Goal: Task Accomplishment & Management: Manage account settings

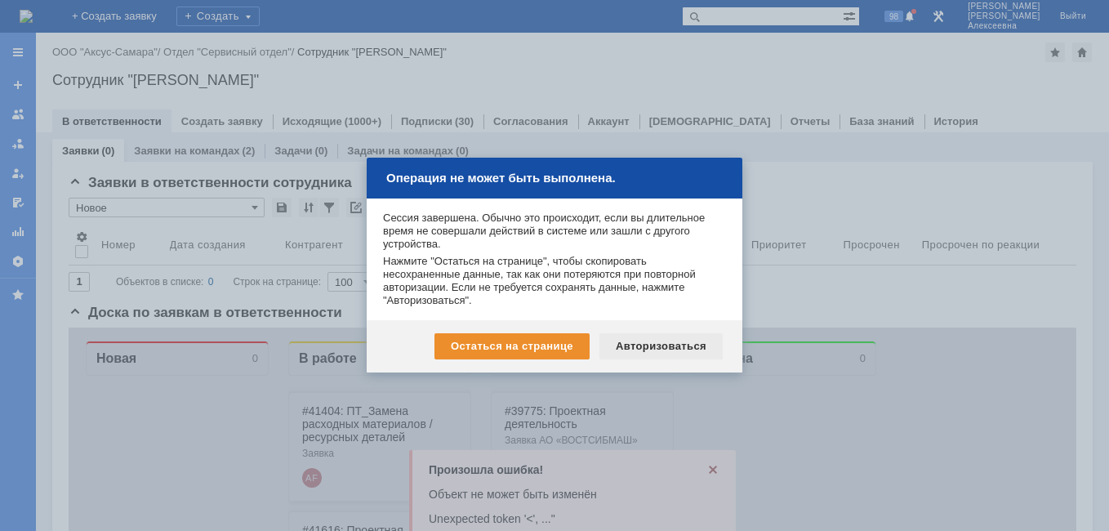
click at [651, 350] on div "Авторизоваться" at bounding box center [660, 346] width 123 height 26
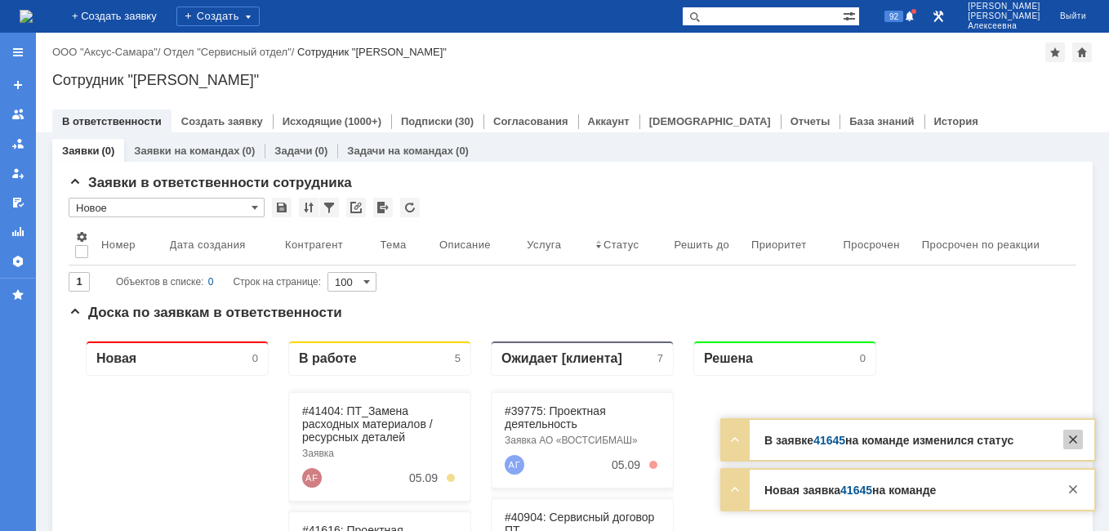
click at [1078, 439] on div at bounding box center [1073, 439] width 20 height 20
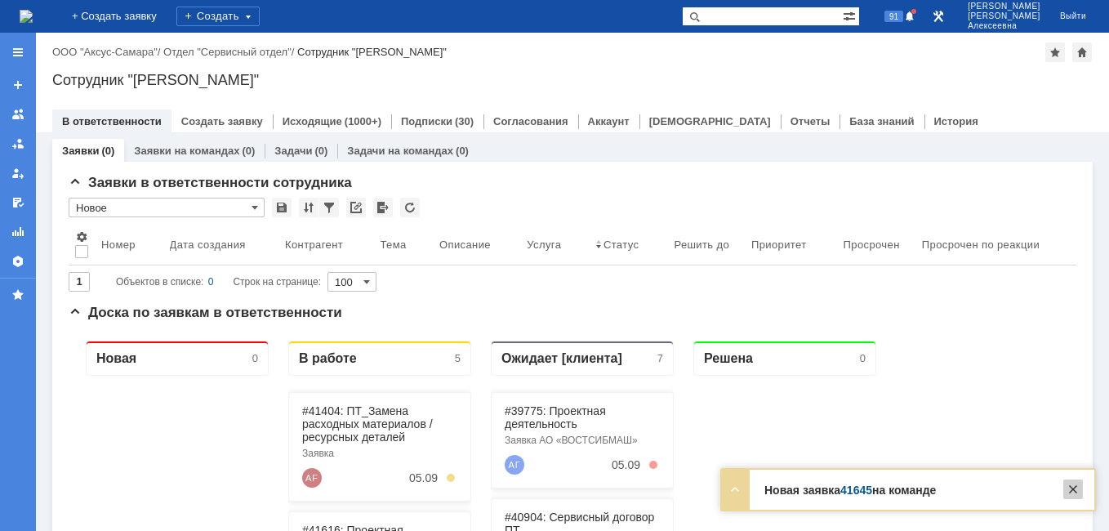
click at [1079, 491] on div at bounding box center [1073, 489] width 20 height 20
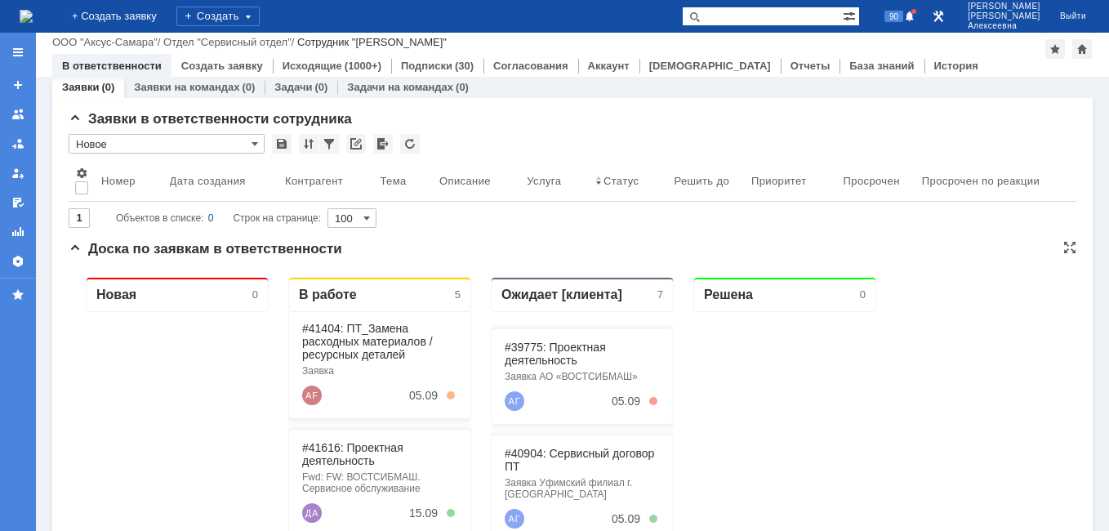
scroll to position [90, 0]
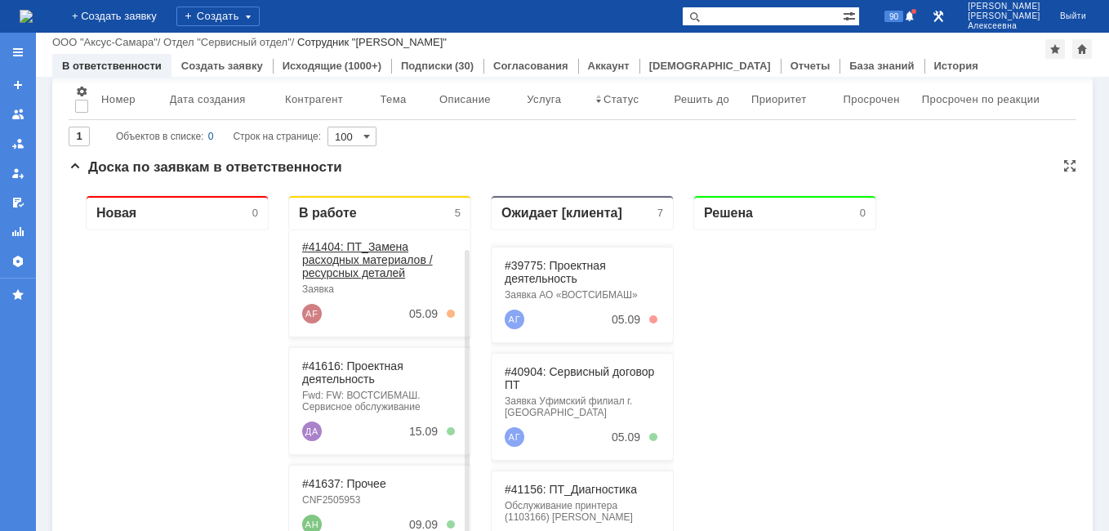
click at [369, 253] on link "#41404: ПТ_Замена расходных материалов / ресурсных деталей" at bounding box center [367, 259] width 131 height 39
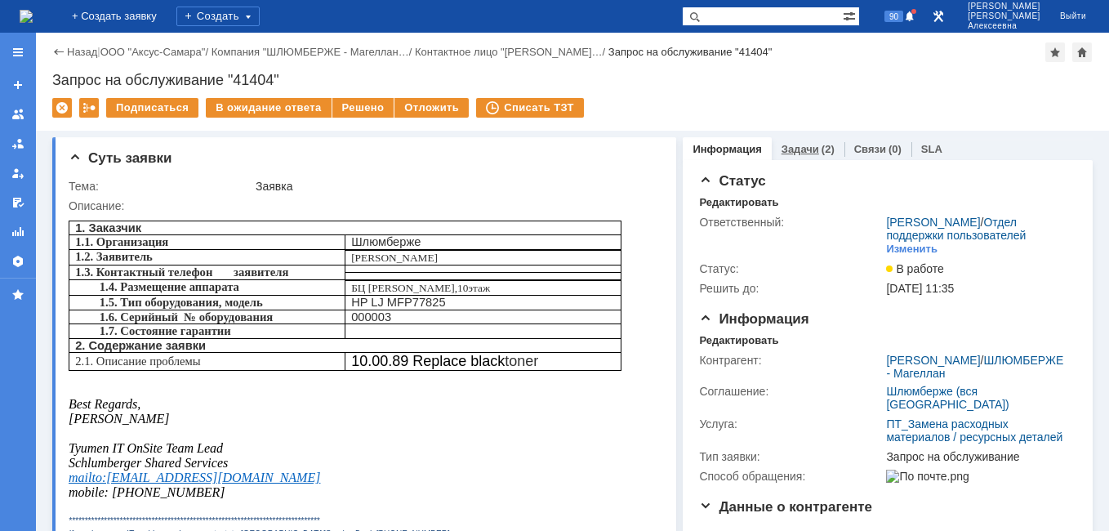
click at [802, 144] on link "Задачи" at bounding box center [800, 149] width 38 height 12
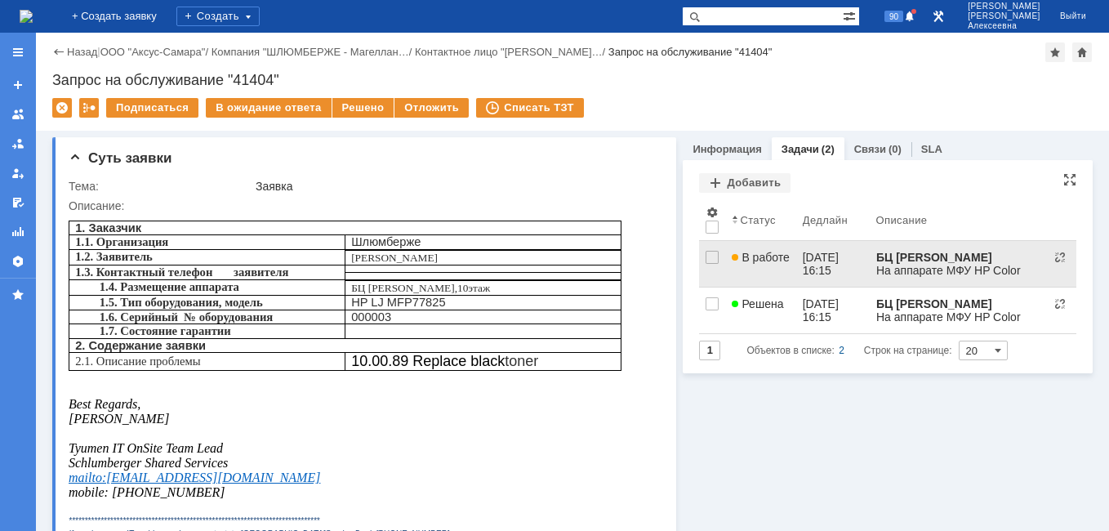
click at [784, 253] on link "В работе" at bounding box center [760, 264] width 70 height 46
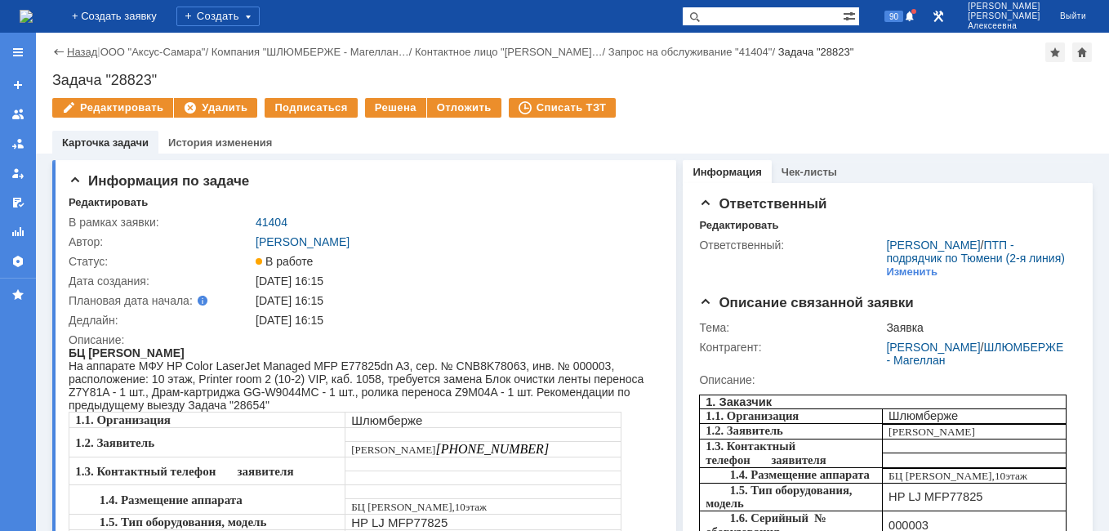
click at [72, 51] on link "Назад" at bounding box center [82, 52] width 30 height 12
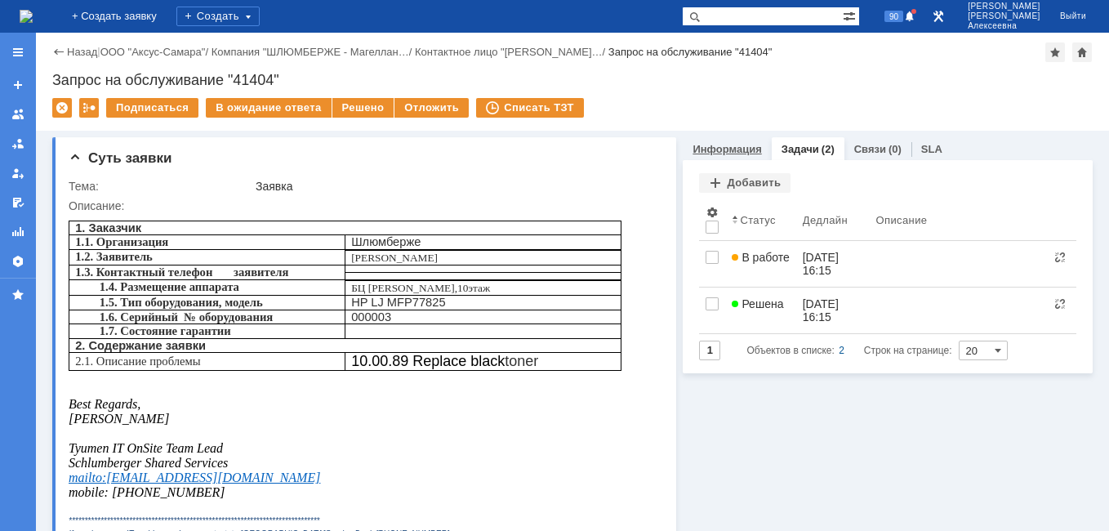
click at [718, 144] on link "Информация" at bounding box center [726, 149] width 69 height 12
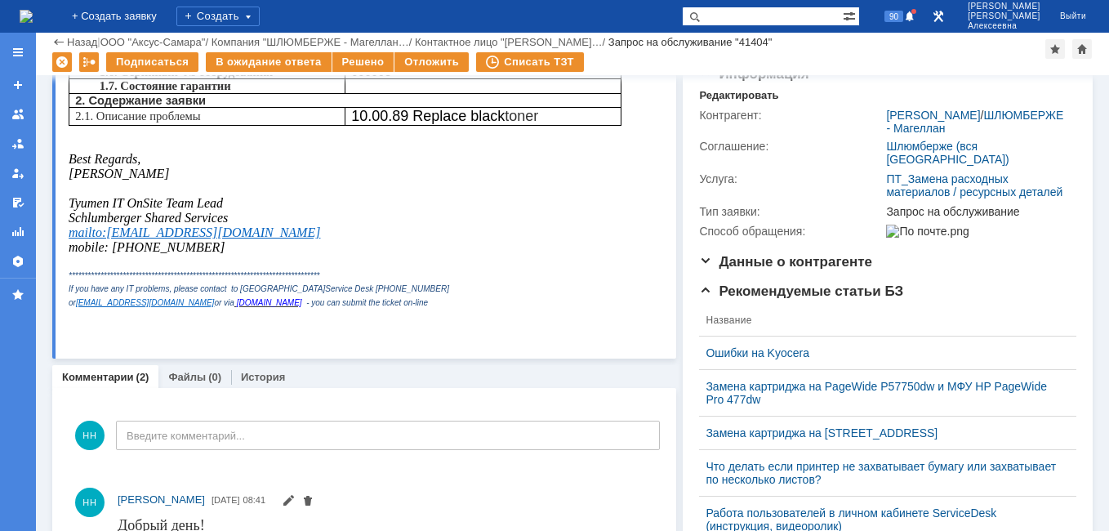
scroll to position [163, 0]
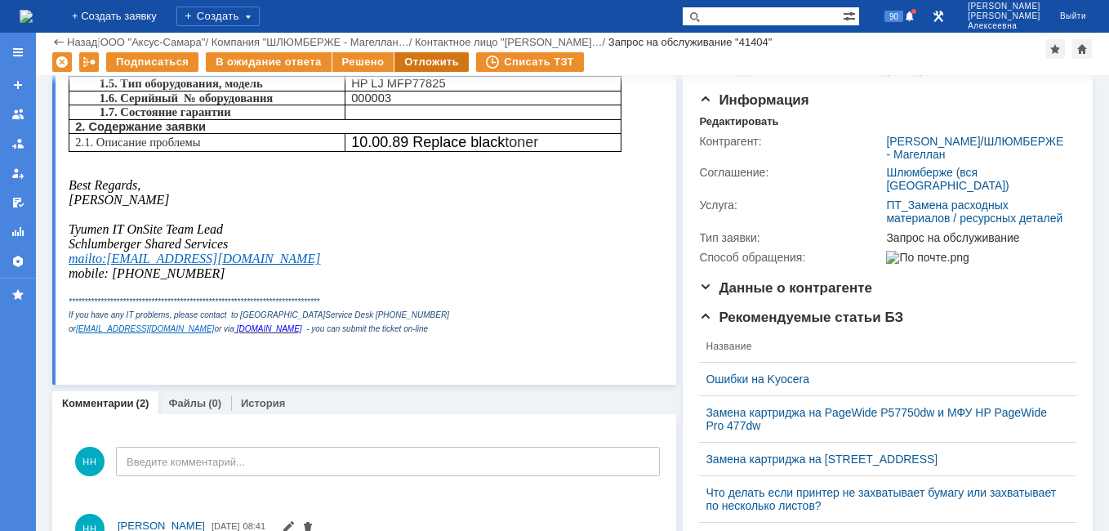
click at [429, 60] on div "Отложить" at bounding box center [431, 62] width 74 height 20
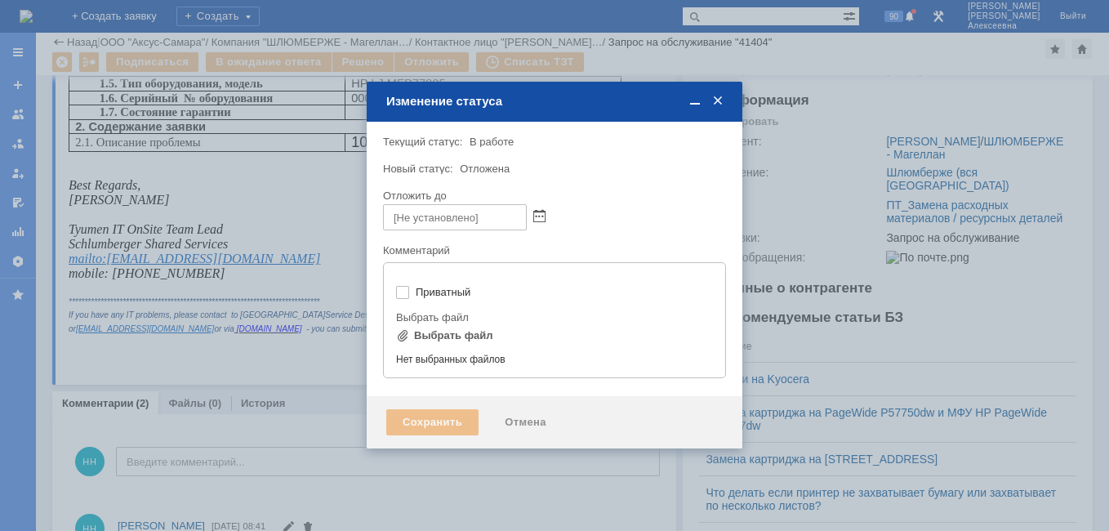
type input "[не указано]"
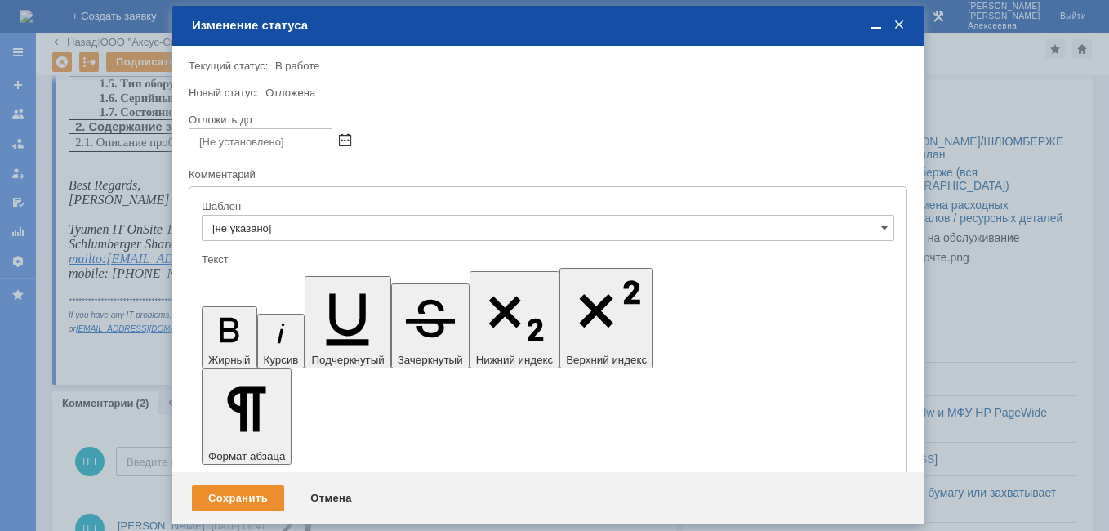
scroll to position [0, 0]
click at [346, 136] on span at bounding box center [345, 141] width 12 height 13
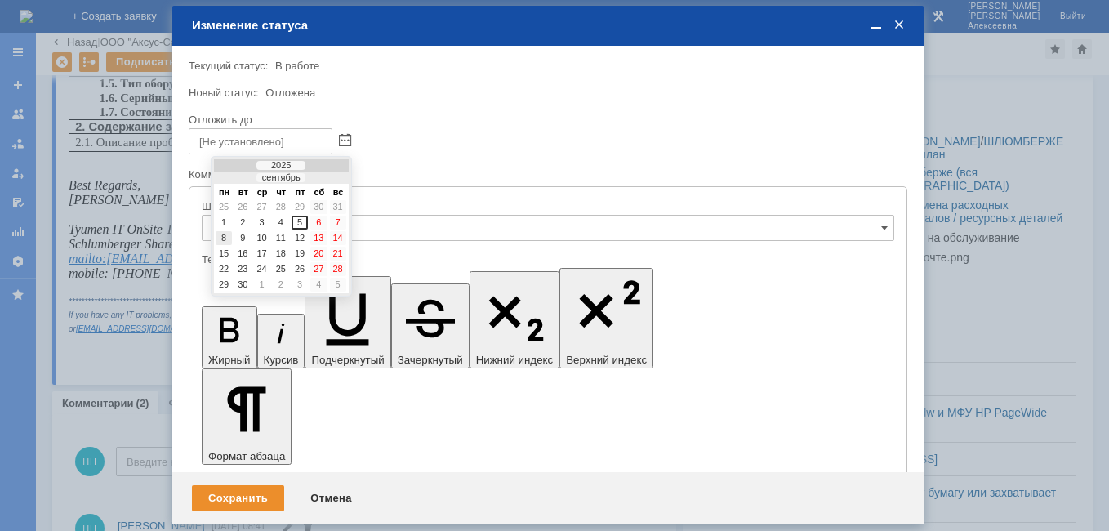
click at [223, 236] on div "8" at bounding box center [224, 238] width 16 height 14
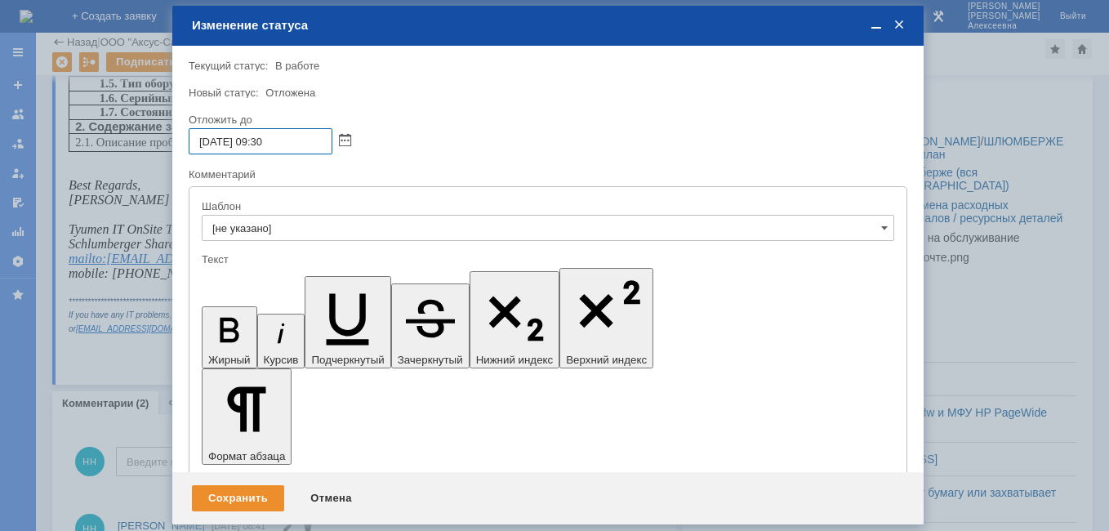
click at [265, 138] on input "08.09.2025 09:30" at bounding box center [261, 141] width 144 height 26
type input "08.09.2025 16:30"
click at [241, 496] on div "Сохранить" at bounding box center [238, 498] width 92 height 26
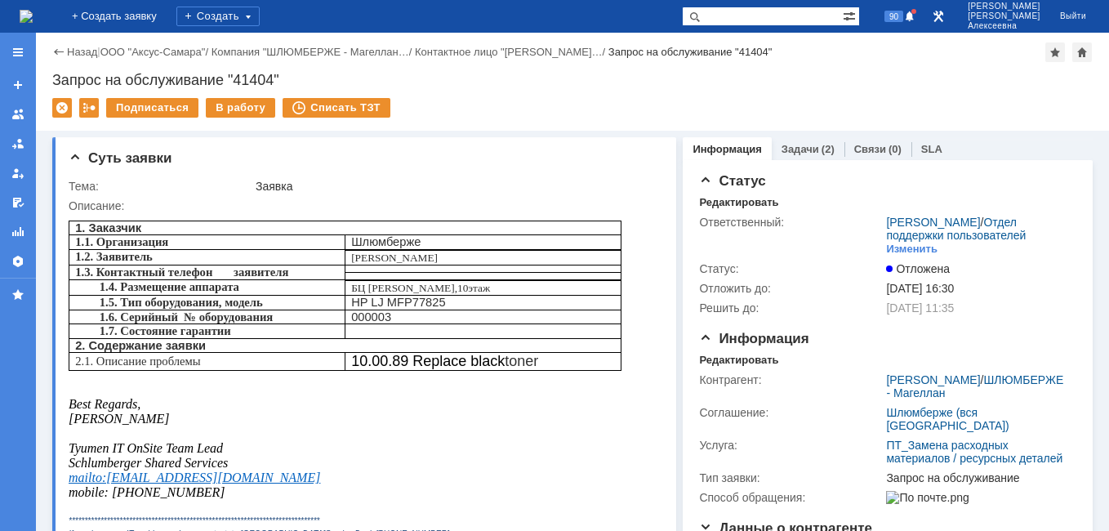
click at [32, 12] on img at bounding box center [26, 16] width 13 height 13
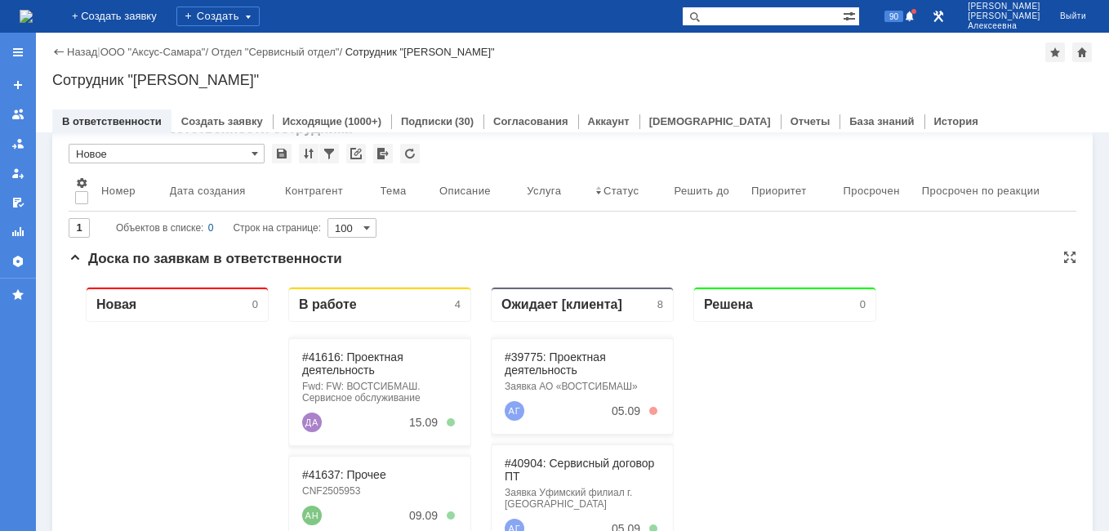
scroll to position [82, 0]
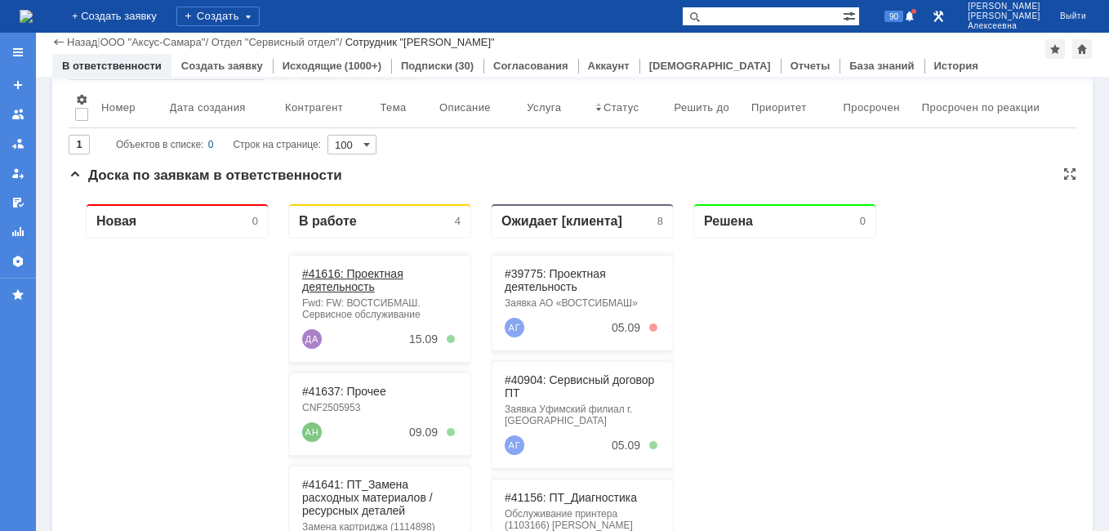
click at [352, 280] on link "#41616: Проектная деятельность" at bounding box center [352, 280] width 101 height 26
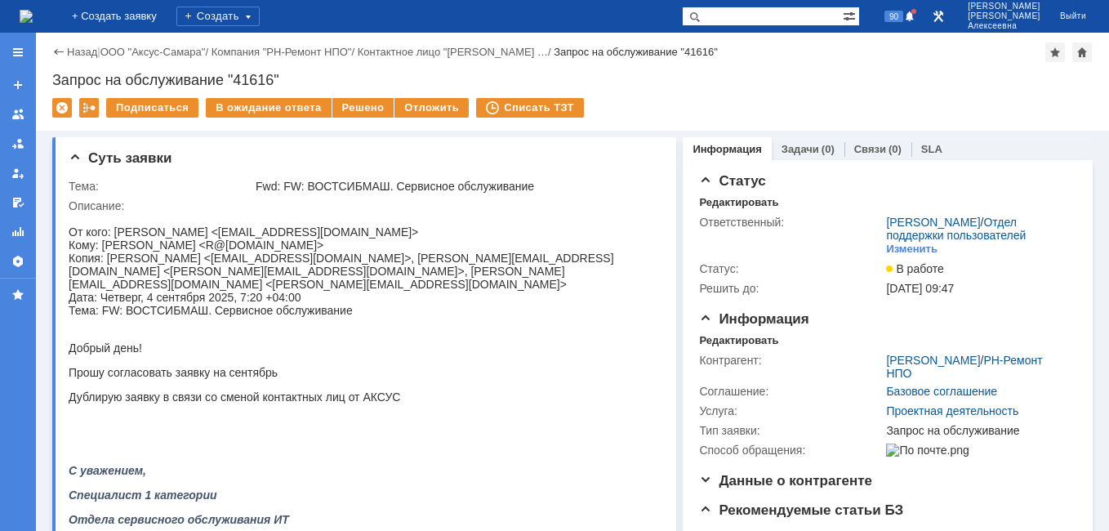
click at [33, 14] on img at bounding box center [26, 16] width 13 height 13
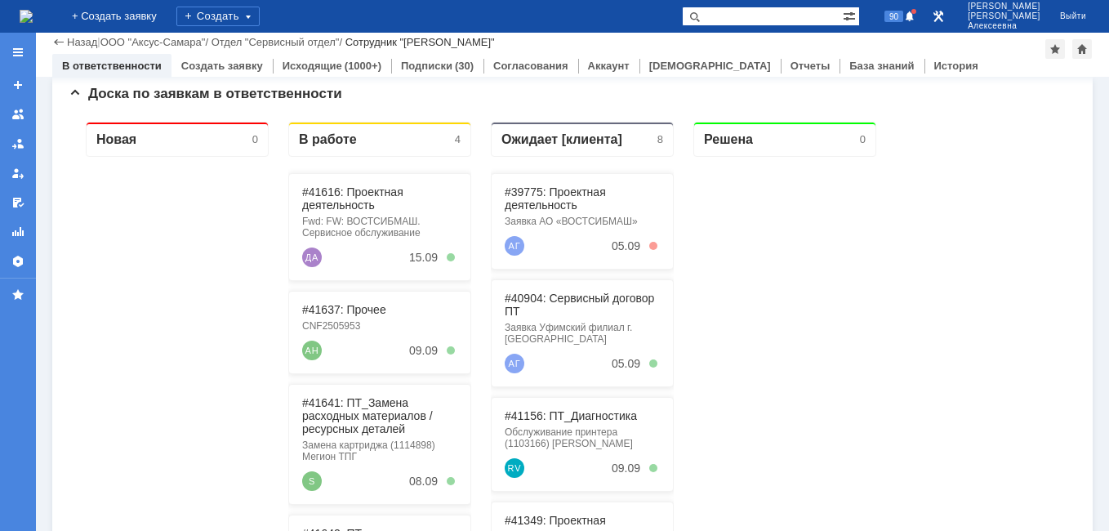
scroll to position [408, 0]
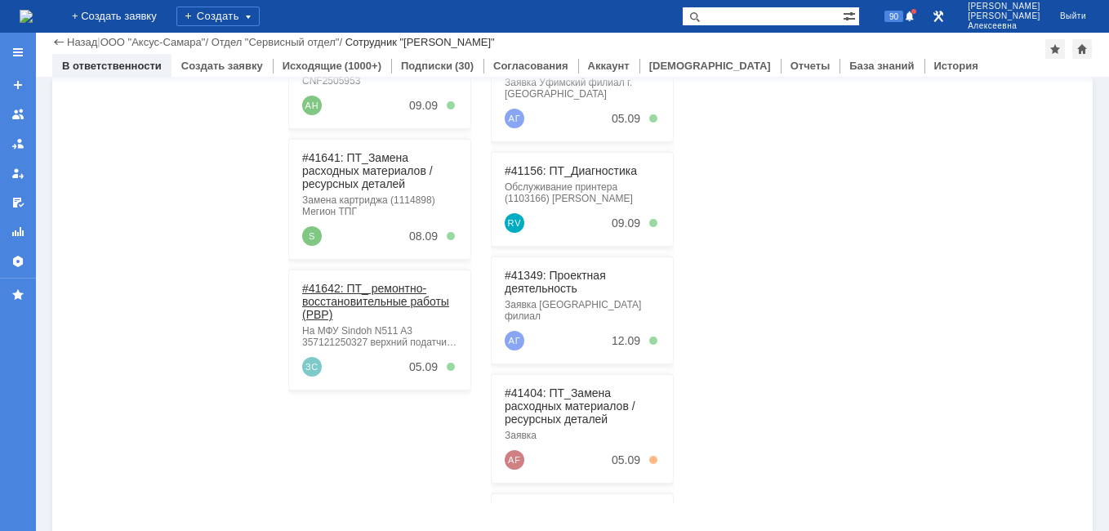
click at [361, 289] on link "#41642: ПТ_ ремонтно-восстановительные работы (РВР)" at bounding box center [375, 301] width 147 height 39
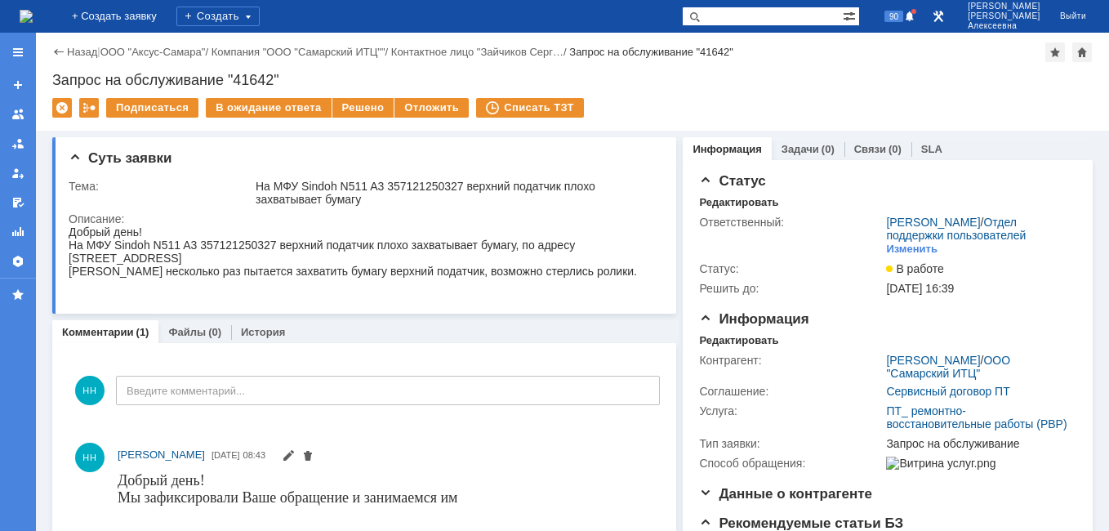
click at [33, 20] on img at bounding box center [26, 16] width 13 height 13
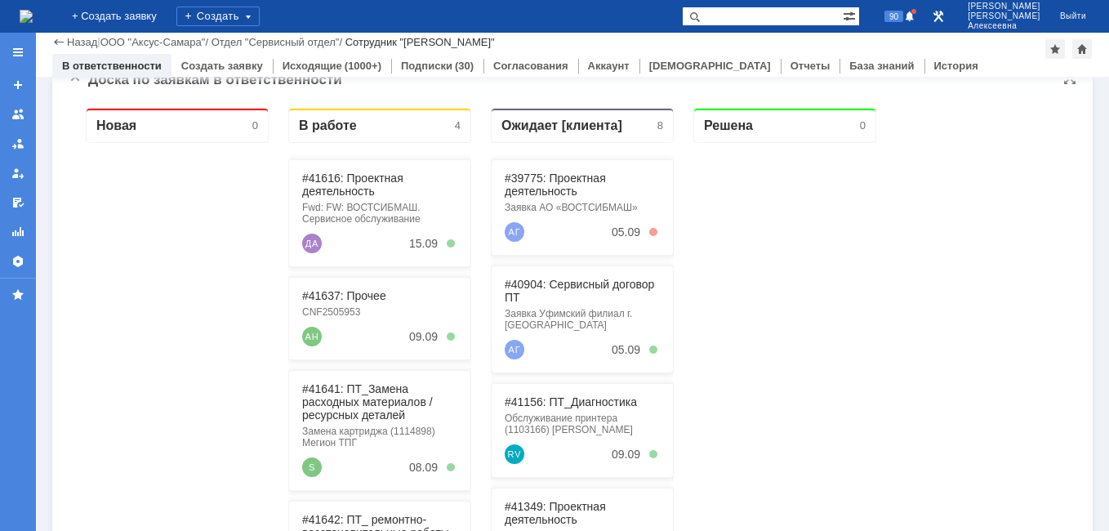
scroll to position [171, 0]
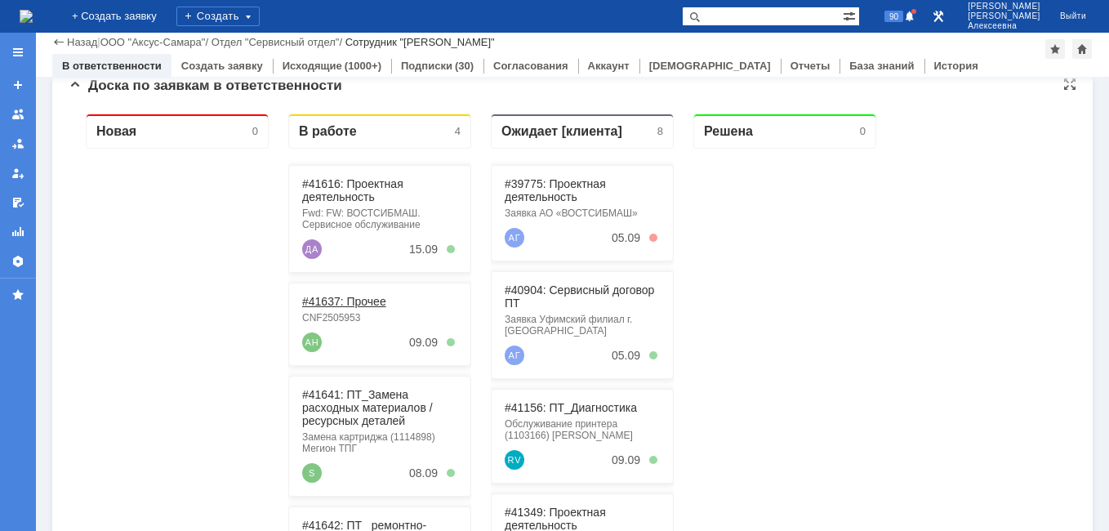
click at [344, 298] on link "#41637: Прочее" at bounding box center [344, 301] width 84 height 13
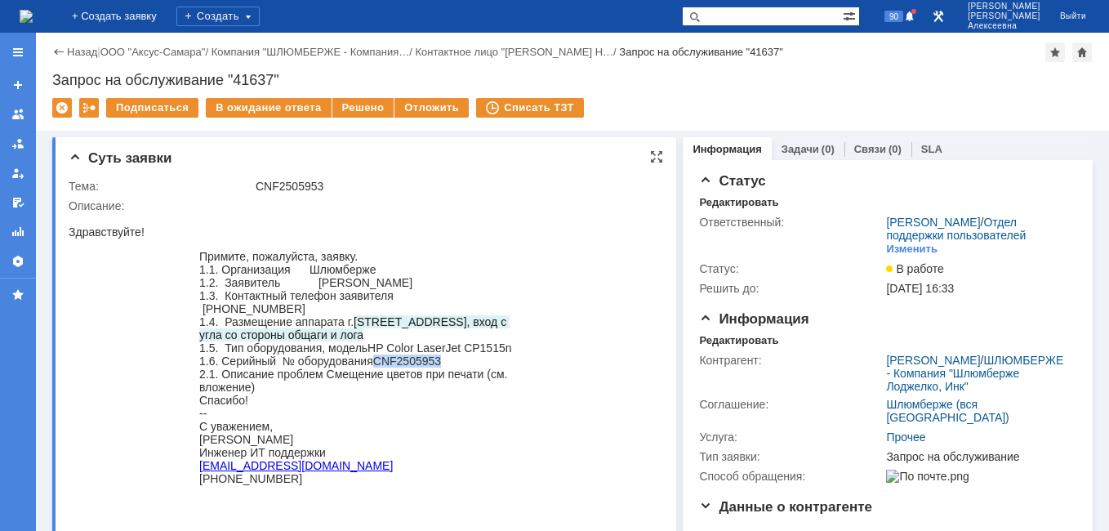
drag, startPoint x: 446, startPoint y: 357, endPoint x: 376, endPoint y: 364, distance: 70.6
click at [376, 364] on div "1.6. Серийный № оборудования CNF2505953" at bounding box center [358, 360] width 319 height 13
copy span "CNF2505953"
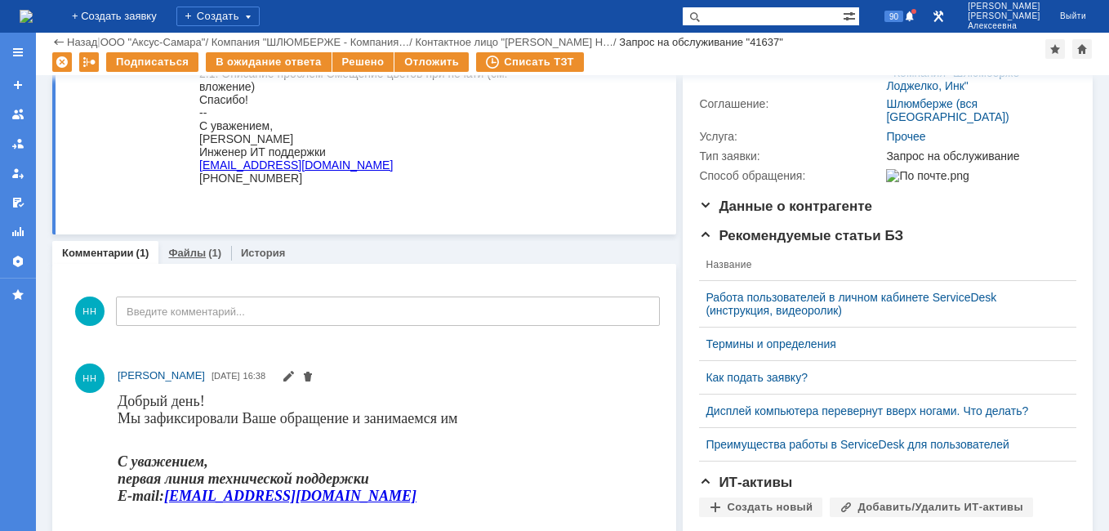
click at [176, 254] on link "Файлы" at bounding box center [187, 253] width 38 height 12
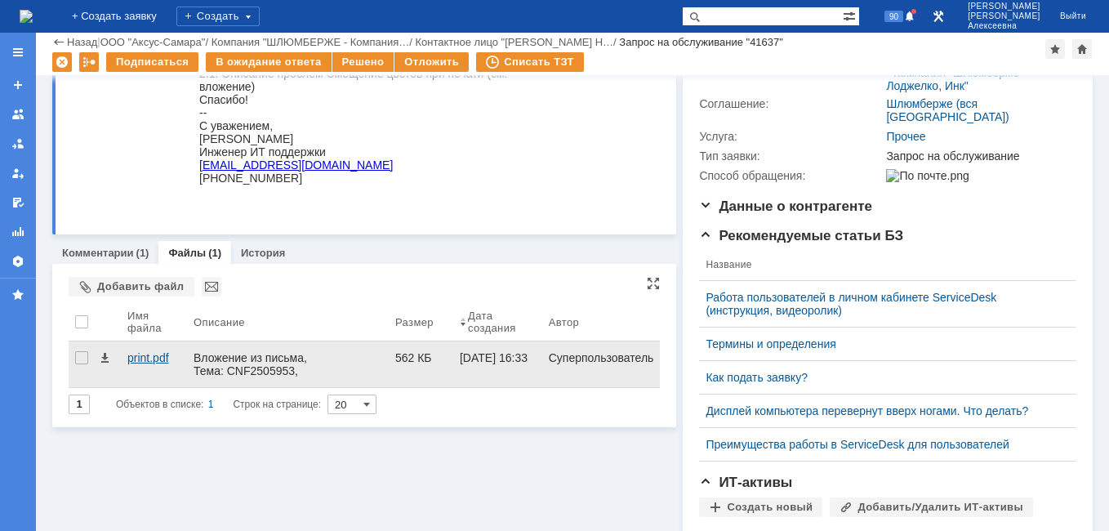
click at [149, 351] on div "print.pdf" at bounding box center [154, 364] width 66 height 46
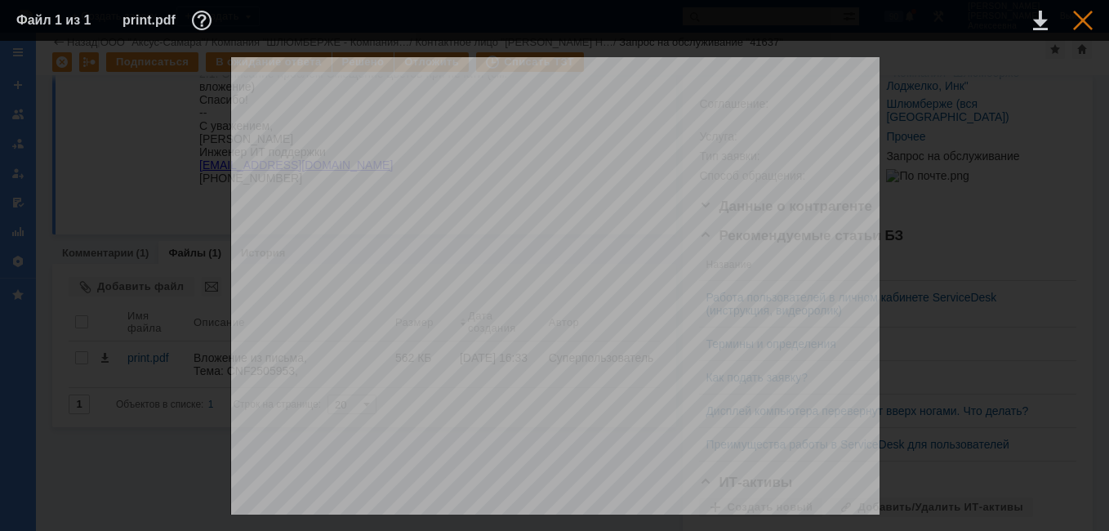
click at [1082, 12] on div at bounding box center [1083, 21] width 20 height 20
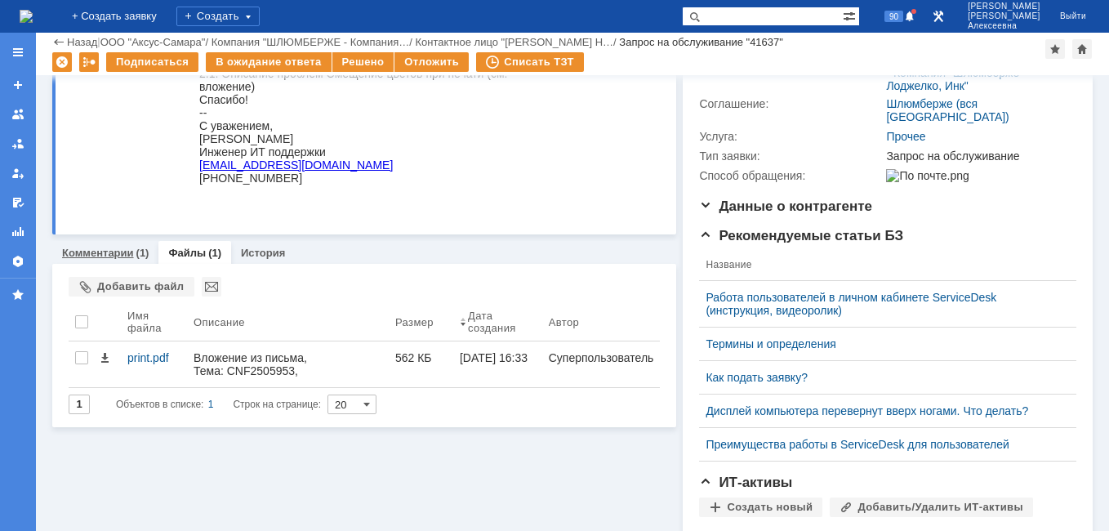
click at [115, 251] on link "Комментарии" at bounding box center [98, 253] width 72 height 12
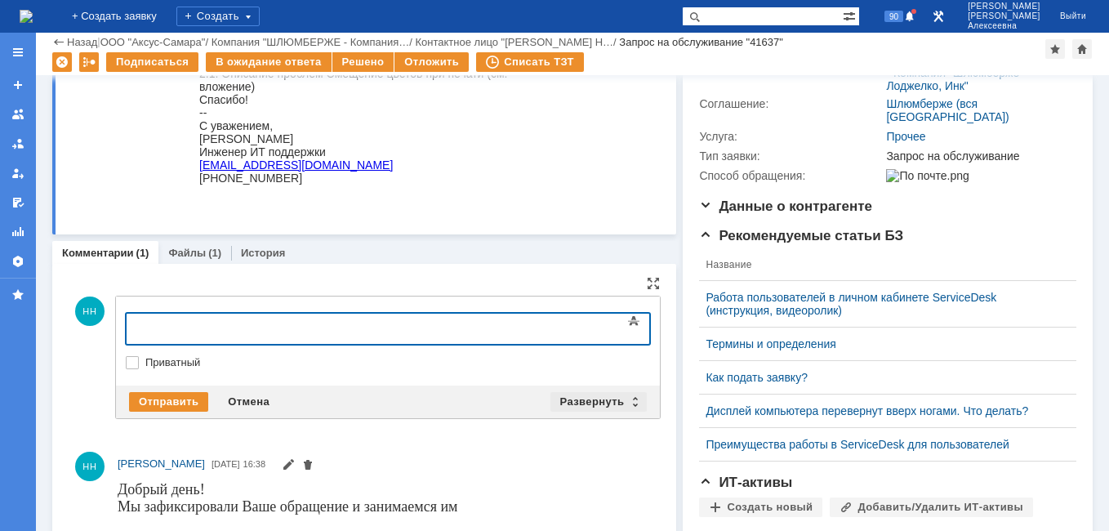
click at [629, 401] on div "Развернуть" at bounding box center [598, 402] width 97 height 20
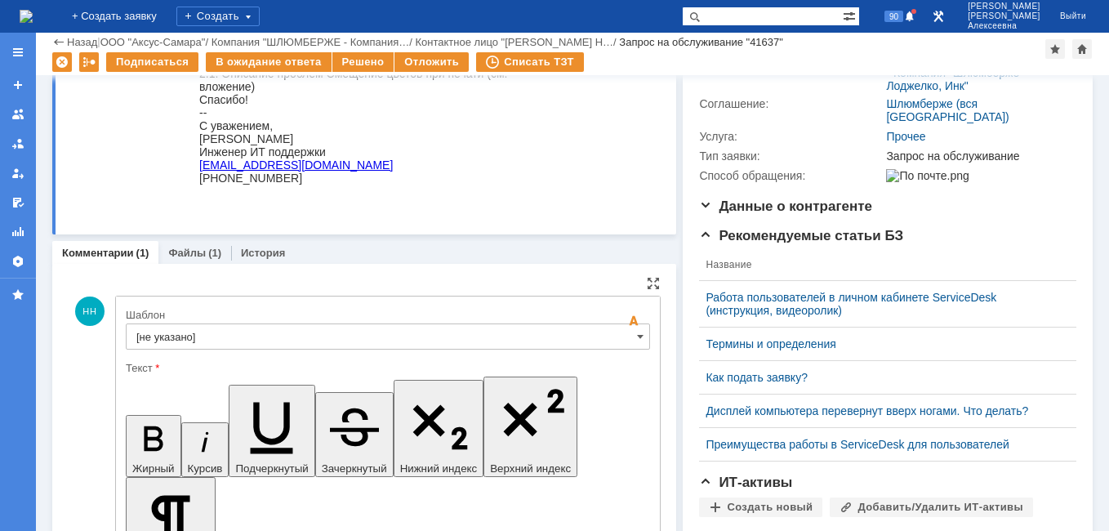
click at [629, 329] on input "[не указано]" at bounding box center [388, 336] width 524 height 26
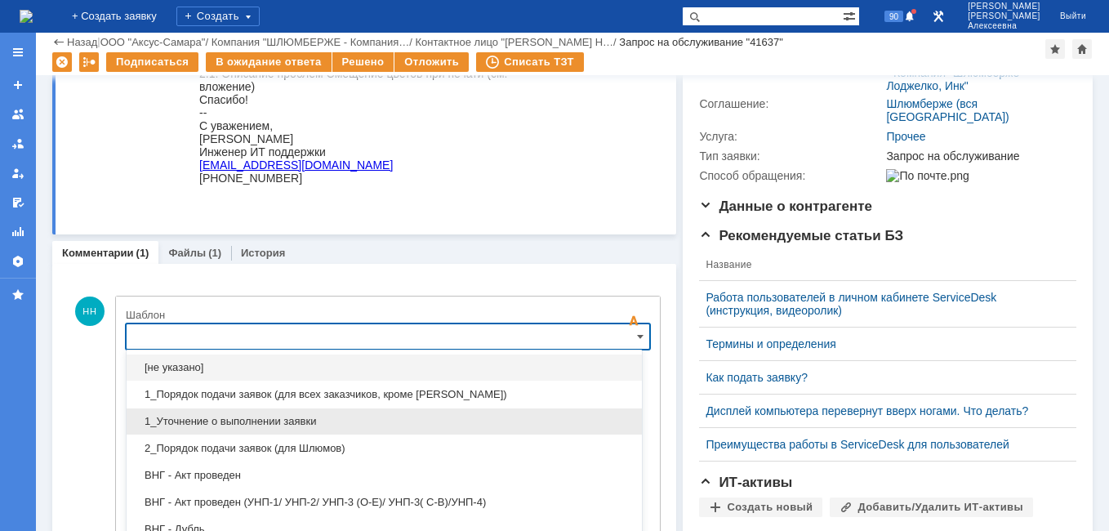
scroll to position [302, 0]
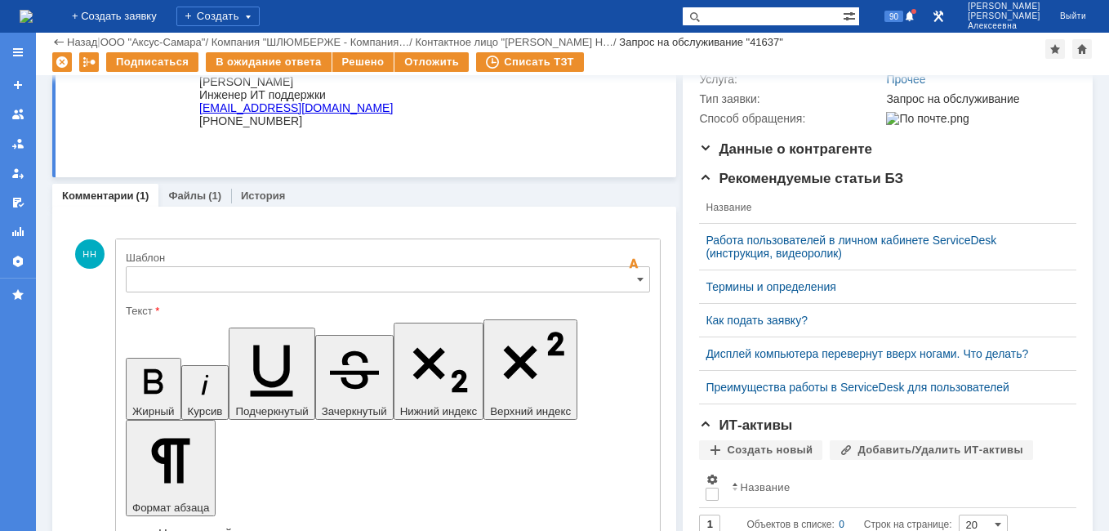
click at [585, 184] on div "Комментарии (1) Файлы (1) История" at bounding box center [364, 195] width 624 height 23
type input "[не указано]"
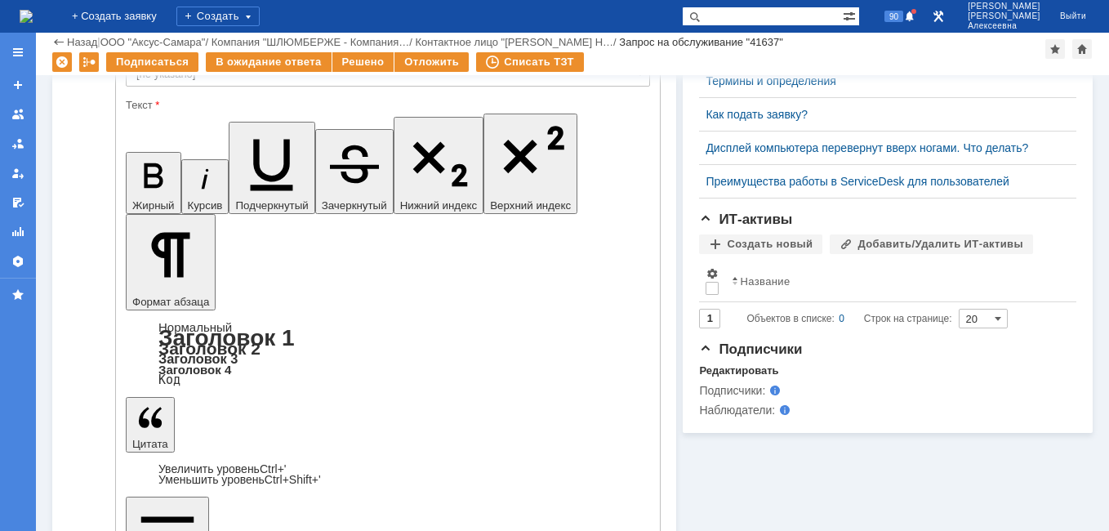
scroll to position [627, 0]
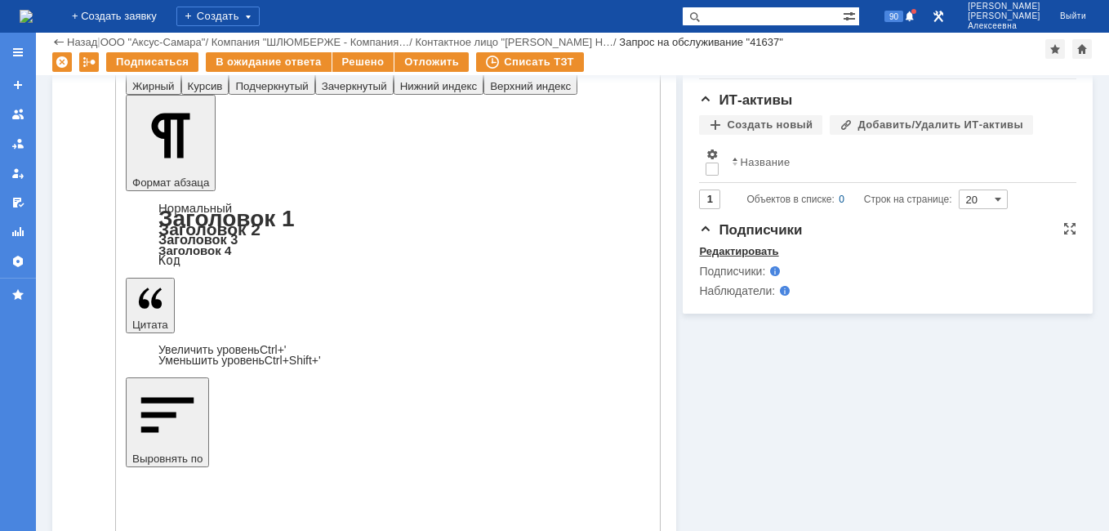
click at [733, 258] on div "Редактировать" at bounding box center [738, 251] width 79 height 13
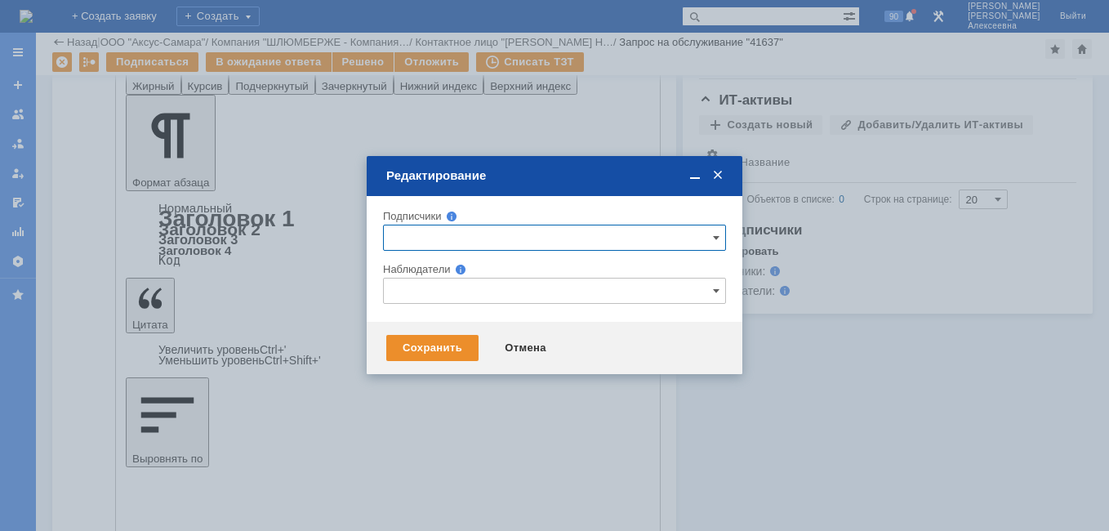
click at [420, 288] on input "text" at bounding box center [554, 291] width 343 height 26
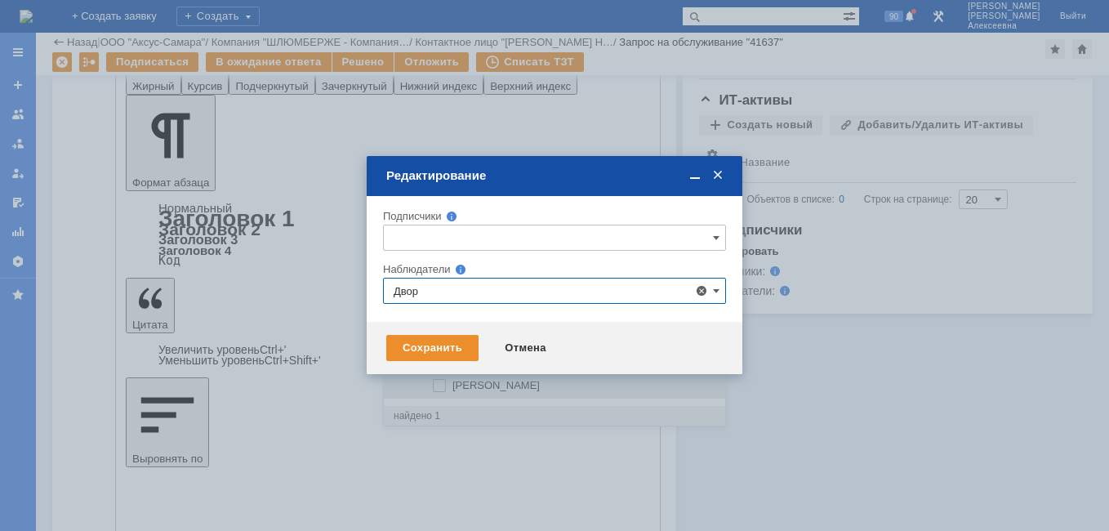
click at [540, 389] on span "Дворников Александр" at bounding box center [495, 385] width 87 height 12
click at [446, 389] on input "Дворников Александр" at bounding box center [440, 385] width 11 height 11
type input "Дворников Александр"
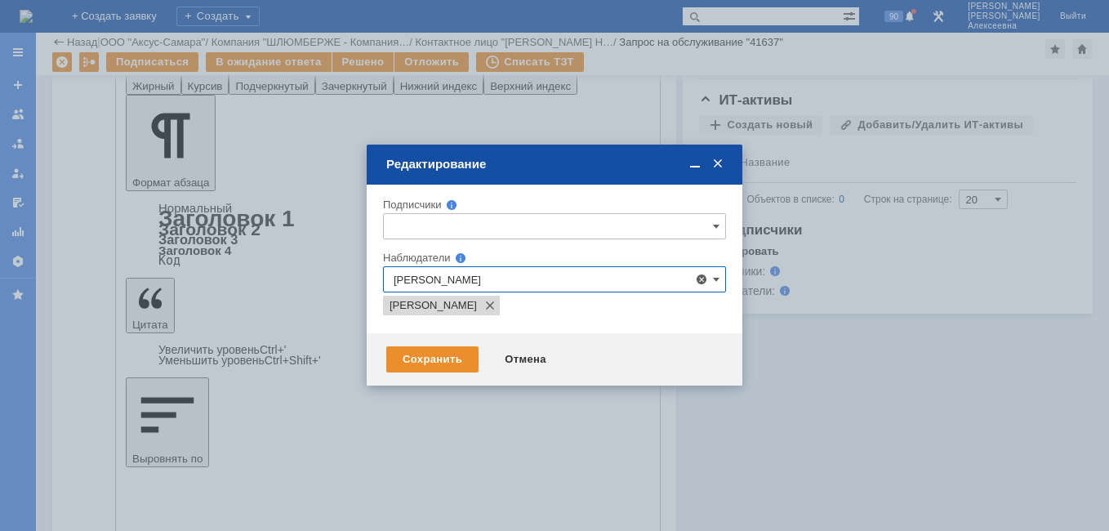
click at [521, 437] on div at bounding box center [554, 265] width 1109 height 531
click at [414, 362] on div "Сохранить" at bounding box center [432, 359] width 92 height 26
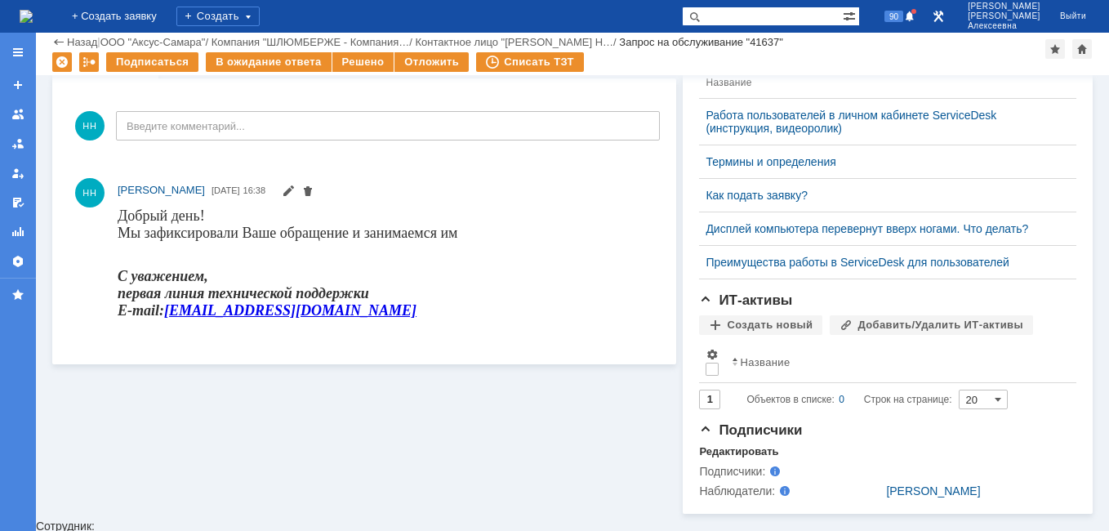
scroll to position [267, 0]
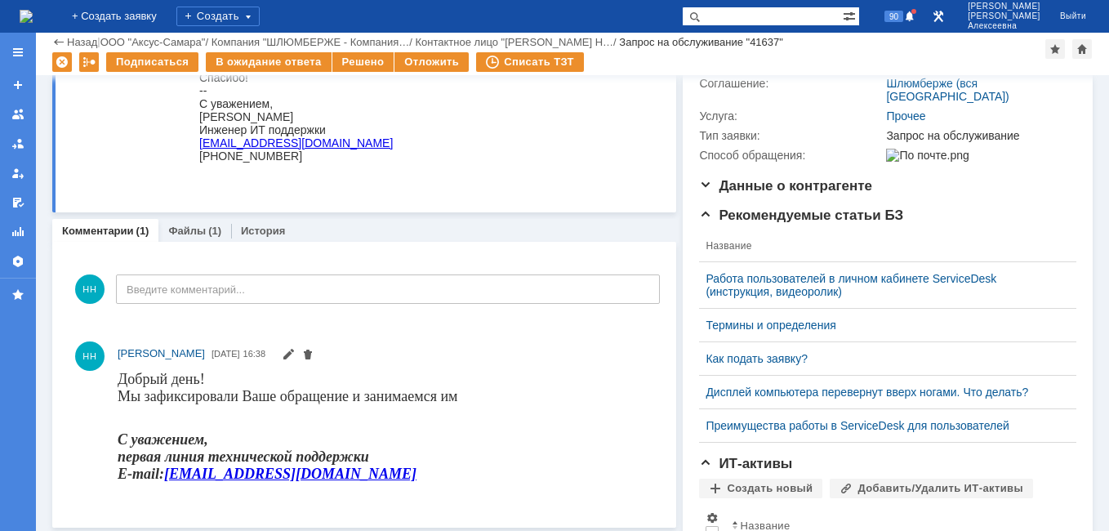
click at [773, 15] on input "text" at bounding box center [762, 17] width 161 height 20
paste input "40030"
type input "40030"
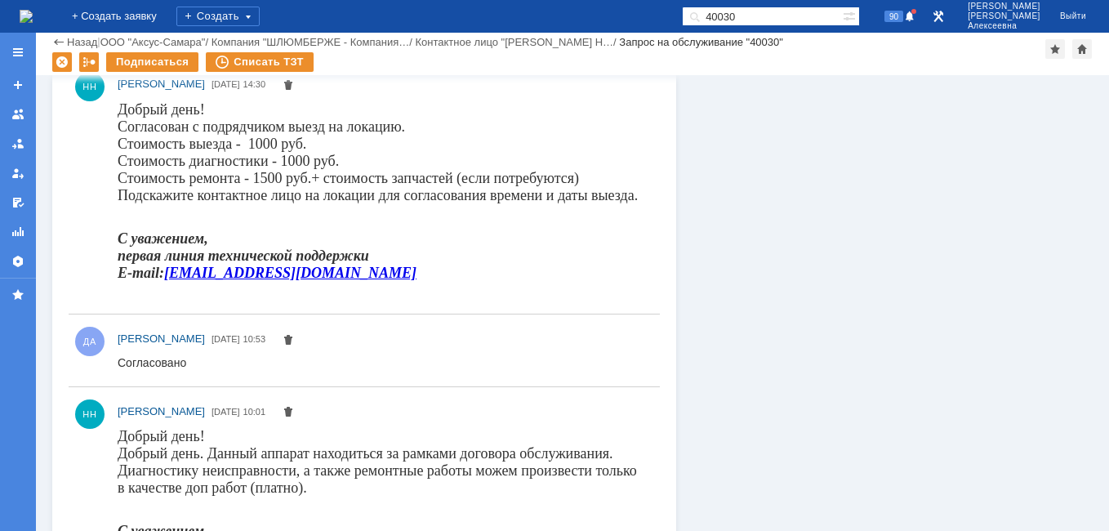
scroll to position [2827, 0]
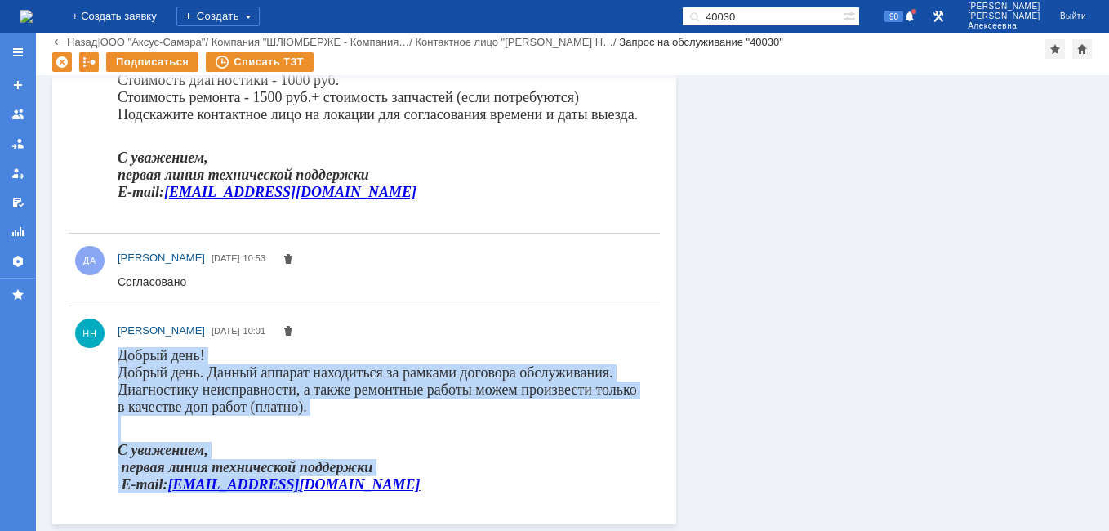
drag, startPoint x: 300, startPoint y: 492, endPoint x: 114, endPoint y: 364, distance: 225.3
click at [118, 364] on html "Добрый день! Добрый день. Данный аппарат находиться за рамками договора обслужи…" at bounding box center [381, 420] width 527 height 146
copy div "Добрый день! Добрый день. Данный аппарат находиться за рамками договора обслужи…"
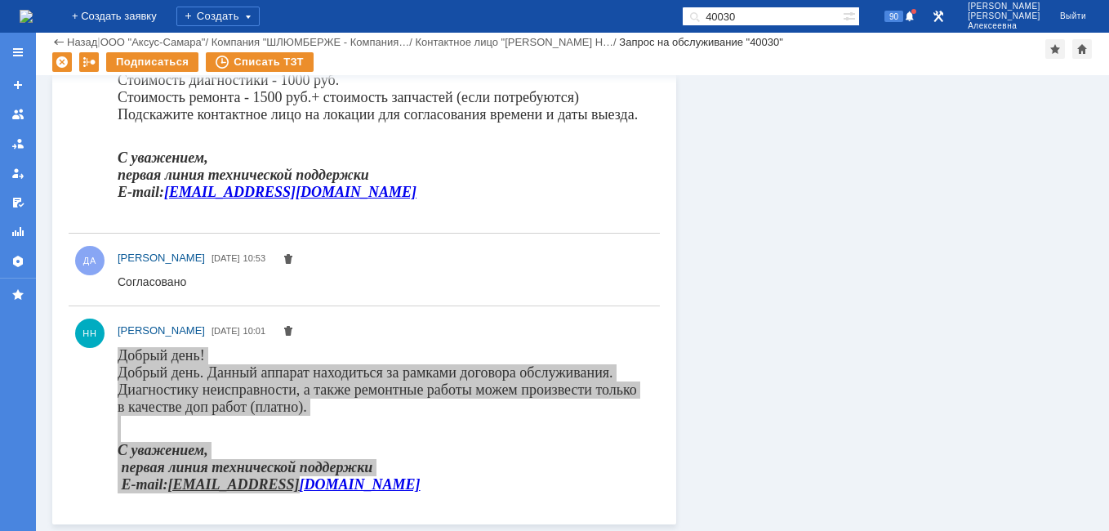
click at [33, 16] on img at bounding box center [26, 16] width 13 height 13
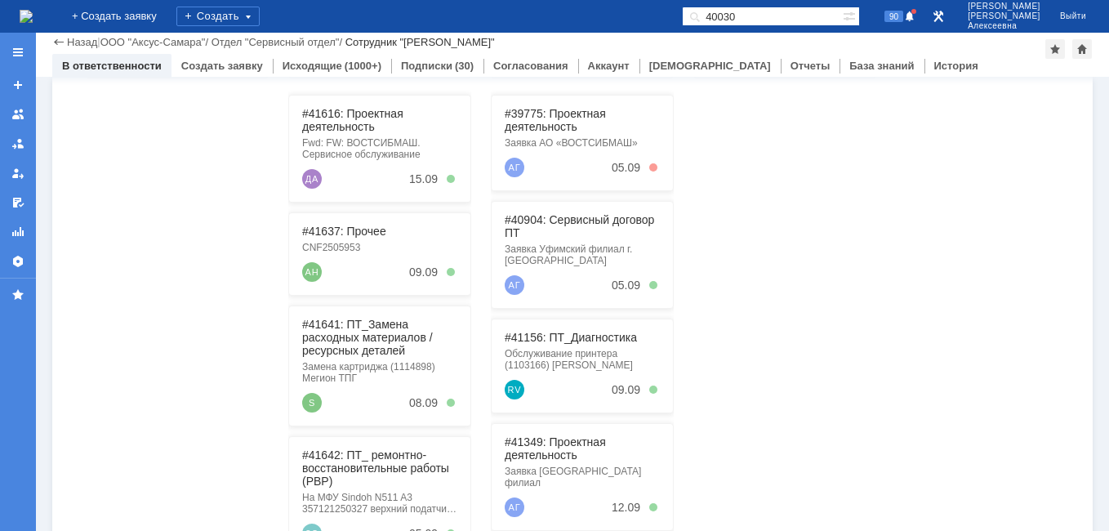
scroll to position [163, 0]
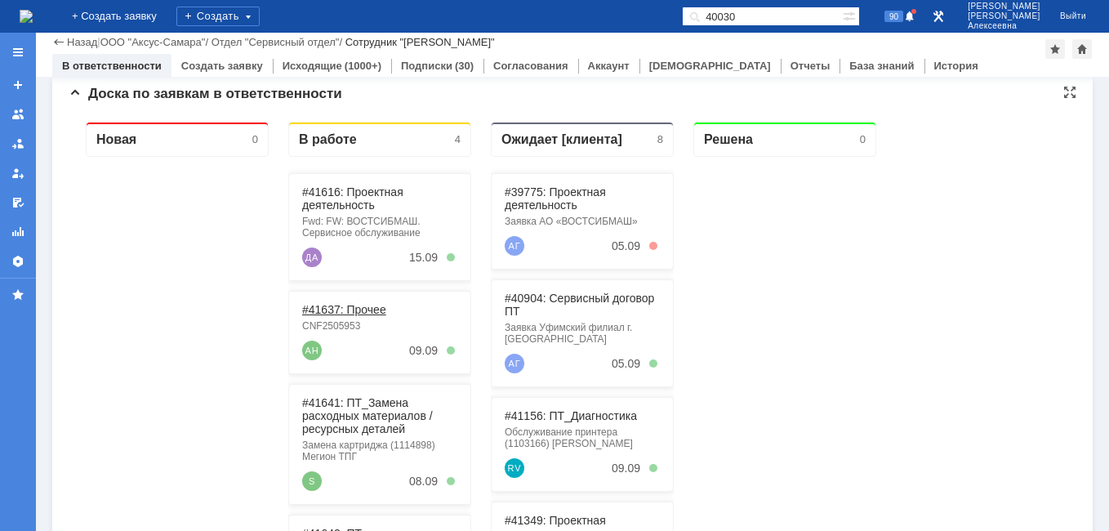
click at [351, 311] on link "#41637: Прочее" at bounding box center [344, 309] width 84 height 13
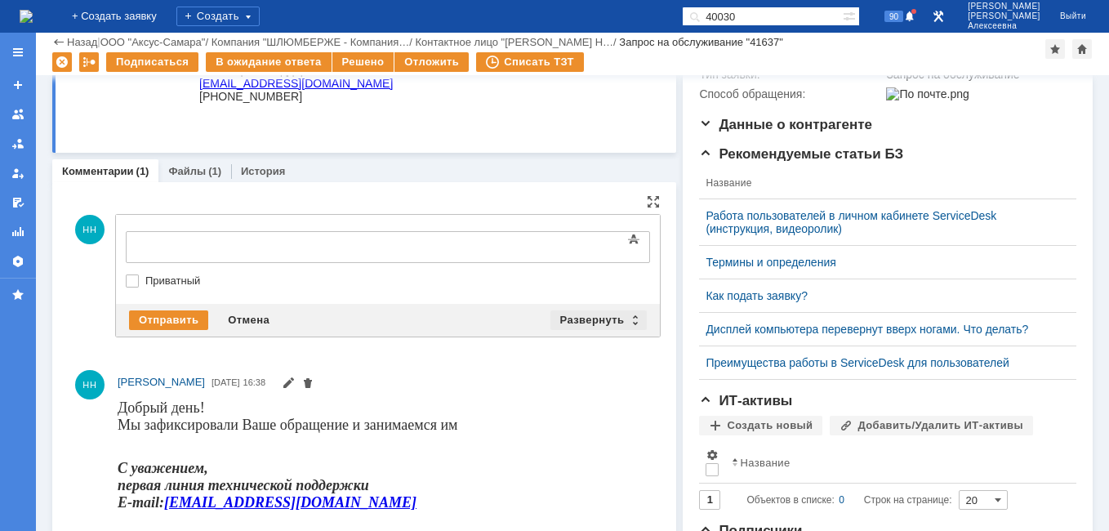
click at [634, 318] on div "Развернуть" at bounding box center [598, 320] width 97 height 20
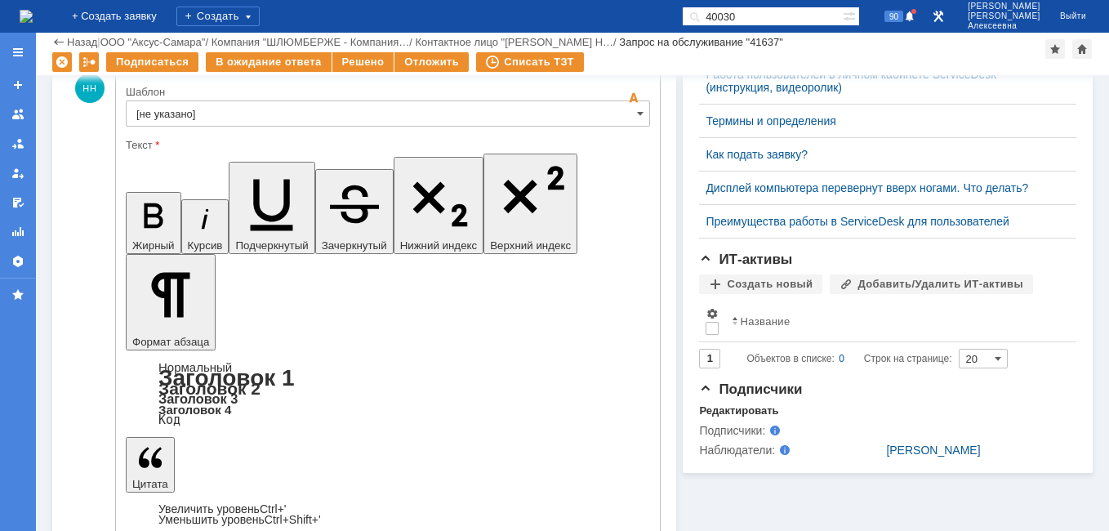
scroll to position [490, 0]
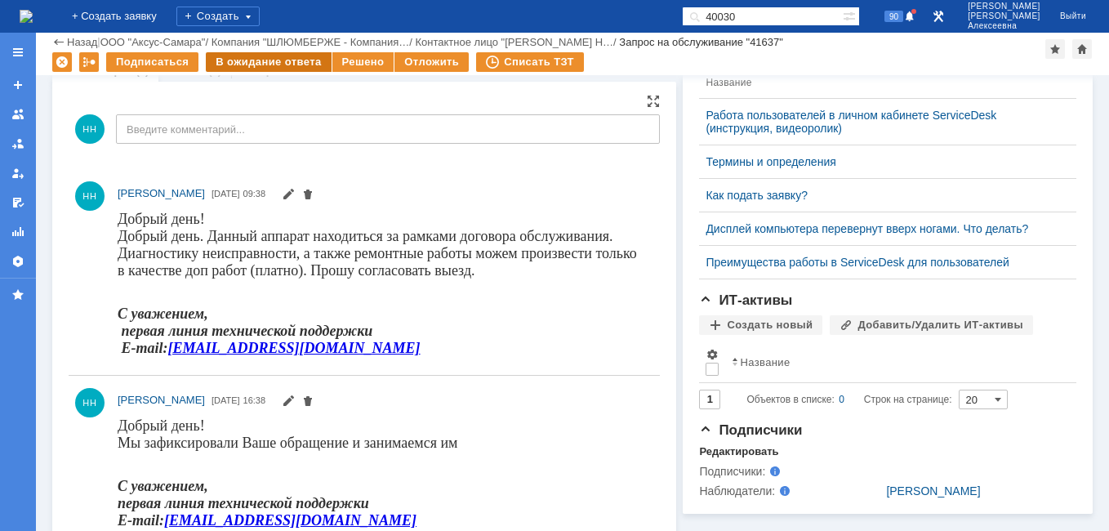
scroll to position [478, 0]
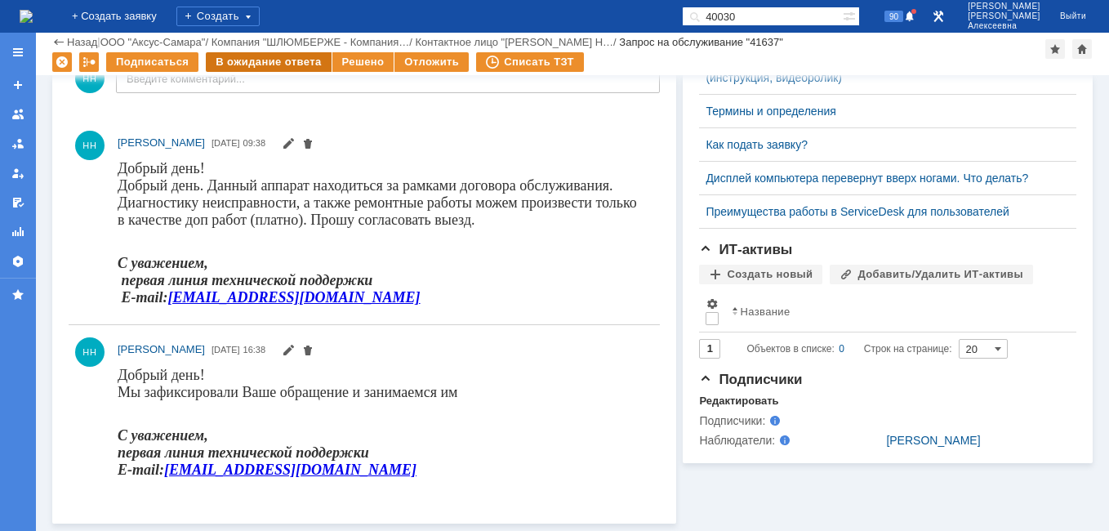
click at [281, 56] on div "В ожидание ответа" at bounding box center [268, 62] width 125 height 20
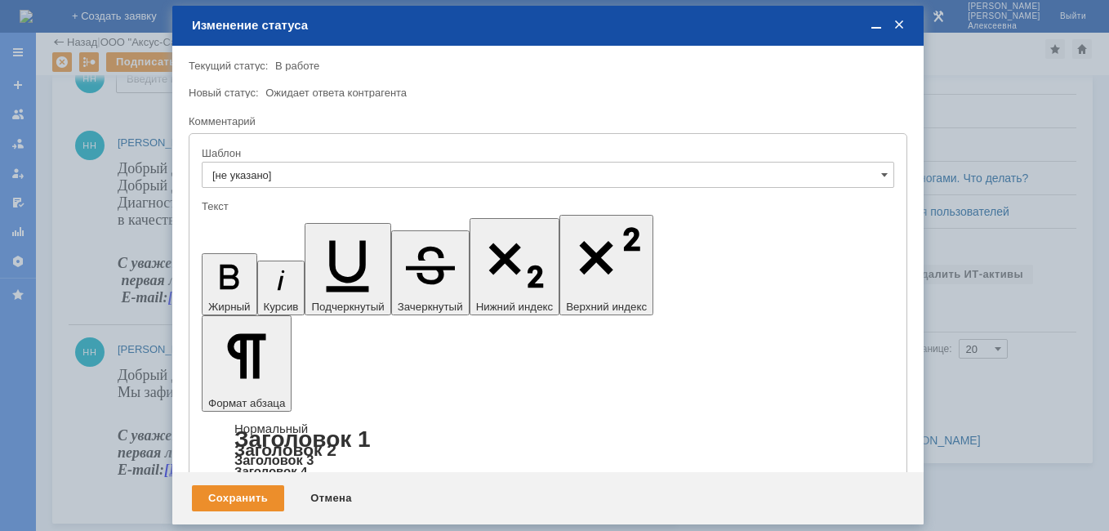
scroll to position [0, 0]
click at [238, 496] on div "Сохранить" at bounding box center [238, 498] width 92 height 26
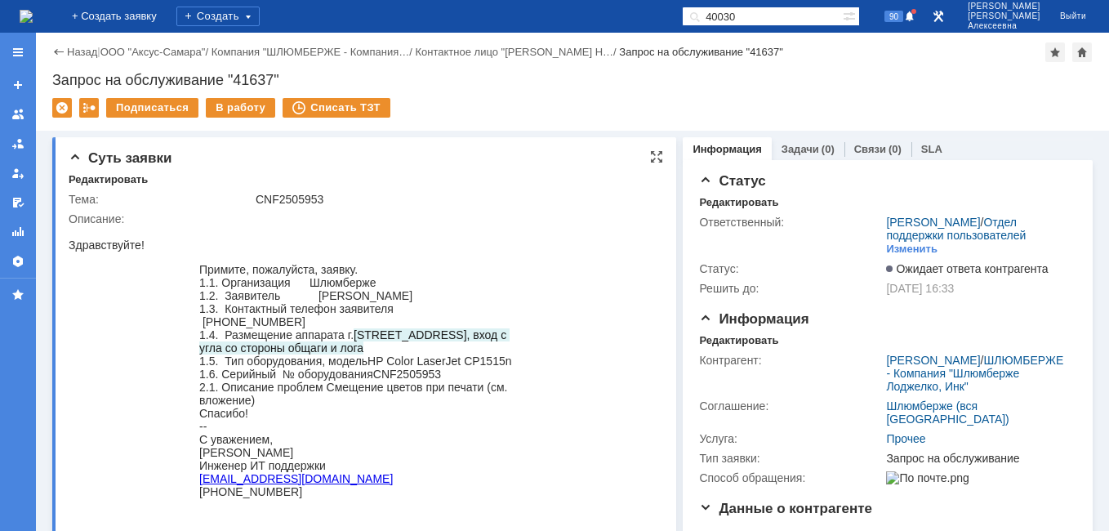
click at [434, 345] on div "1.4. Размещение аппарата г. Тюмень, ул. Перекопская, д. 15а, вход с угла со сто…" at bounding box center [358, 341] width 319 height 26
drag, startPoint x: 489, startPoint y: 329, endPoint x: 424, endPoint y: 328, distance: 65.3
click at [424, 328] on span "Тюмень, ул. Перекопская, д. 15а, вход с угла со стороны общаги и лога" at bounding box center [354, 341] width 310 height 26
copy span "Перекопская"
click at [33, 18] on img at bounding box center [26, 16] width 13 height 13
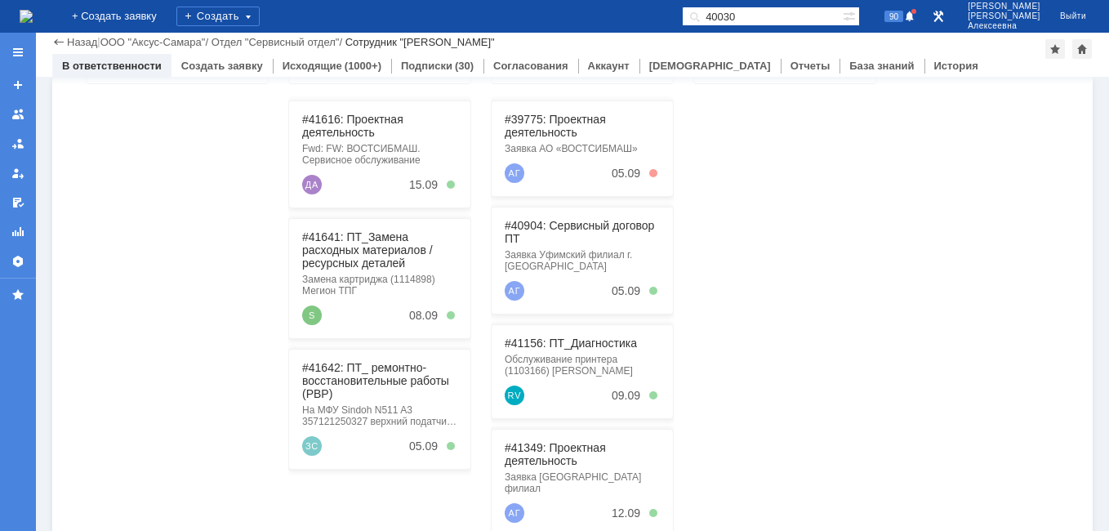
scroll to position [163, 0]
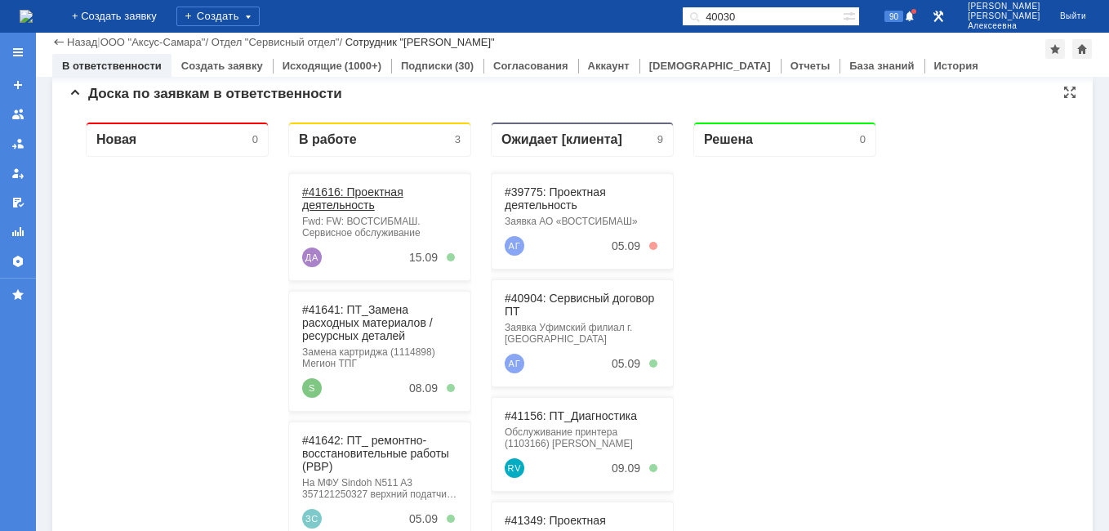
click at [355, 191] on link "#41616: Проектная деятельность" at bounding box center [352, 198] width 101 height 26
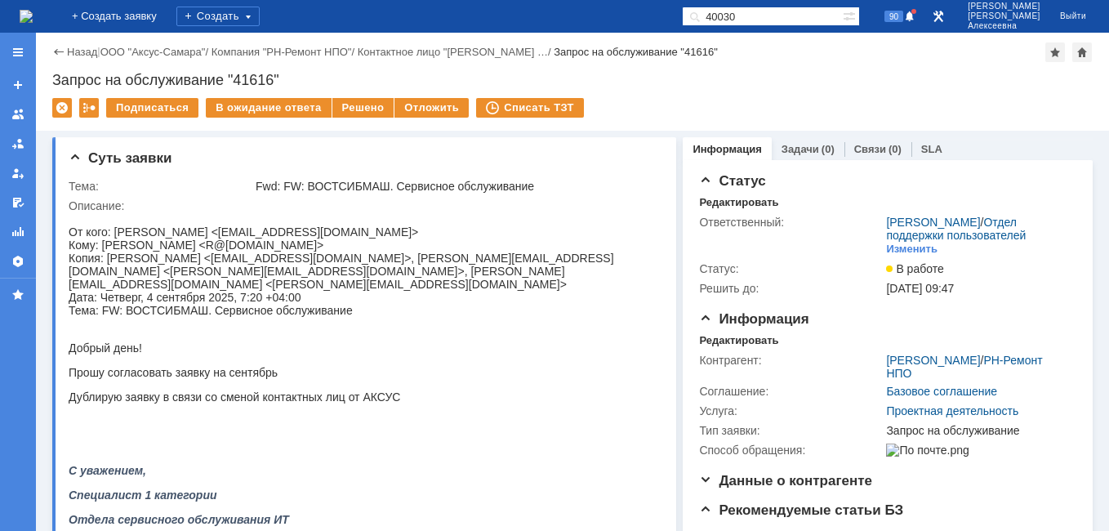
click at [33, 14] on img at bounding box center [26, 16] width 13 height 13
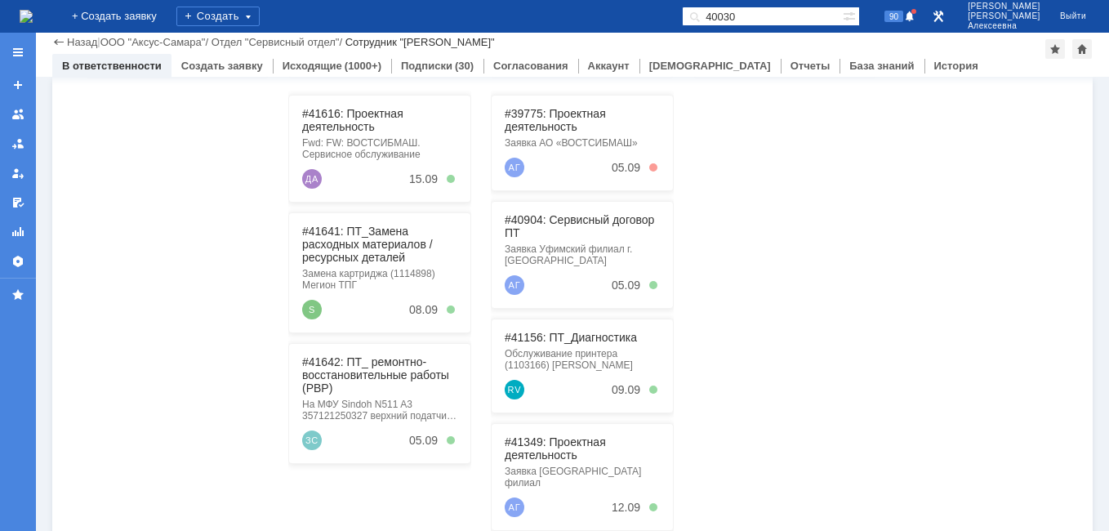
scroll to position [327, 0]
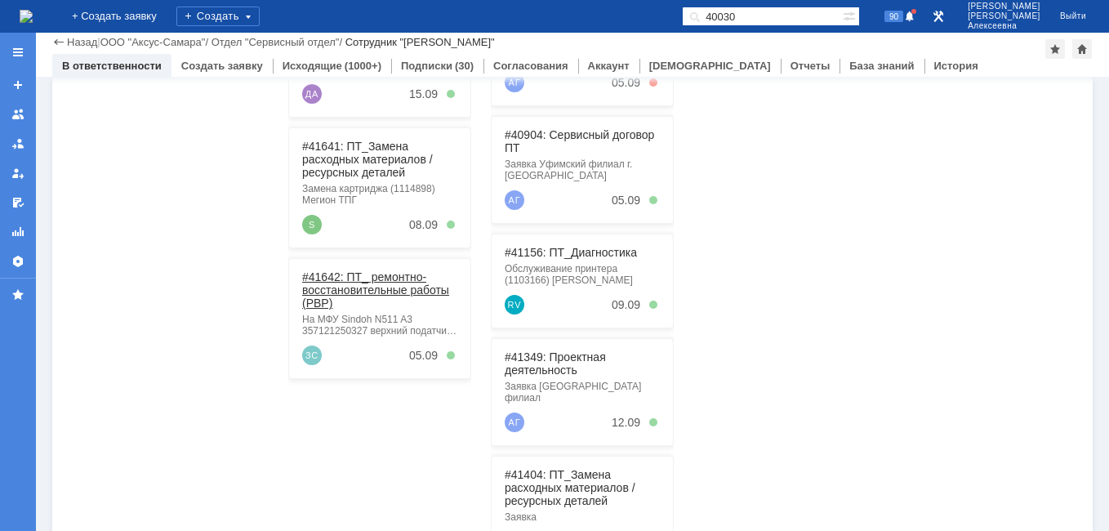
click at [384, 280] on link "#41642: ПТ_ ремонтно-восстановительные работы (РВР)" at bounding box center [375, 289] width 147 height 39
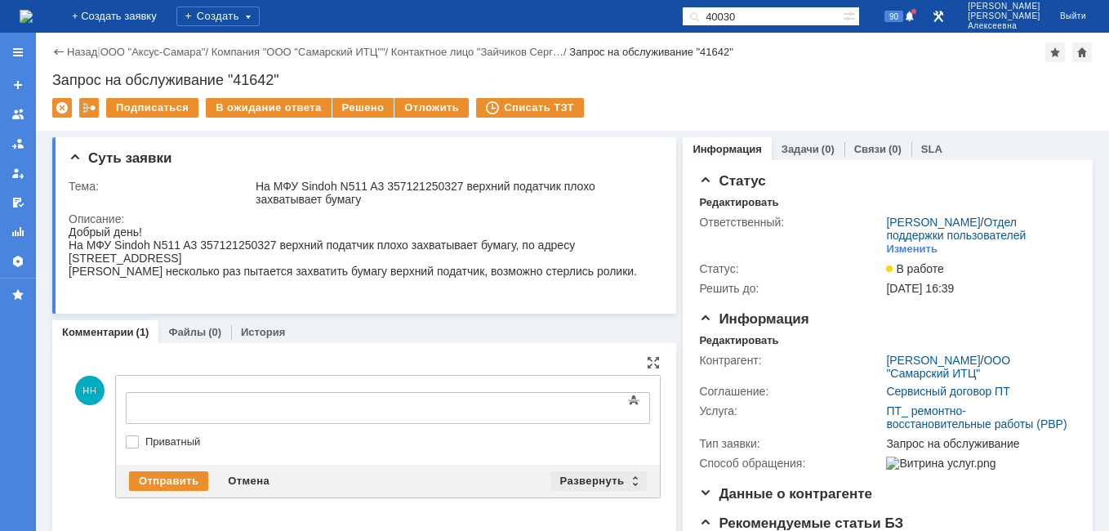
click at [626, 476] on div "Развернуть" at bounding box center [598, 481] width 97 height 20
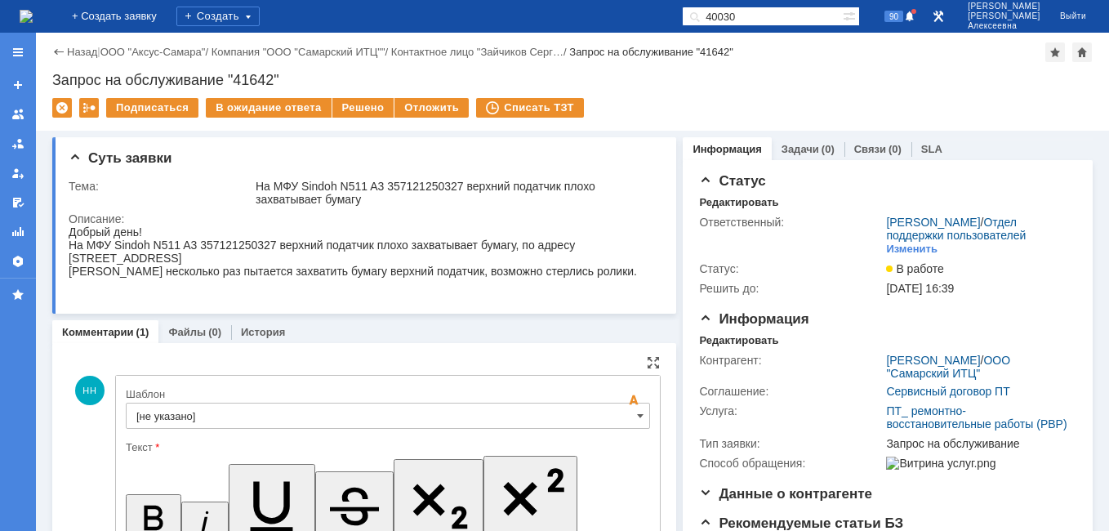
click at [621, 413] on input "[не указано]" at bounding box center [388, 415] width 524 height 26
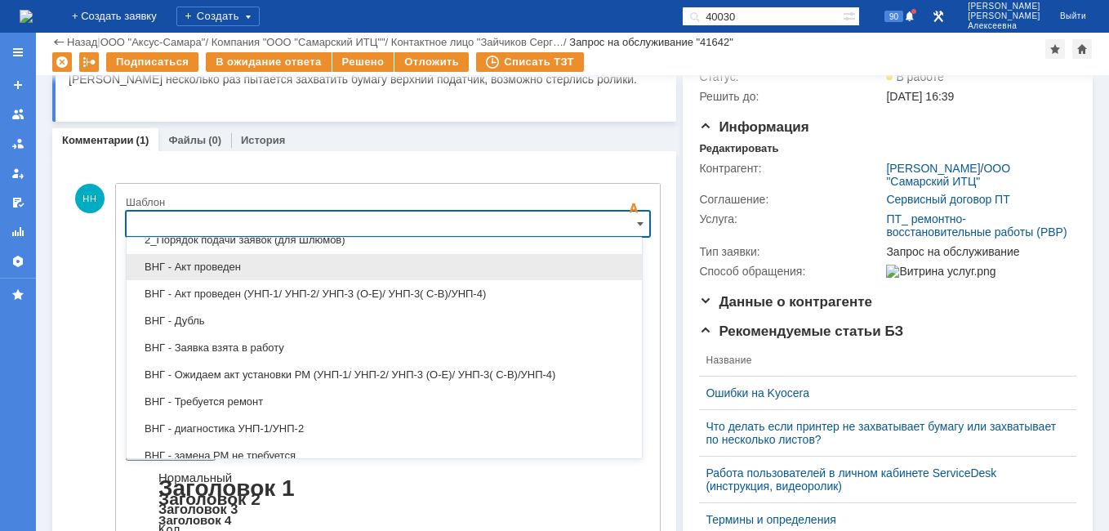
scroll to position [163, 0]
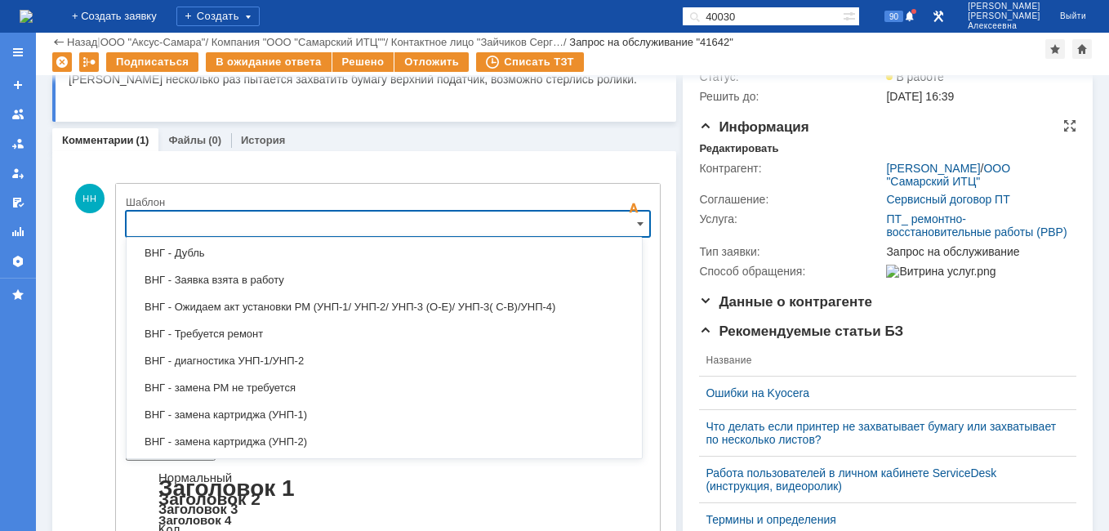
click at [847, 206] on div "Соглашение:" at bounding box center [791, 199] width 184 height 13
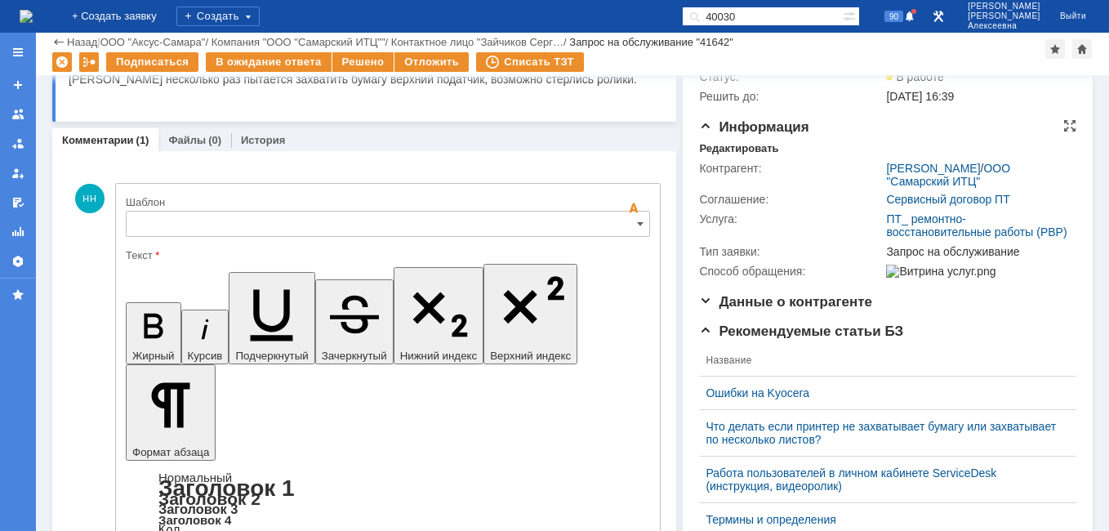
type input "[не указано]"
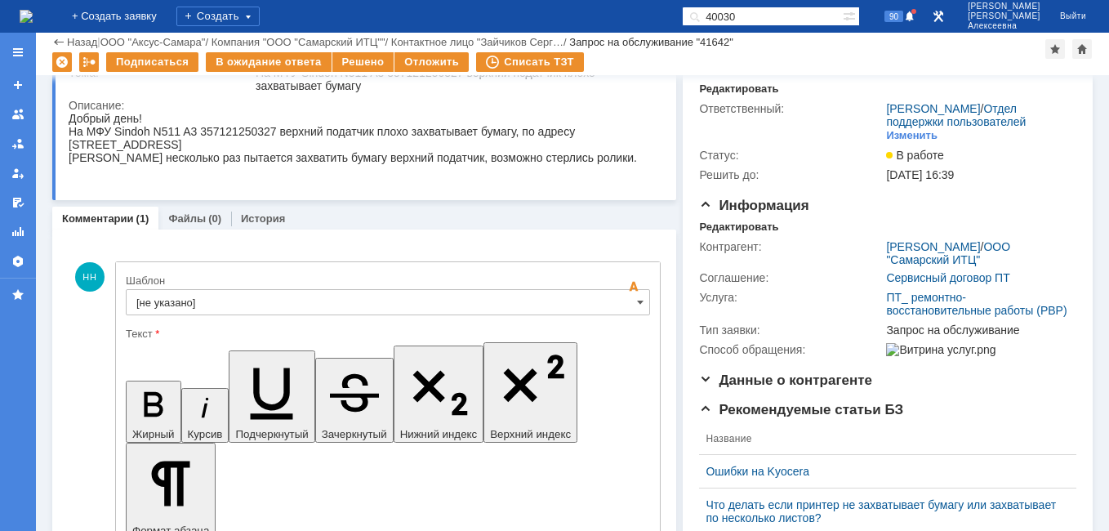
scroll to position [0, 0]
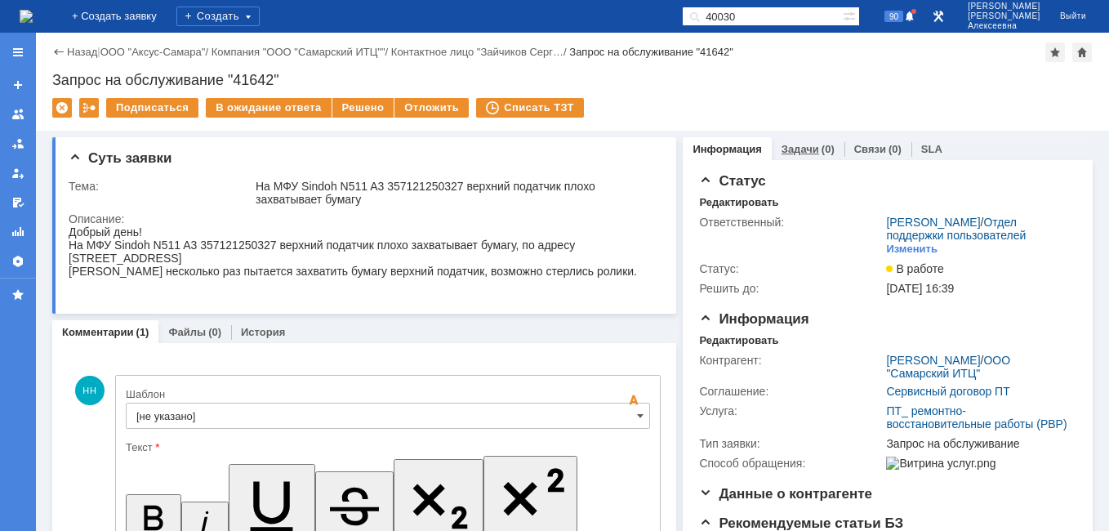
click at [785, 147] on link "Задачи" at bounding box center [800, 149] width 38 height 12
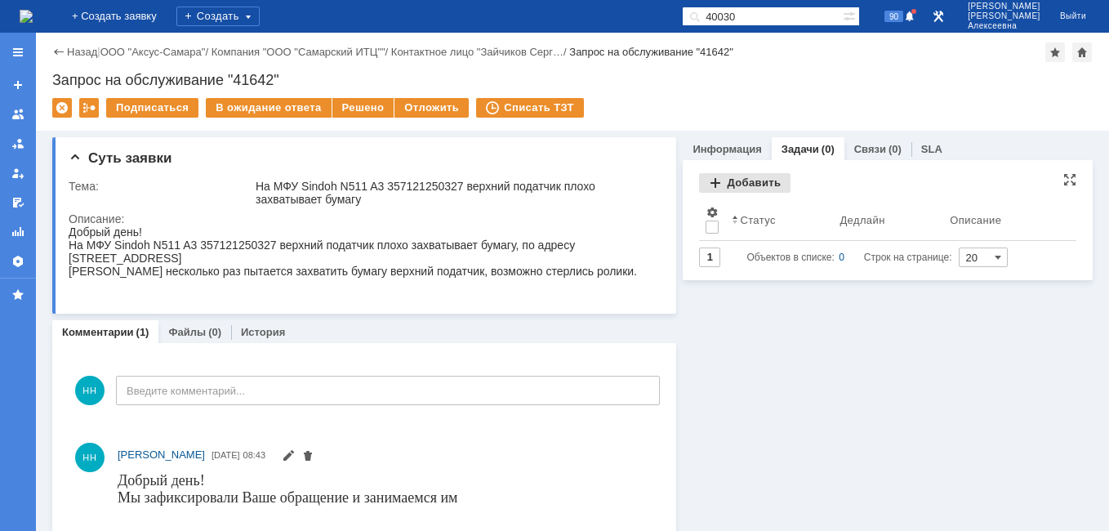
click at [736, 173] on div "Добавить" at bounding box center [744, 183] width 91 height 20
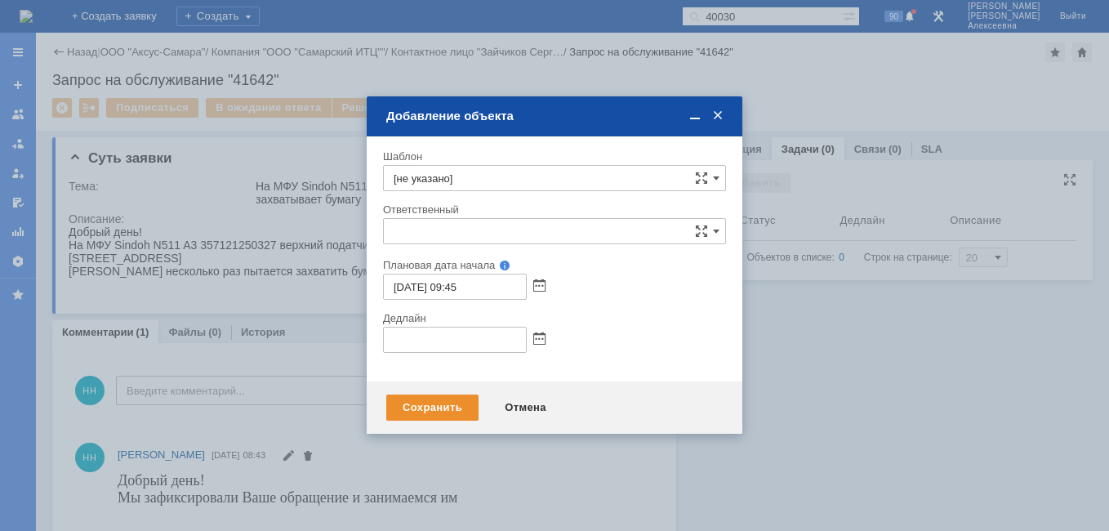
type input "[не указано]"
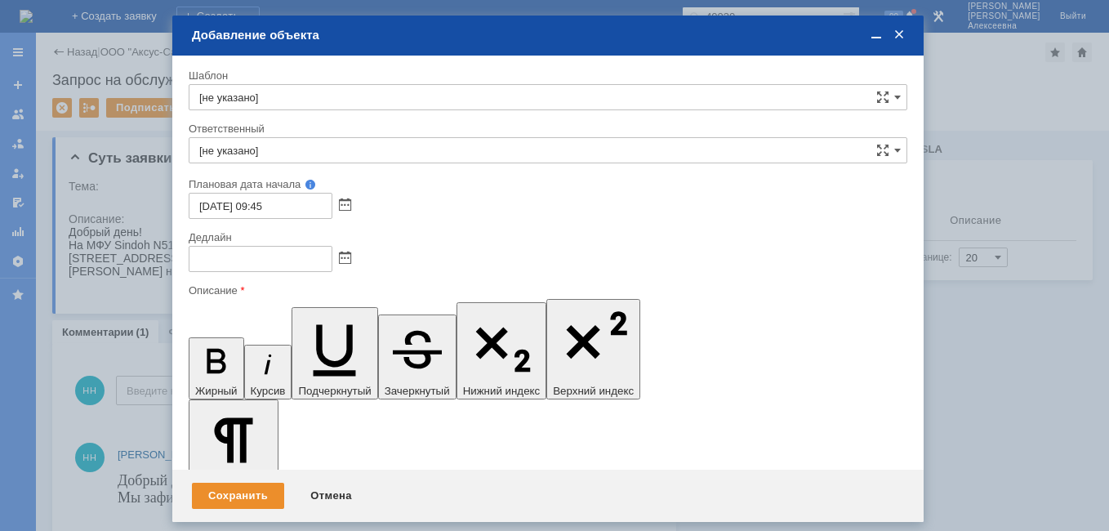
click at [875, 32] on span at bounding box center [876, 35] width 16 height 15
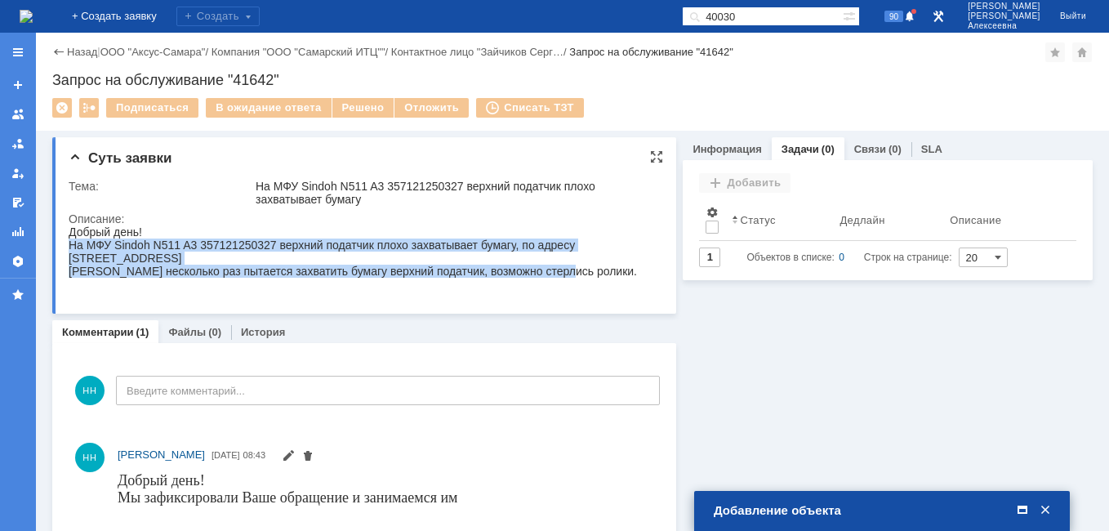
drag, startPoint x: 465, startPoint y: 276, endPoint x: 69, endPoint y: 251, distance: 396.7
click at [69, 251] on body "Добрый день! На МФУ Sindoh N511 A3 357121250327 верхний податчик плохо захватыв…" at bounding box center [359, 257] width 580 height 65
copy body "На МФУ Sindoh N511 A3 357121250327 верхний податчик плохо захватывает бумагу , …"
click at [1025, 506] on span at bounding box center [1022, 510] width 16 height 15
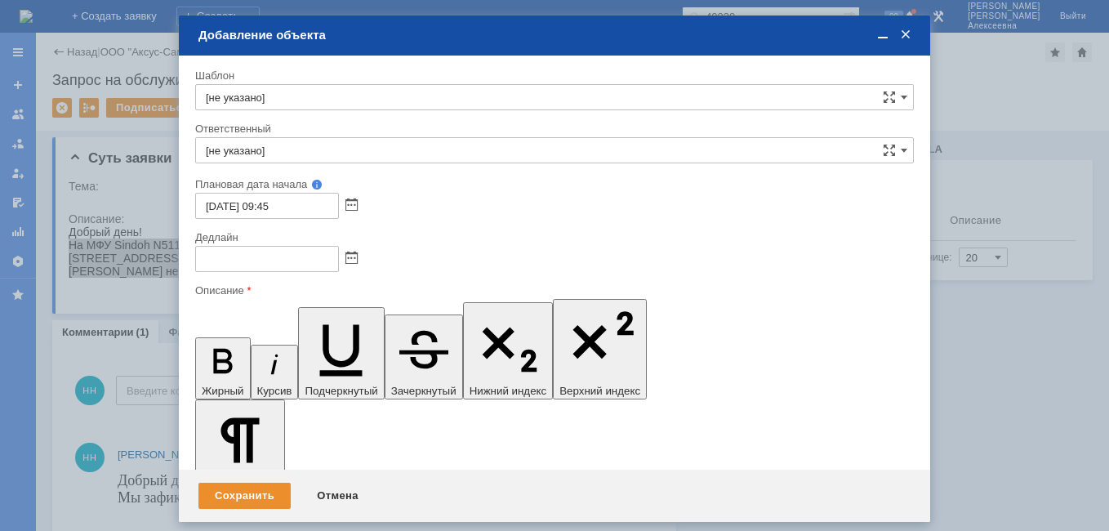
drag, startPoint x: 304, startPoint y: 4674, endPoint x: 212, endPoint y: 4656, distance: 93.8
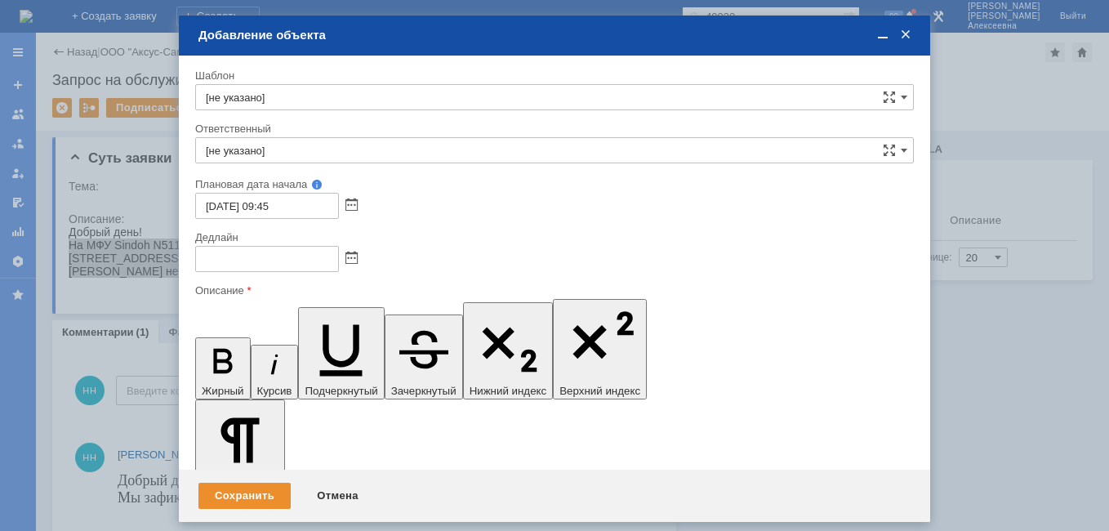
click at [213, 349] on icon "button" at bounding box center [222, 361] width 19 height 24
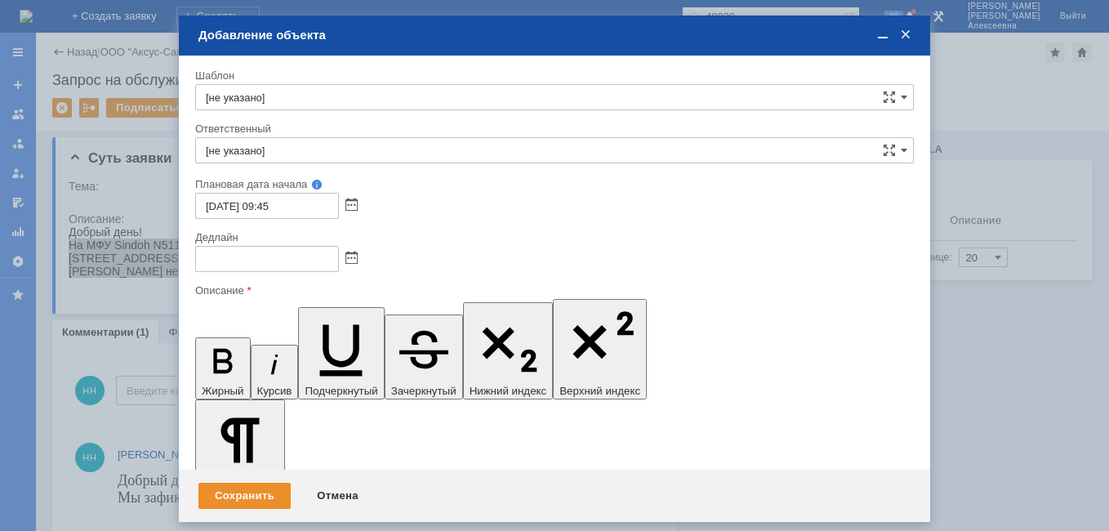
scroll to position [135, 5]
click at [354, 260] on span at bounding box center [351, 258] width 12 height 13
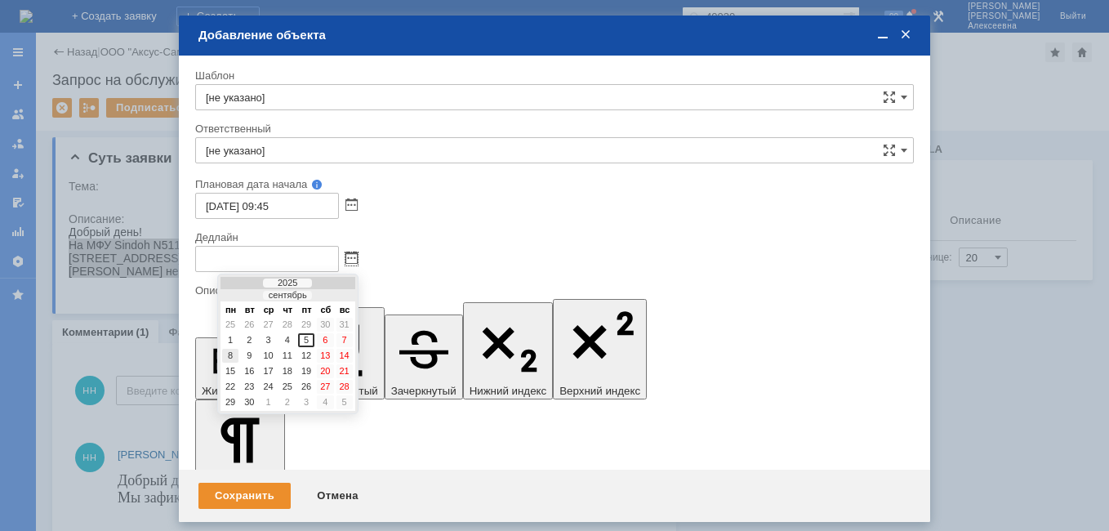
click at [233, 356] on div "8" at bounding box center [230, 356] width 16 height 14
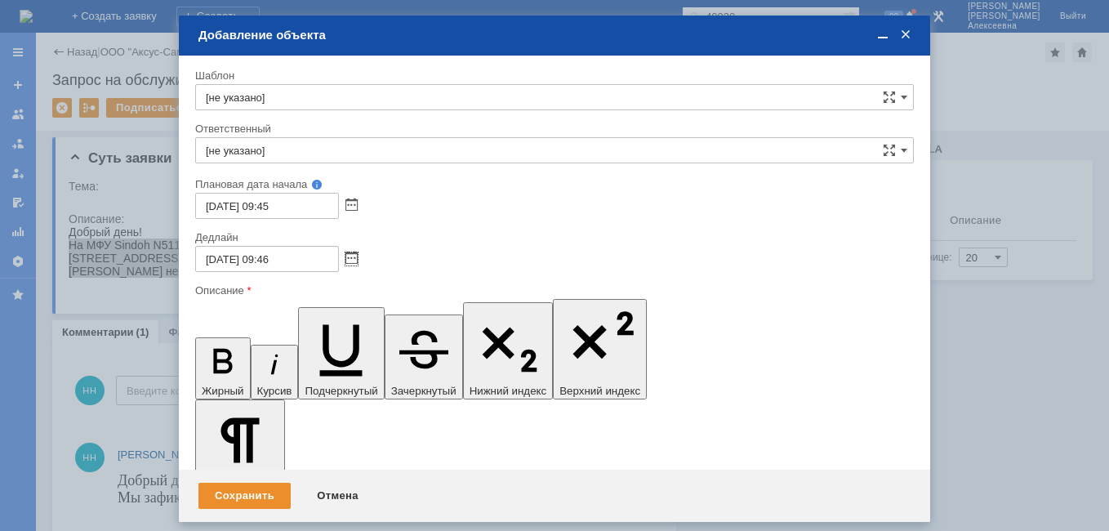
click at [271, 255] on input "08.09.2025 09:46" at bounding box center [267, 259] width 144 height 26
type input "08.09.2025 16:46"
click at [281, 149] on input "[не указано]" at bounding box center [554, 150] width 718 height 26
click at [300, 265] on span "Кубышкин Александр Анатольевич" at bounding box center [554, 269] width 697 height 13
type input "Кубышкин Александр Анатольевич"
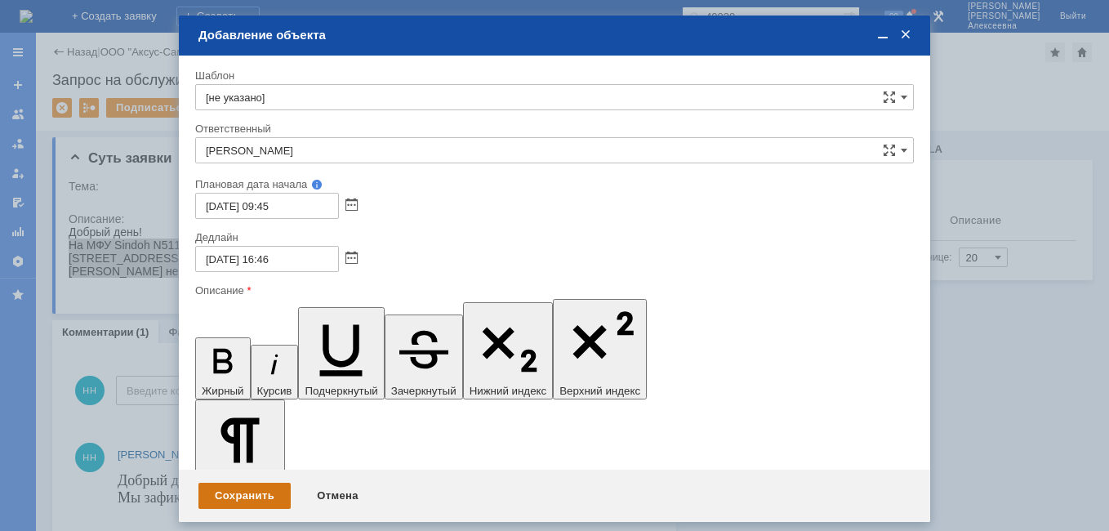
click at [245, 487] on div "Сохранить" at bounding box center [244, 495] width 92 height 26
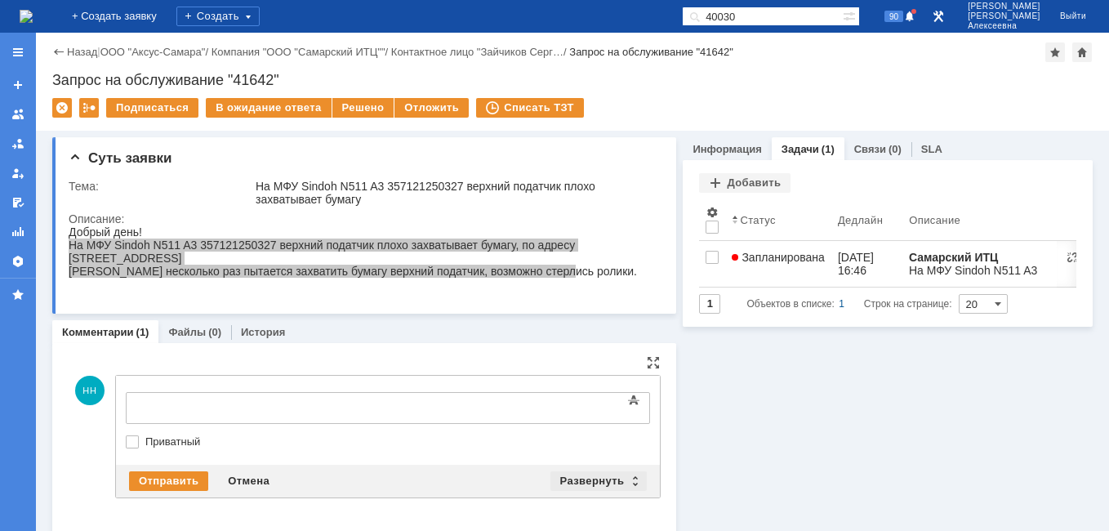
scroll to position [0, 0]
click at [638, 473] on div "Отправить Отмена Развернуть Свернуть" at bounding box center [388, 481] width 544 height 33
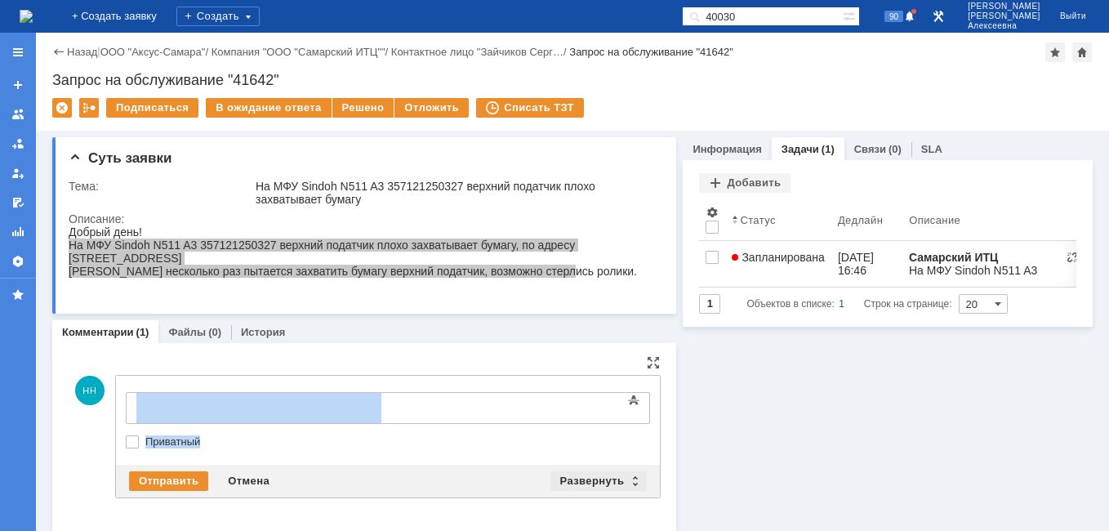
click at [637, 474] on div "Развернуть" at bounding box center [598, 481] width 97 height 20
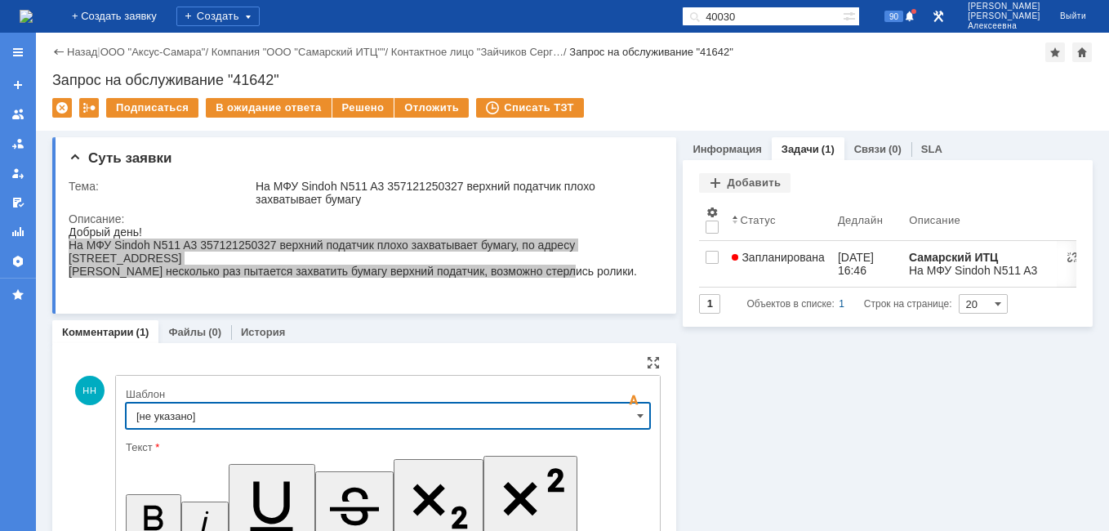
click at [625, 413] on input "[не указано]" at bounding box center [388, 415] width 524 height 26
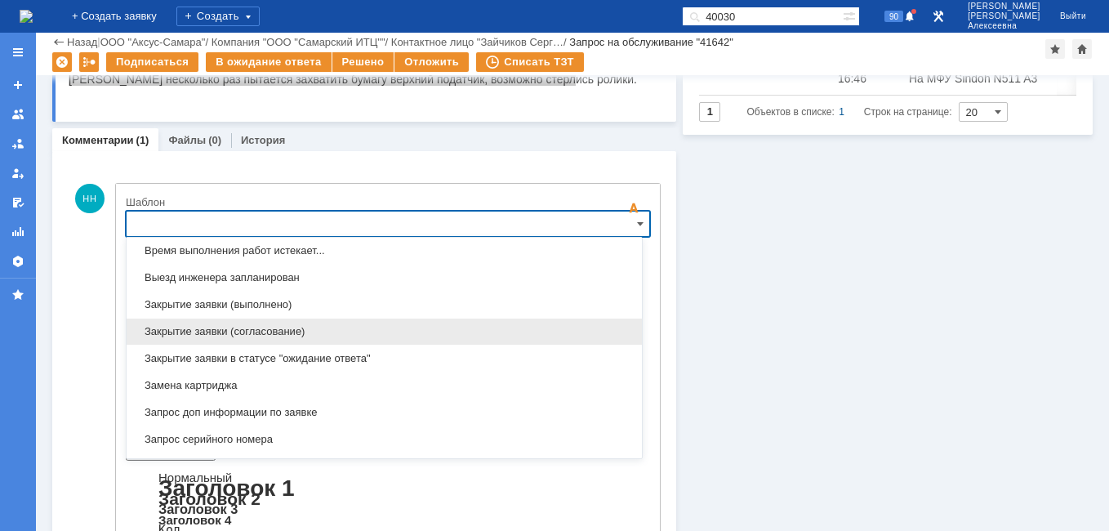
scroll to position [724, 0]
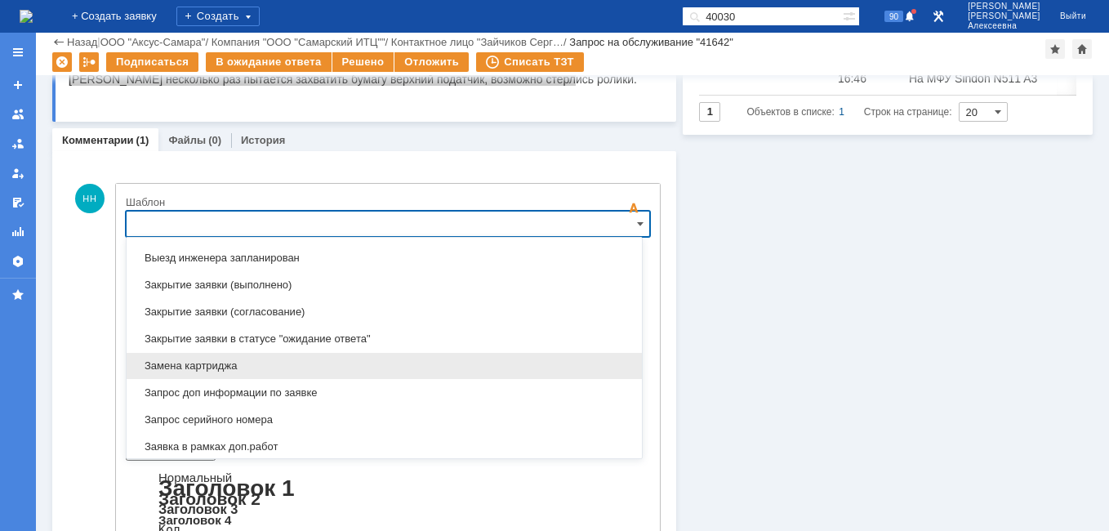
click at [224, 358] on div "Замена картриджа" at bounding box center [384, 366] width 515 height 26
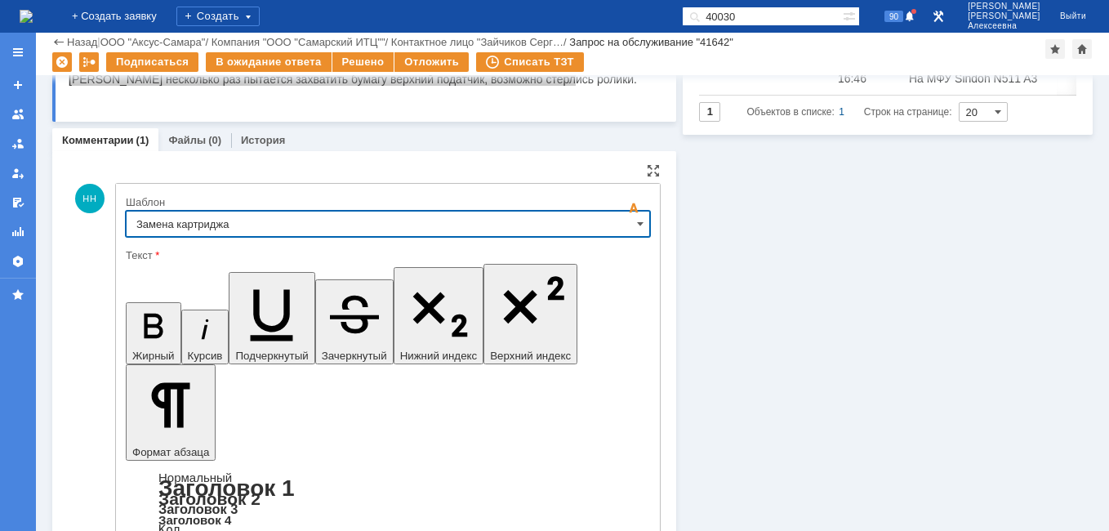
type input "Замена картриджа"
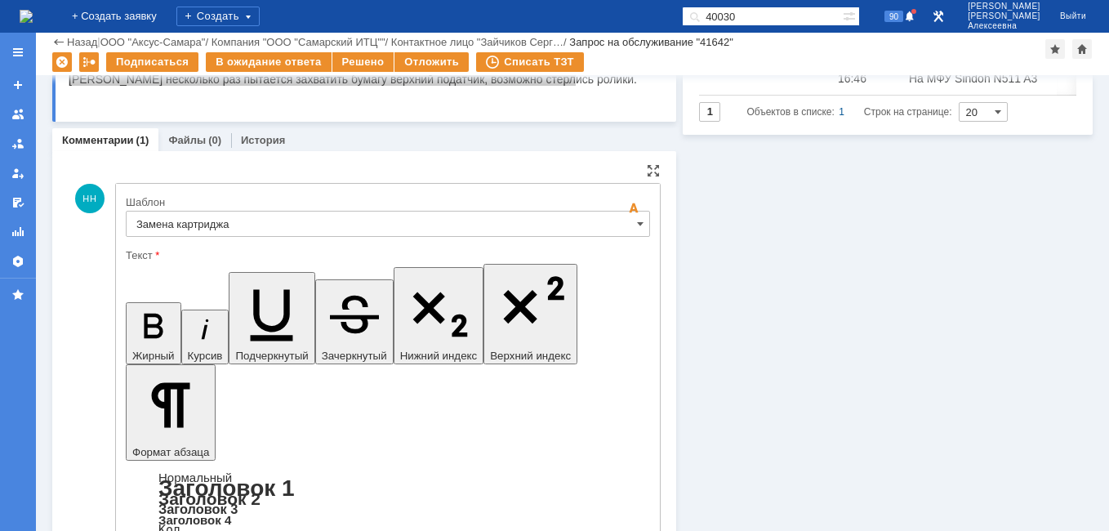
drag, startPoint x: 358, startPoint y: 4033, endPoint x: 168, endPoint y: 4026, distance: 189.5
drag, startPoint x: 196, startPoint y: 4044, endPoint x: 130, endPoint y: 4015, distance: 72.4
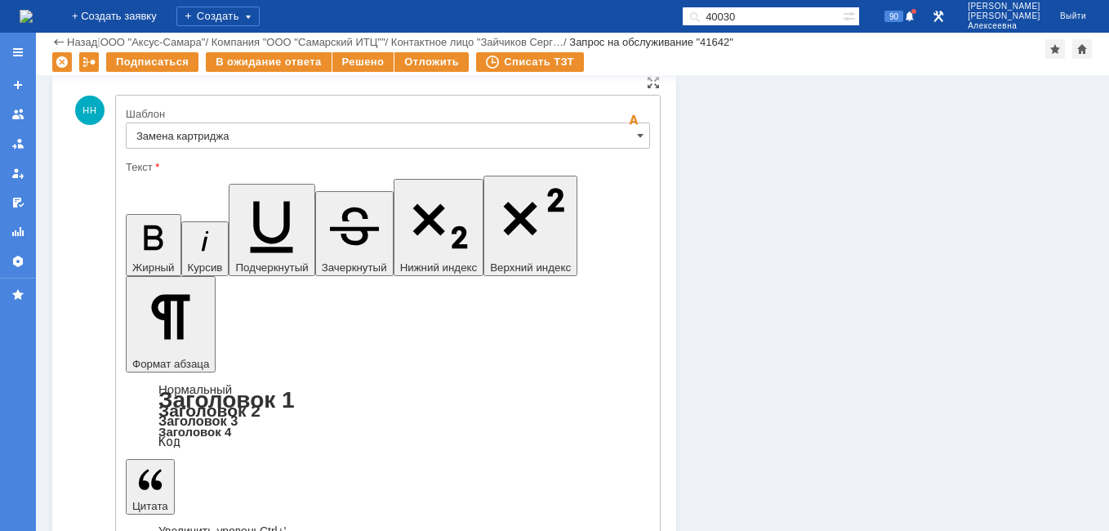
scroll to position [300, 0]
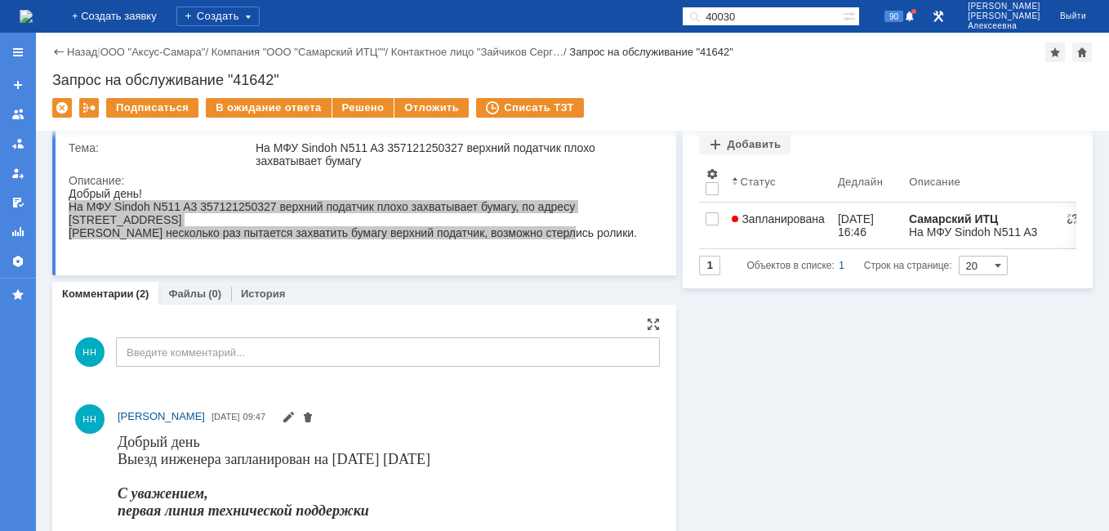
scroll to position [0, 0]
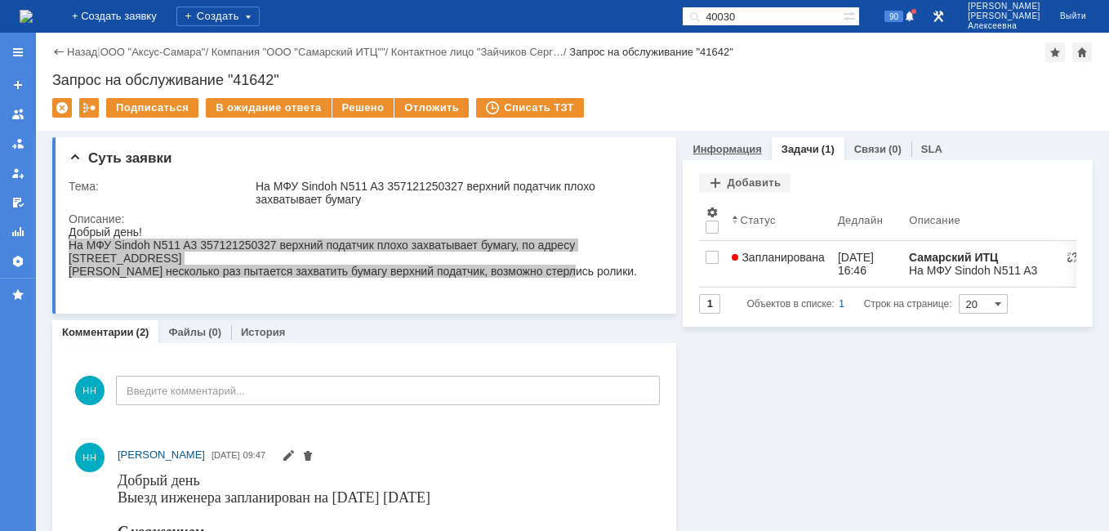
click at [724, 150] on link "Информация" at bounding box center [726, 149] width 69 height 12
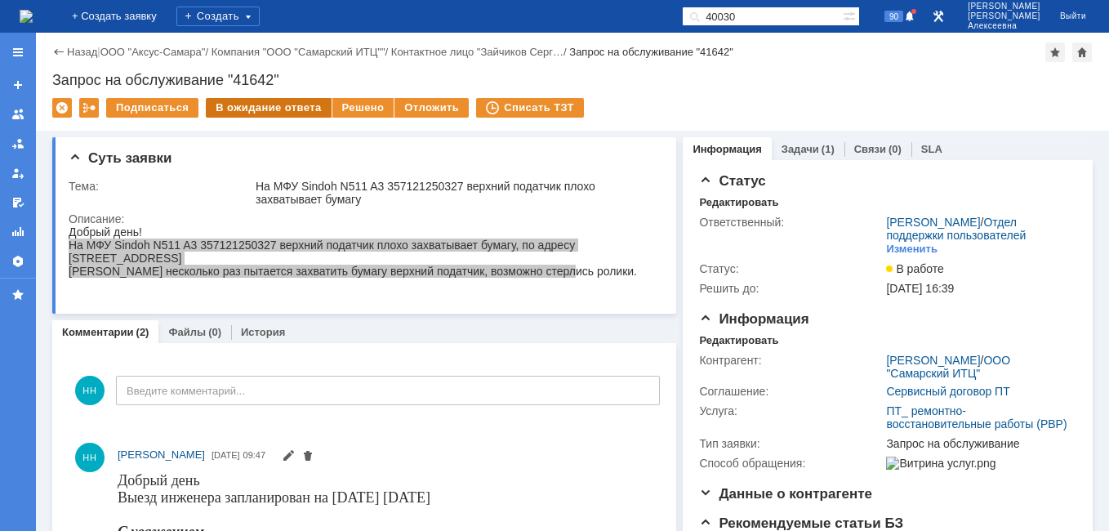
click at [282, 100] on div "В ожидание ответа" at bounding box center [268, 108] width 125 height 20
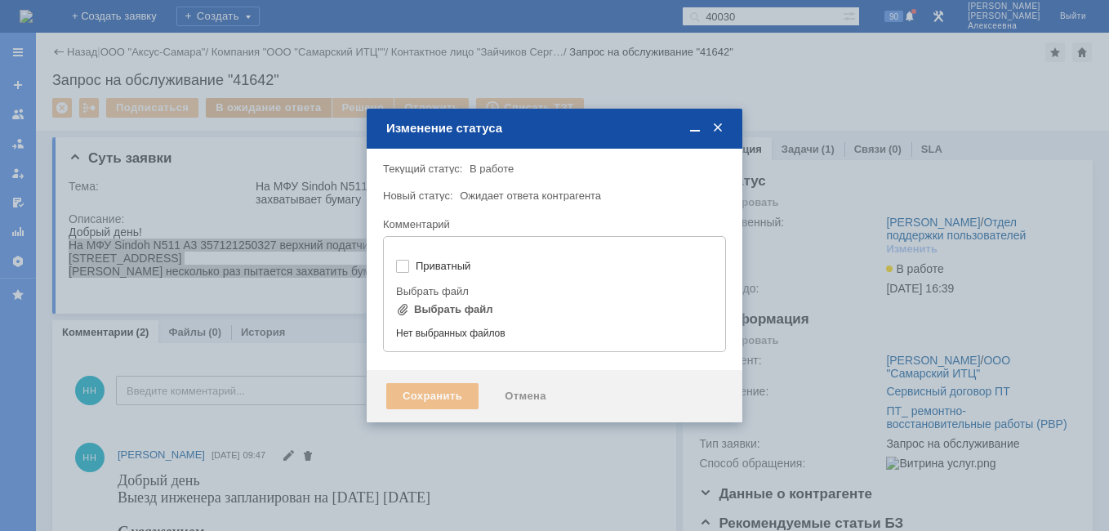
type input "[не указано]"
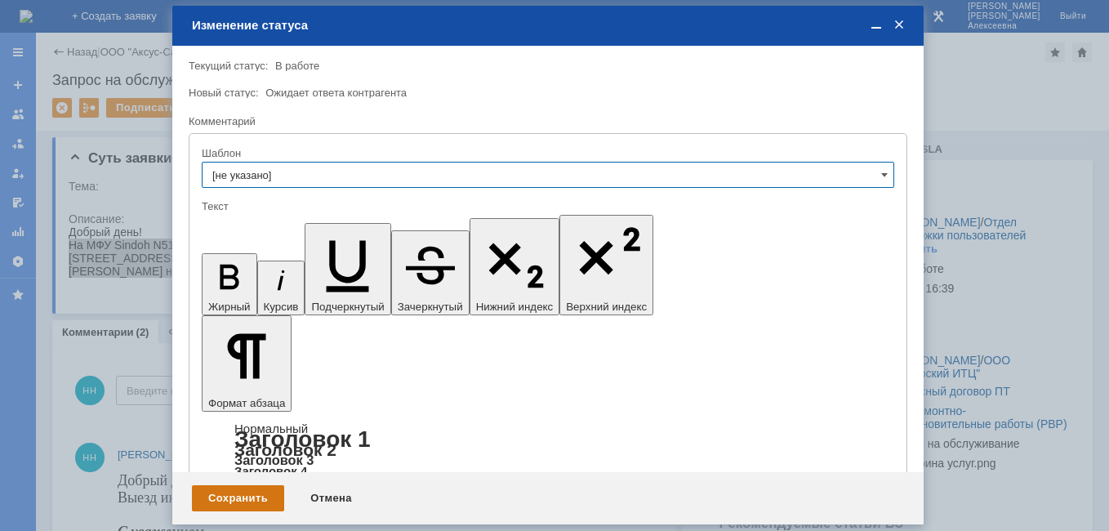
click at [233, 493] on div "Сохранить" at bounding box center [238, 498] width 92 height 26
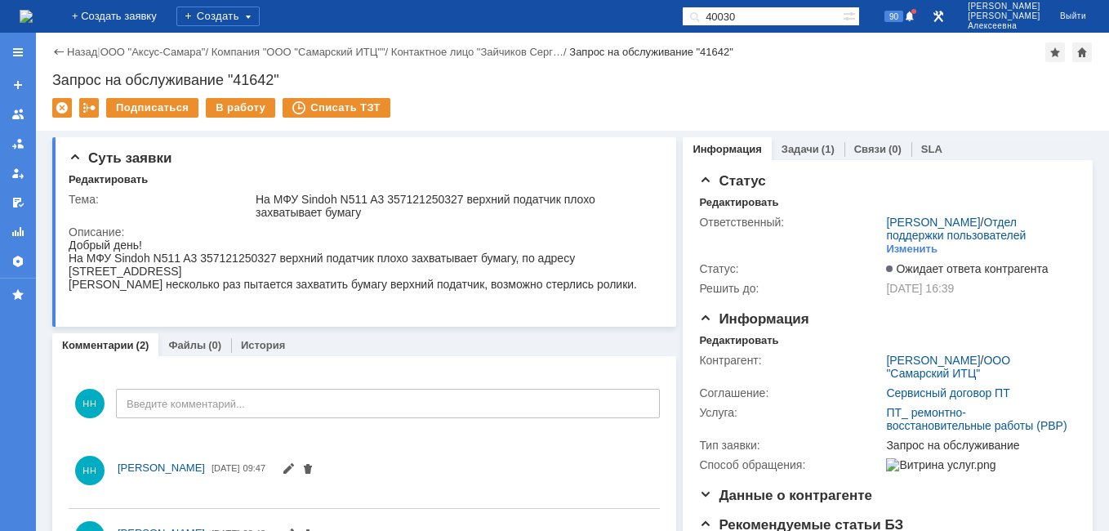
click at [33, 19] on img at bounding box center [26, 16] width 13 height 13
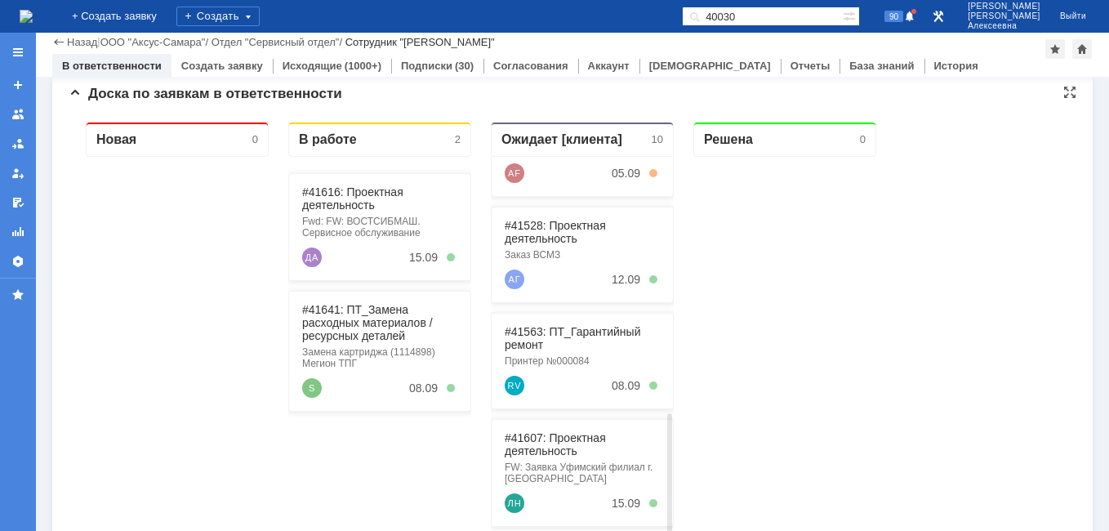
scroll to position [535, 0]
click at [545, 432] on link "#41607: Проектная деятельность" at bounding box center [555, 441] width 101 height 26
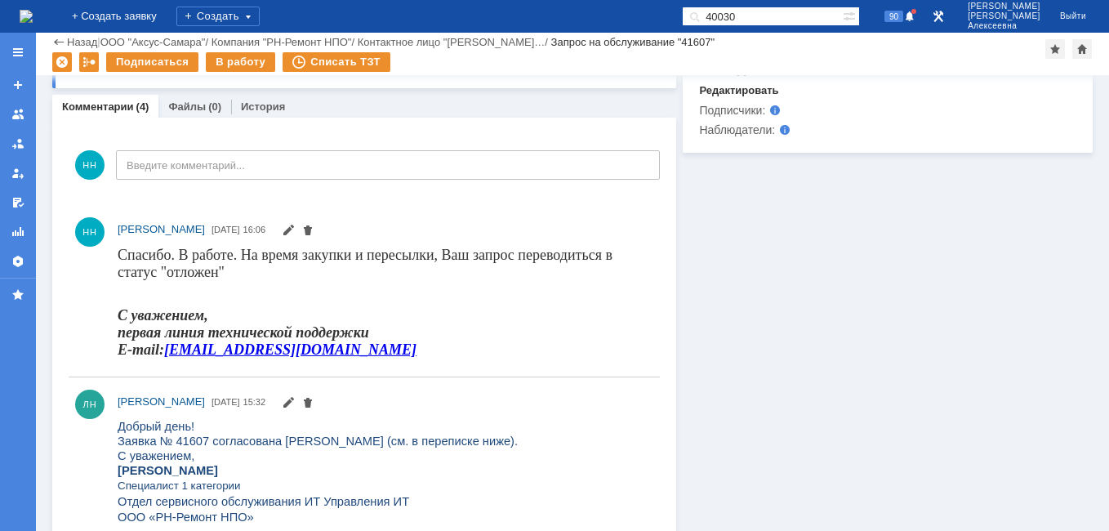
scroll to position [816, 0]
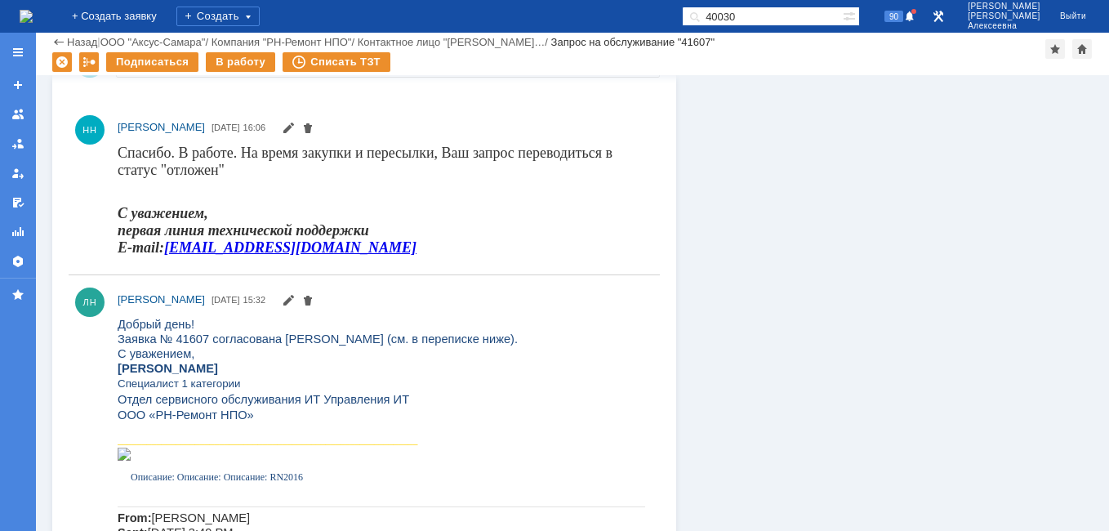
drag, startPoint x: 293, startPoint y: 260, endPoint x: 114, endPoint y: 174, distance: 198.3
click at [114, 174] on div "НН Новоженова Наталья Алексеевна 03.09.2025 16:06" at bounding box center [364, 188] width 591 height 158
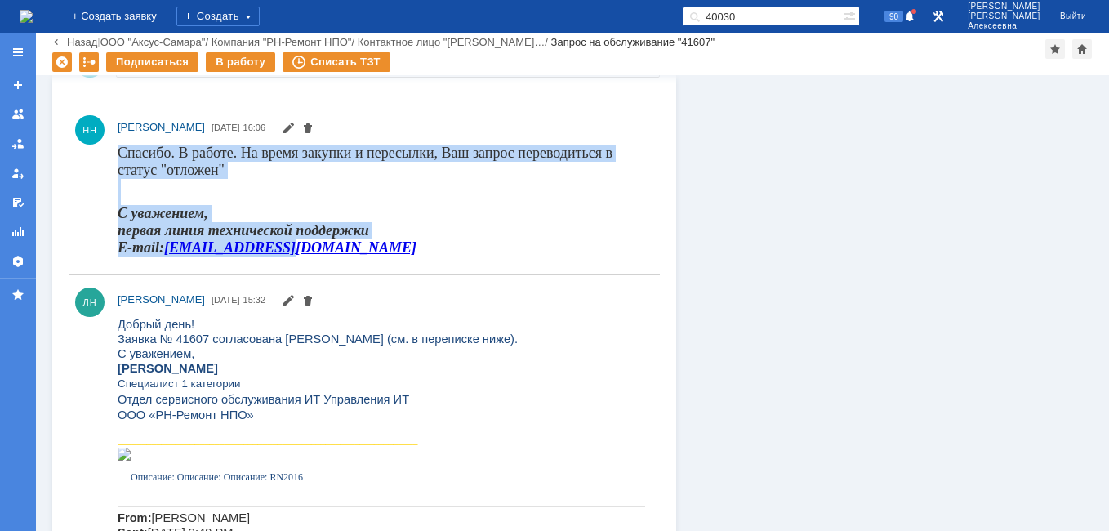
drag, startPoint x: 276, startPoint y: 250, endPoint x: 121, endPoint y: 147, distance: 186.1
click at [121, 147] on div "Спасибо. В работе. На время закупки и пересылки, Ваш запрос переводиться в стат…" at bounding box center [381, 200] width 527 height 112
drag, startPoint x: 121, startPoint y: 147, endPoint x: 179, endPoint y: 164, distance: 60.4
copy div "Спасибо. В работе. На время закупки и пересылки, Ваш запрос переводиться в стат…"
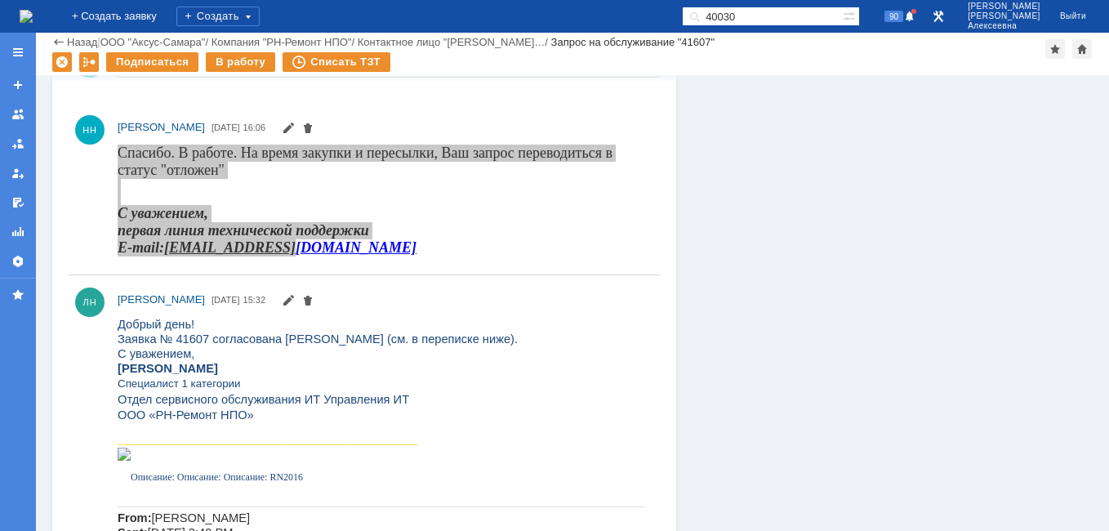
click at [33, 12] on img at bounding box center [26, 16] width 13 height 13
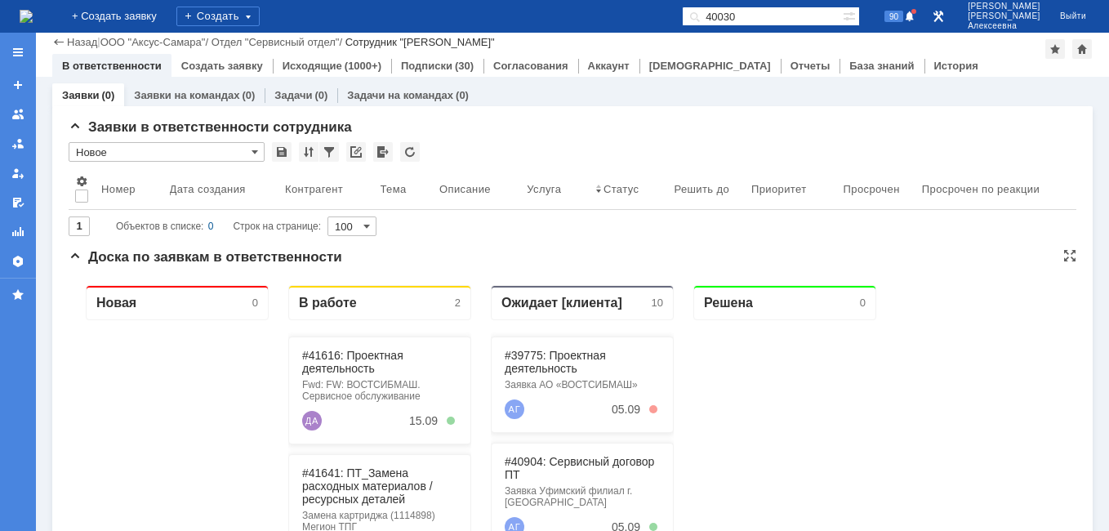
scroll to position [163, 0]
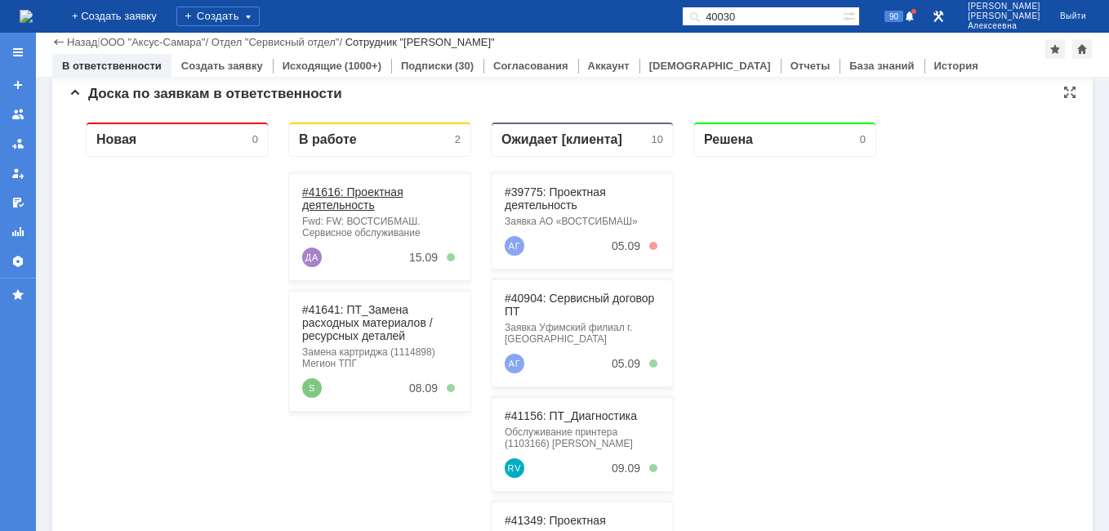
click at [333, 207] on link "#41616: Проектная деятельность" at bounding box center [352, 198] width 101 height 26
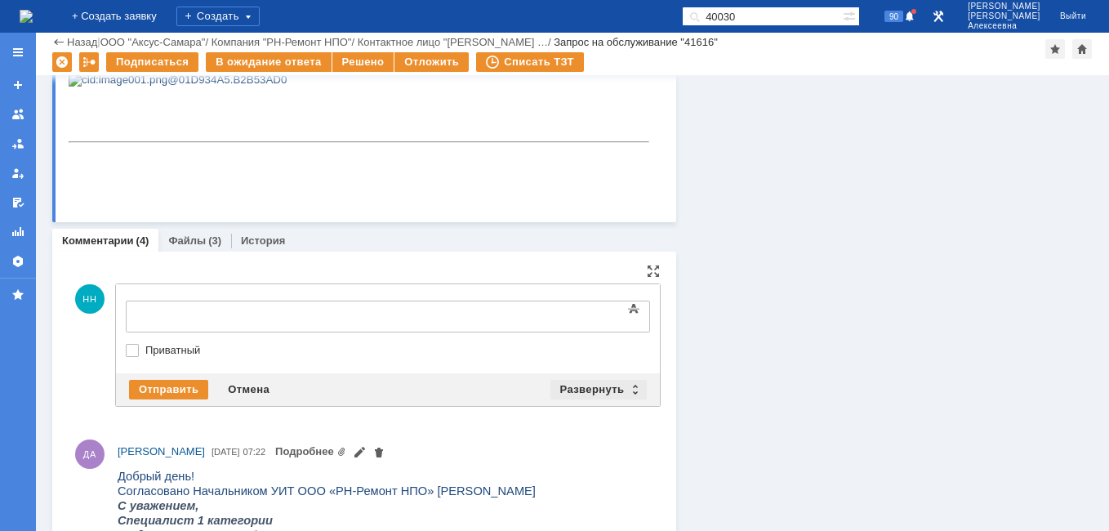
click at [631, 394] on div "Развернуть" at bounding box center [598, 390] width 97 height 20
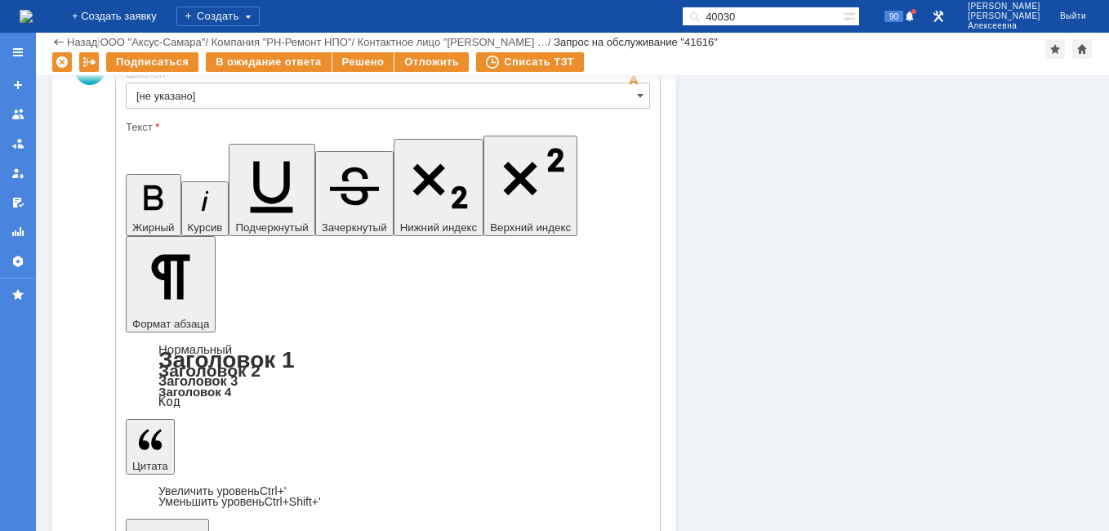
scroll to position [1225, 0]
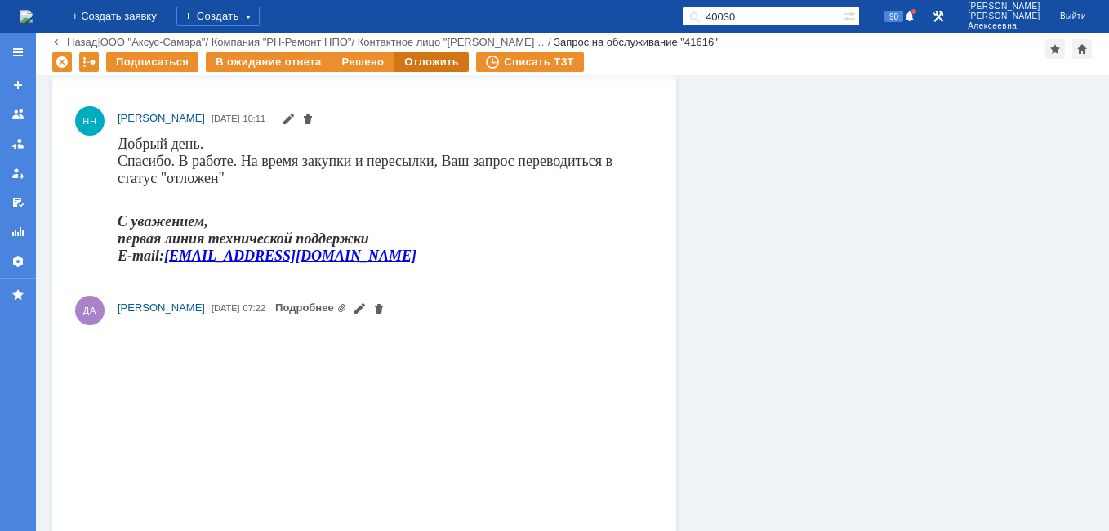
click at [432, 61] on div "Отложить" at bounding box center [431, 62] width 74 height 20
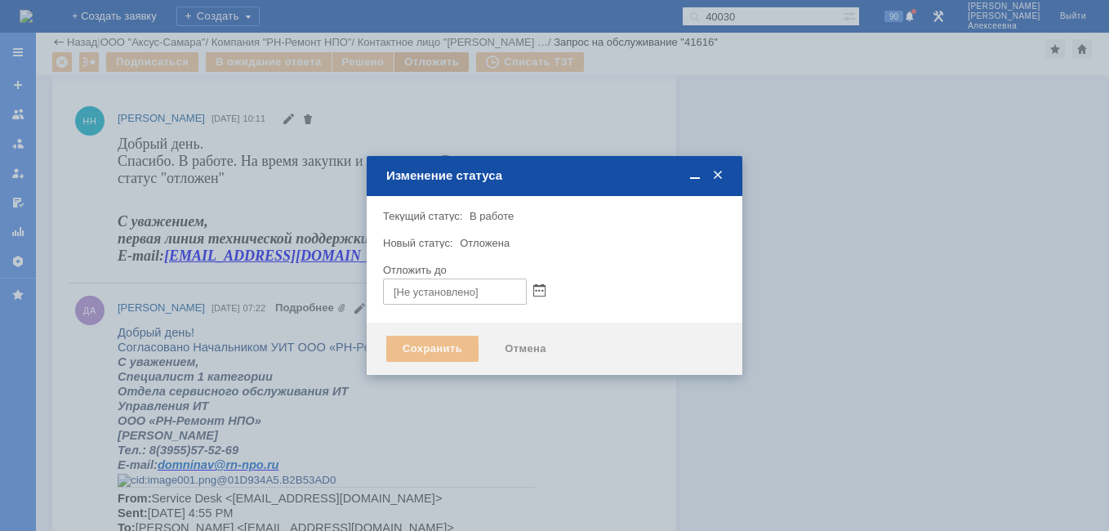
scroll to position [0, 0]
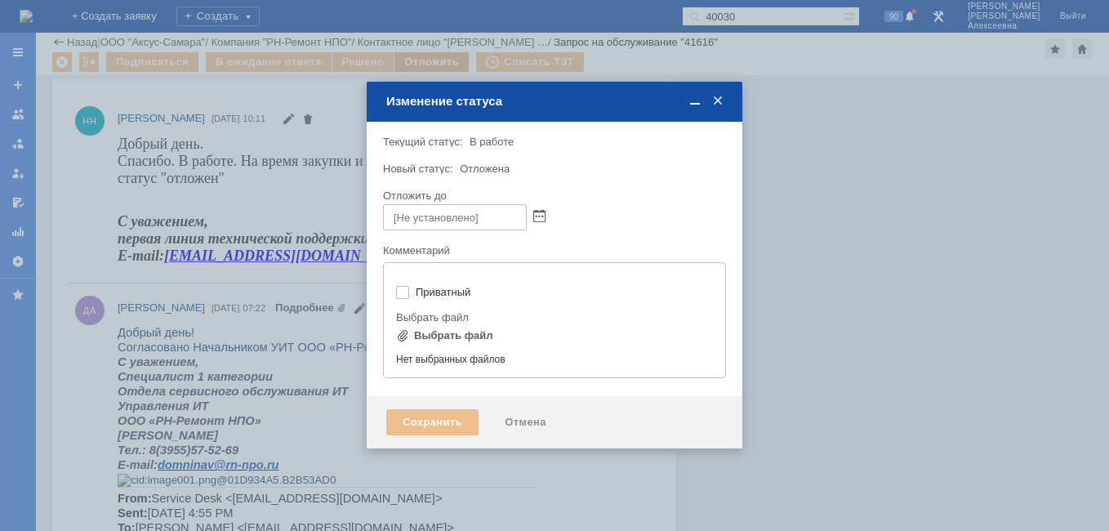
type input "[не указано]"
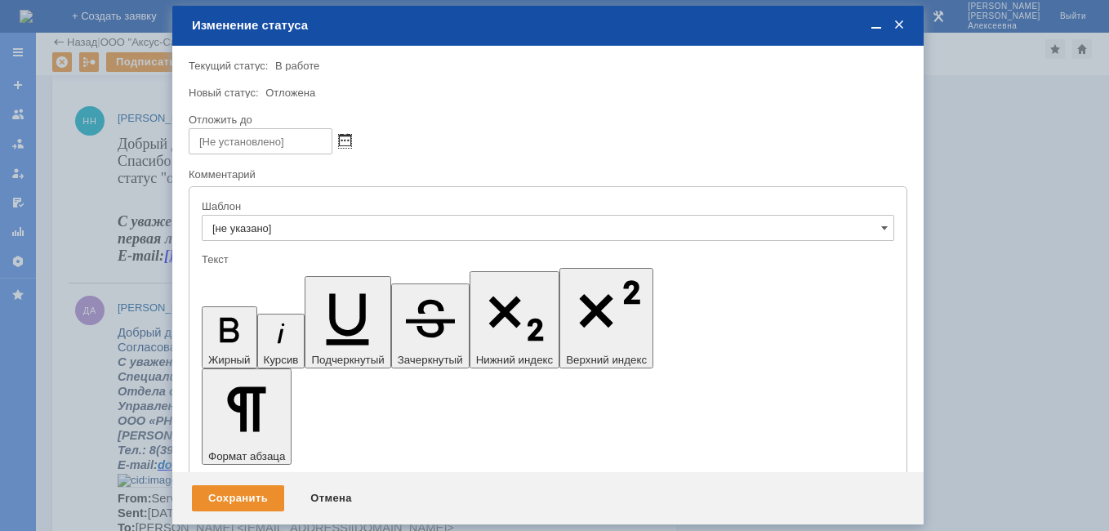
click at [341, 142] on span at bounding box center [345, 141] width 12 height 13
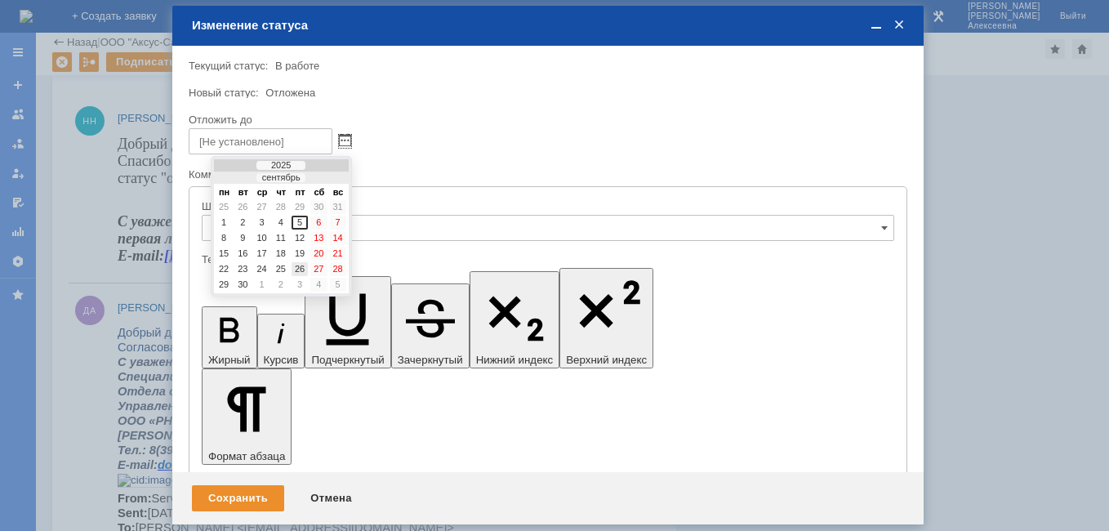
click at [301, 270] on div "26" at bounding box center [299, 269] width 16 height 14
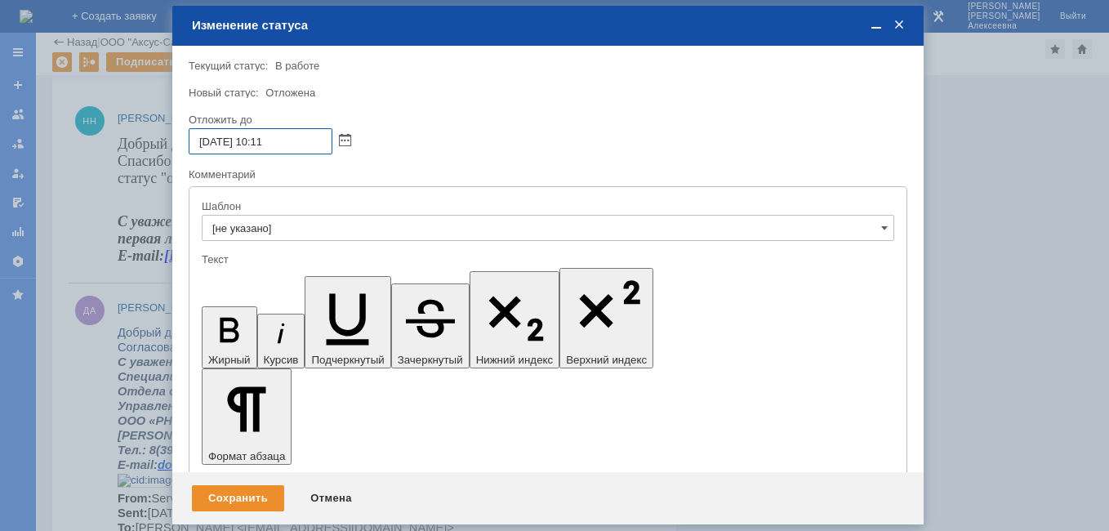
click at [266, 138] on input "26.09.2025 10:11" at bounding box center [261, 141] width 144 height 26
type input "26.09.2025 16:11"
click at [249, 493] on div "Сохранить" at bounding box center [238, 498] width 92 height 26
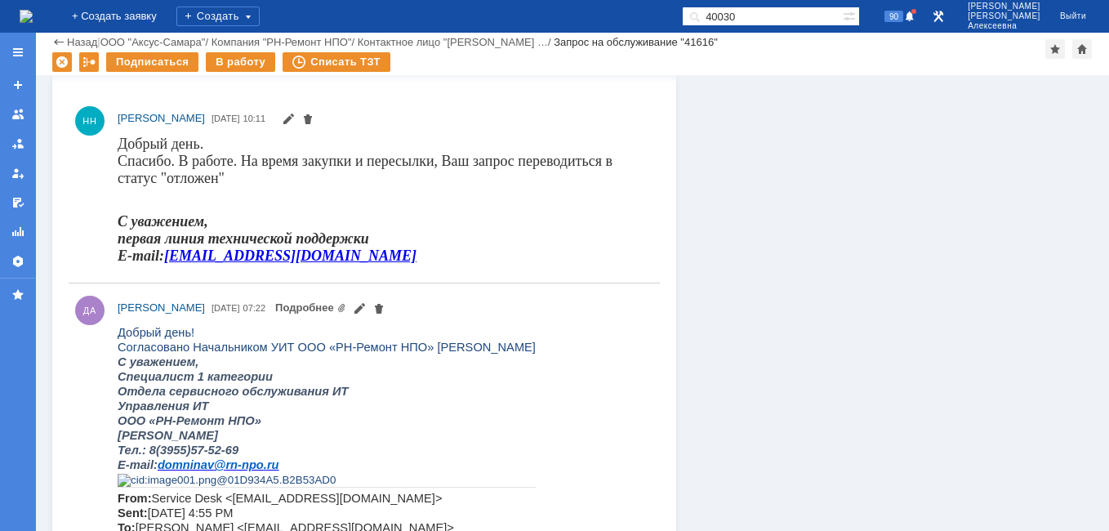
click at [29, 17] on img at bounding box center [26, 16] width 13 height 13
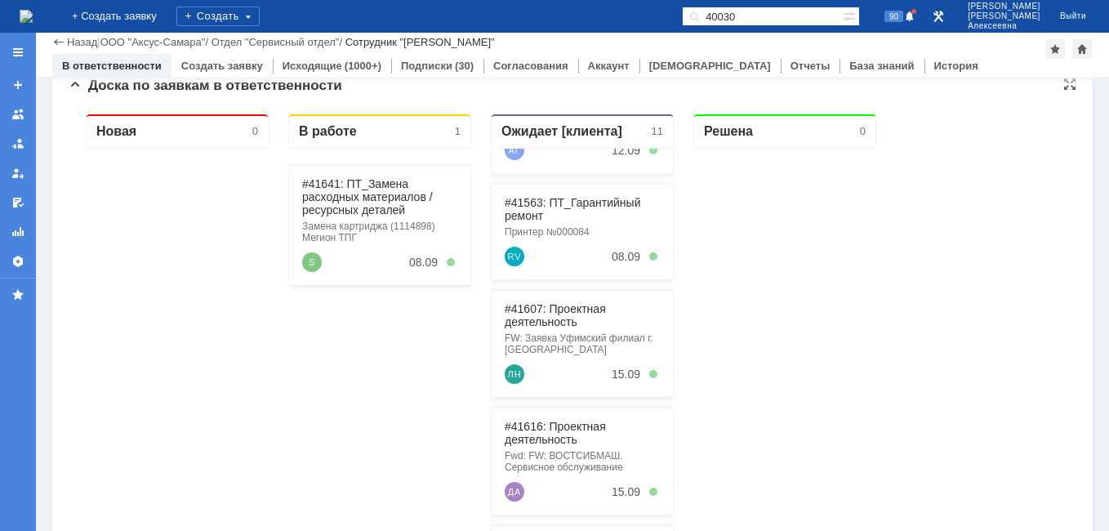
scroll to position [416, 0]
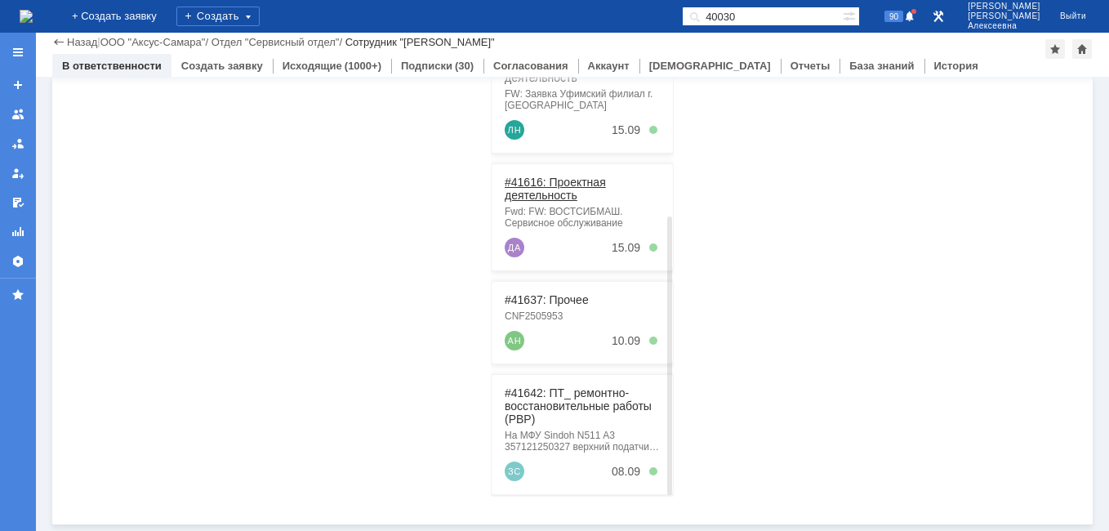
click at [551, 176] on link "#41616: Проектная деятельность" at bounding box center [555, 189] width 101 height 26
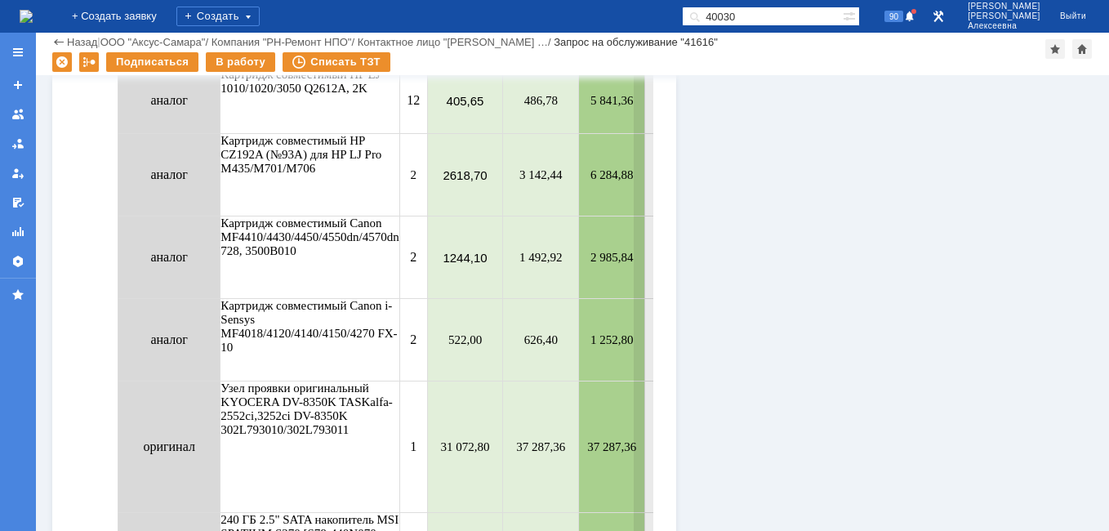
scroll to position [1796, 0]
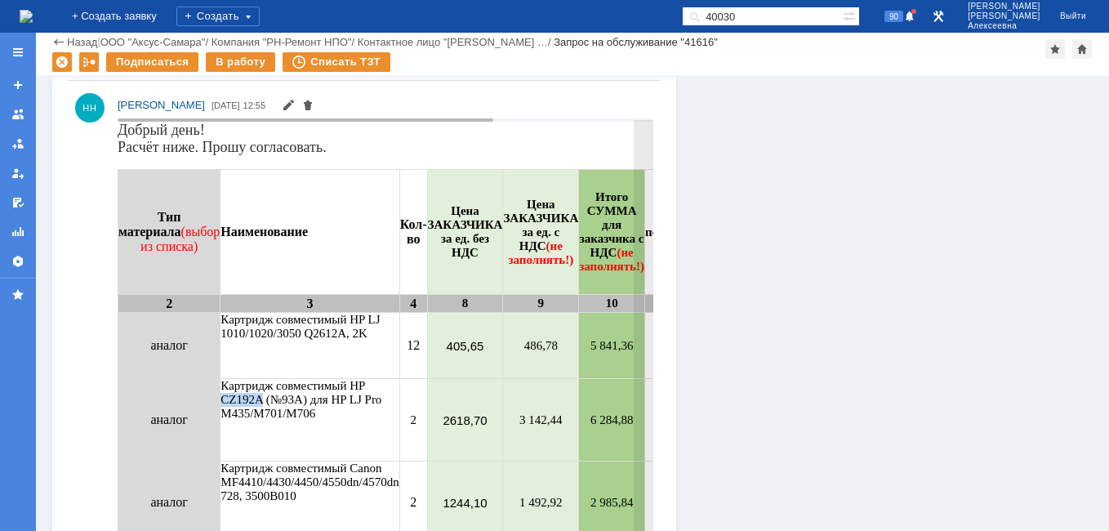
drag, startPoint x: 265, startPoint y: 397, endPoint x: 226, endPoint y: 397, distance: 39.2
click at [226, 397] on td "Картридж совместимый HP CZ192A (№93A) для HP LJ Pro M435/M701/M706" at bounding box center [309, 420] width 179 height 82
copy td "CZ192A"
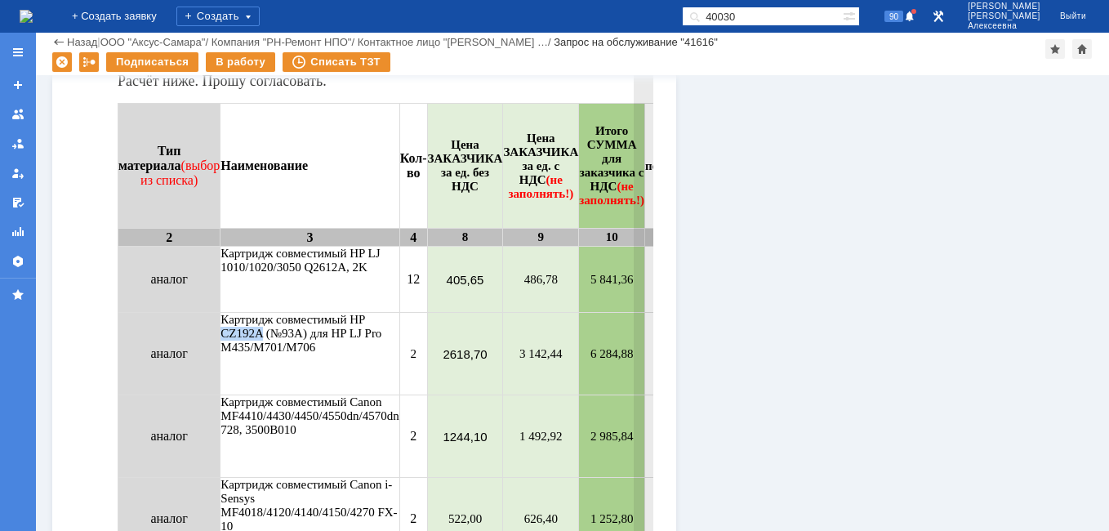
scroll to position [1878, 0]
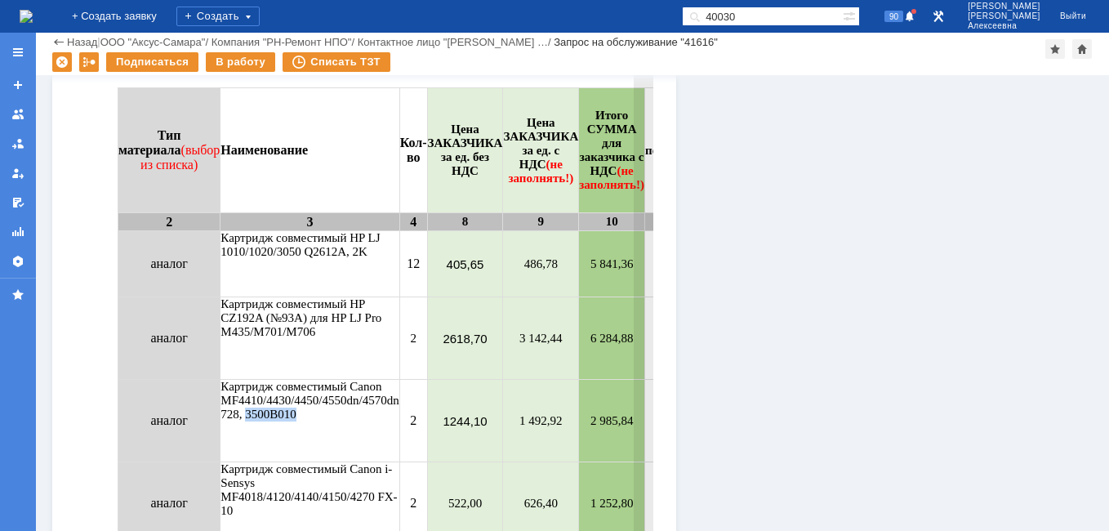
drag, startPoint x: 300, startPoint y: 416, endPoint x: 250, endPoint y: 420, distance: 50.9
click at [250, 420] on td "Картридж совместимый Canon MF4410/4430/4450/4550dn/4570dn 728, 3500B010" at bounding box center [309, 421] width 179 height 82
copy td "3500B010"
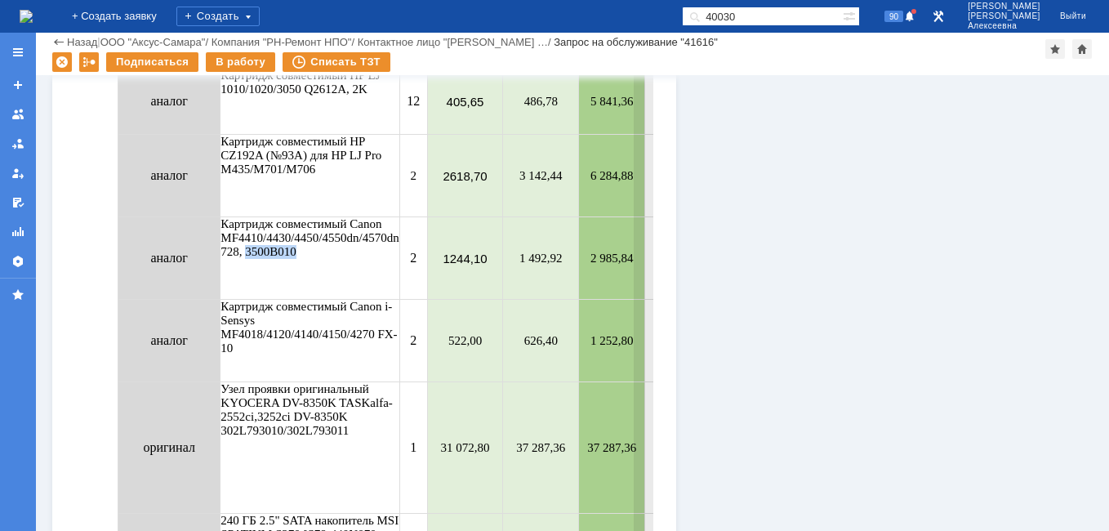
scroll to position [2041, 0]
drag, startPoint x: 237, startPoint y: 347, endPoint x: 399, endPoint y: 330, distance: 163.4
click at [410, 333] on tr "аналог Картридж совместимый Canon i-Sensys MF4018/4120/4140/4150/4270 FX-10 2 5…" at bounding box center [472, 341] width 709 height 82
click at [251, 356] on td "Картридж совместимый Canon i-Sensys MF4018/4120/4140/4150/4270 FX-10" at bounding box center [309, 341] width 179 height 82
drag, startPoint x: 237, startPoint y: 347, endPoint x: 381, endPoint y: 334, distance: 145.1
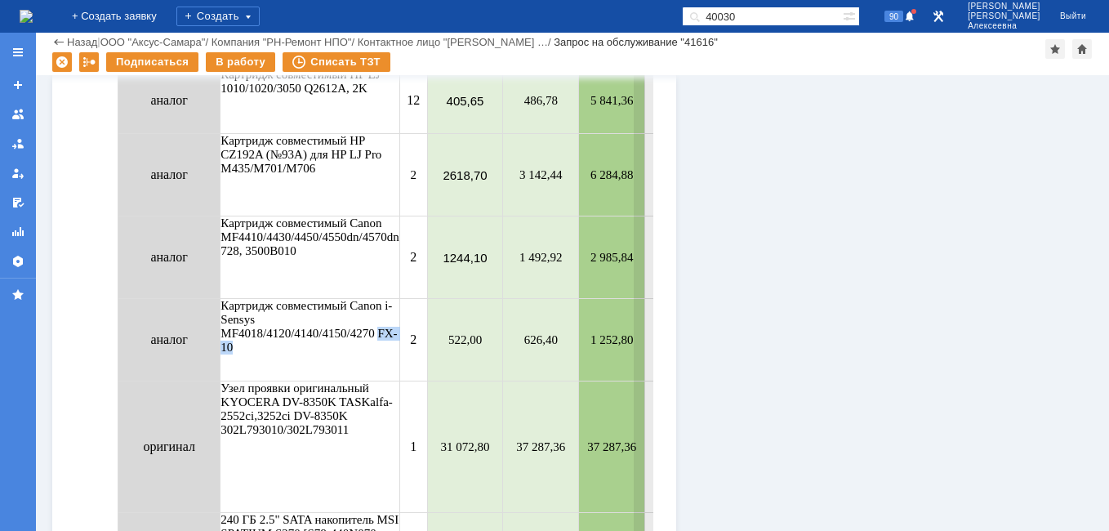
click at [381, 334] on td "Картридж совместимый Canon i-Sensys MF4018/4120/4140/4150/4270 FX-10" at bounding box center [309, 341] width 179 height 82
copy td "FX-10"
drag, startPoint x: 338, startPoint y: 403, endPoint x: 285, endPoint y: 398, distance: 53.4
click at [285, 398] on td "Узел проявки оригинальный KYOCERA DV-8350K TASKalfa-2552ci,3252ci DV-8350K 302L…" at bounding box center [309, 447] width 179 height 131
copy td "DV-8350K"
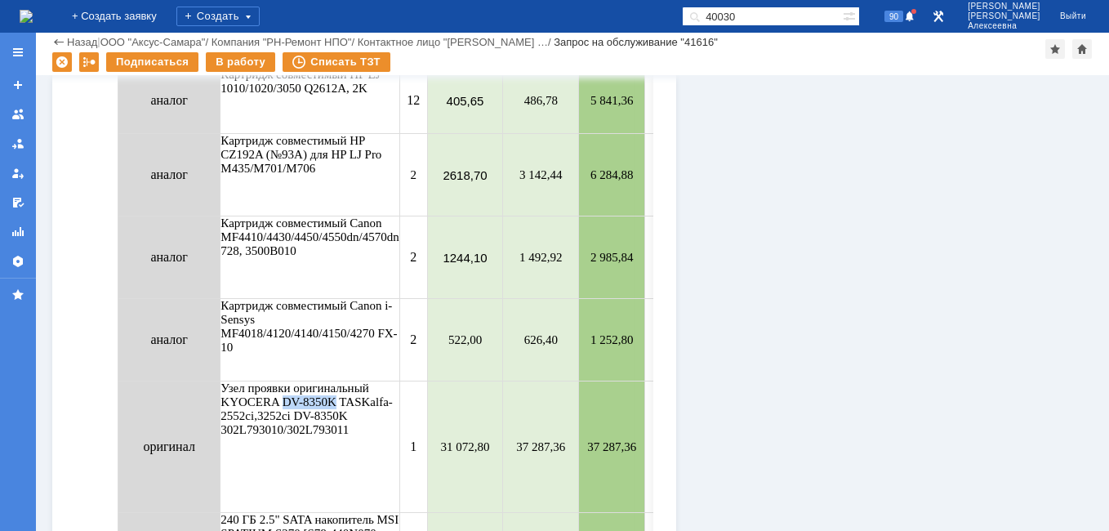
scroll to position [2123, 0]
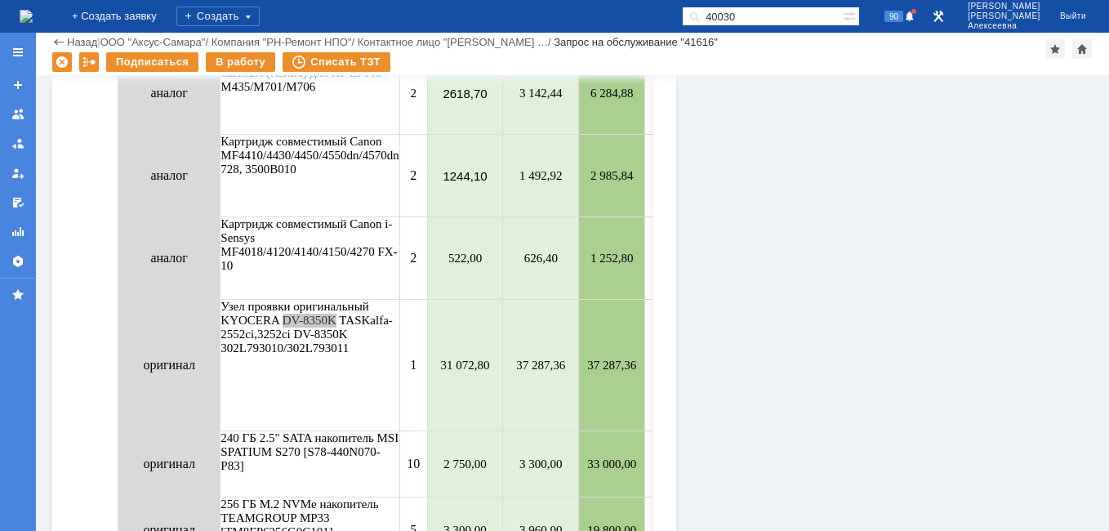
click at [31, 11] on img at bounding box center [26, 16] width 13 height 13
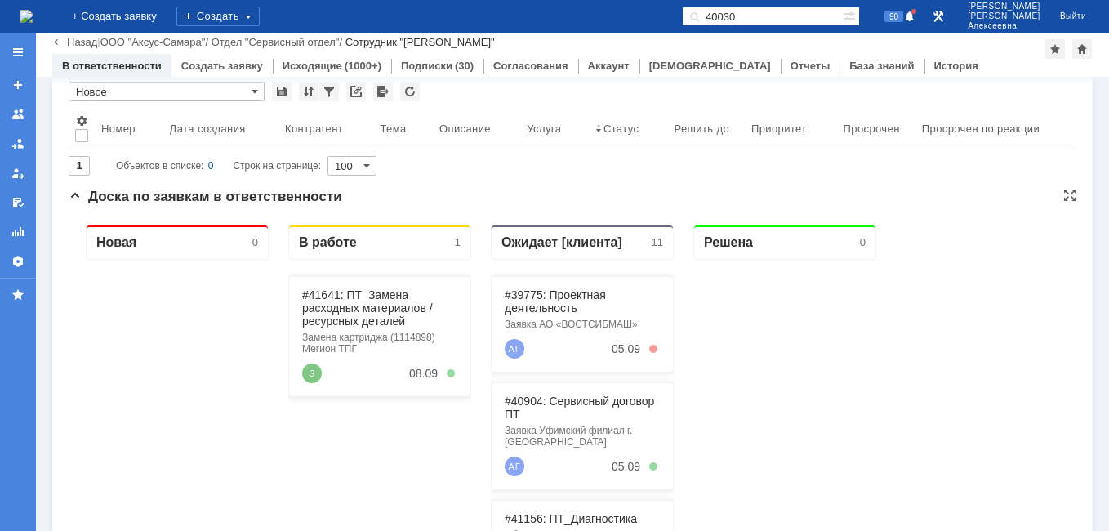
scroll to position [82, 0]
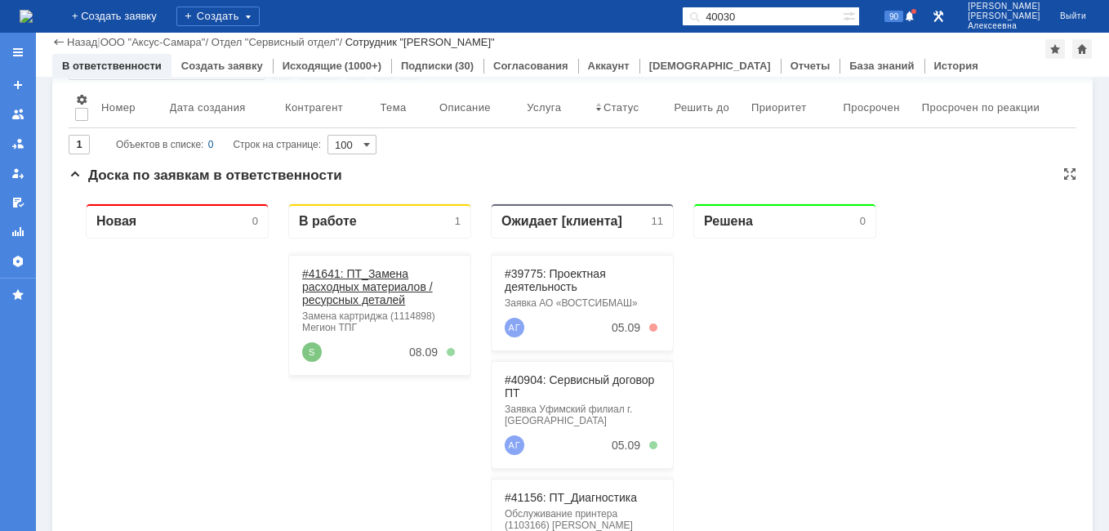
click at [379, 295] on link "#41641: ПТ_Замена расходных материалов / ресурсных деталей" at bounding box center [367, 286] width 131 height 39
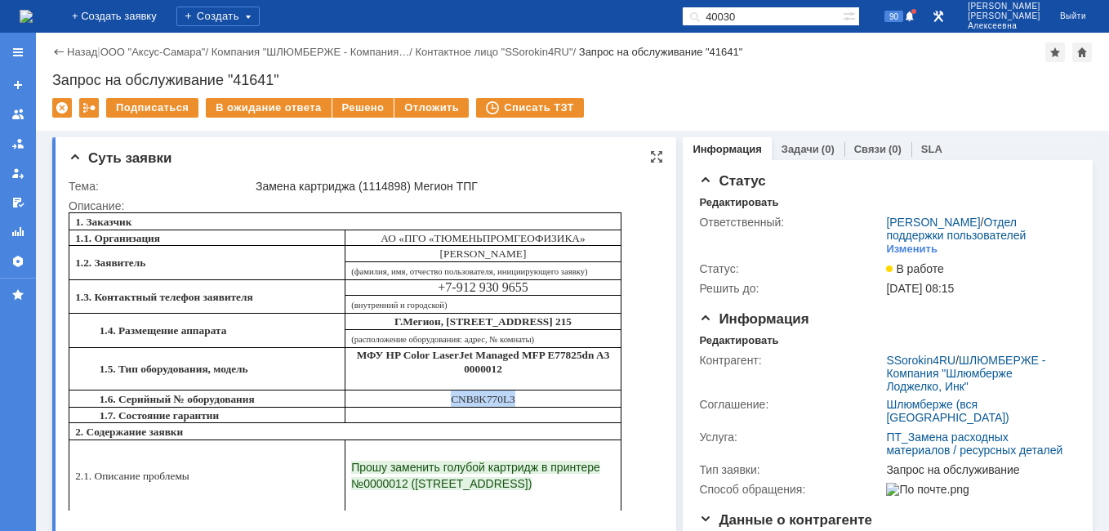
drag, startPoint x: 515, startPoint y: 402, endPoint x: 447, endPoint y: 399, distance: 68.7
click at [447, 399] on p "CNB8K770L3" at bounding box center [483, 398] width 264 height 16
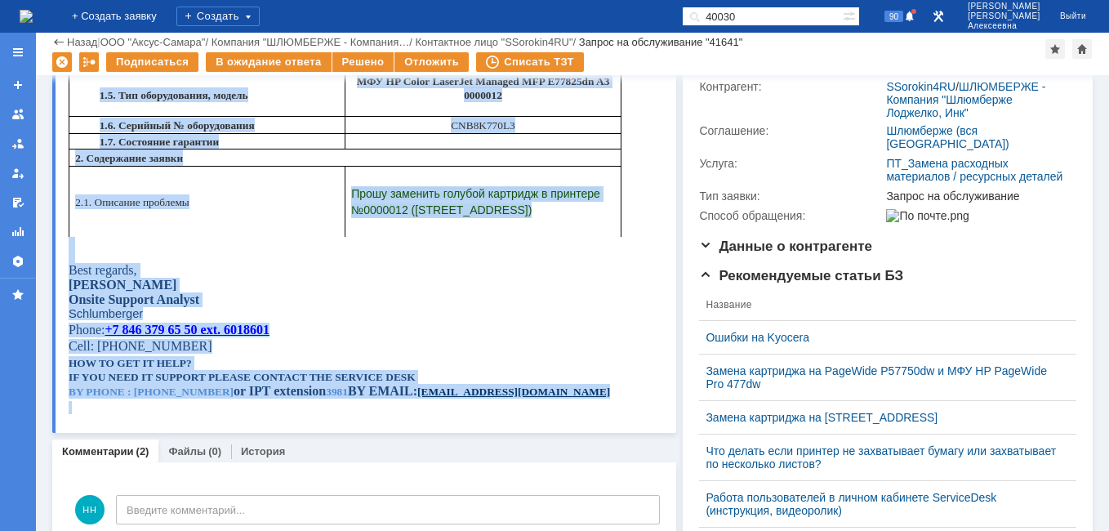
scroll to position [267, 0]
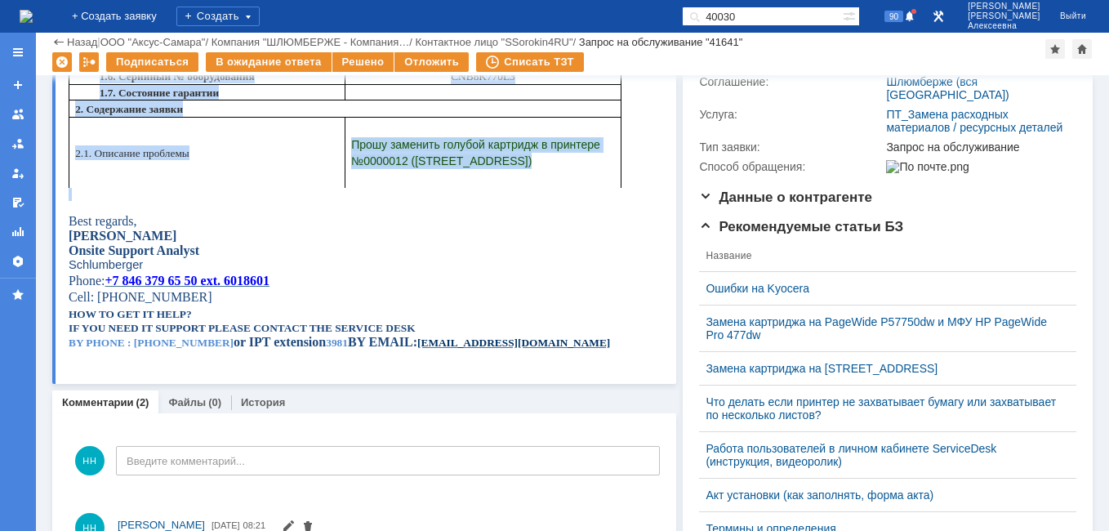
drag, startPoint x: 75, startPoint y: -87, endPoint x: 521, endPoint y: 187, distance: 522.9
click at [521, 187] on div "1. Заказчик 1.1. Организация АО «ПГО «ТЮМЕНЬПРОМГЕОФИЗИКА» 1.2. Заявитель Сорро…" at bounding box center [345, 127] width 553 height 475
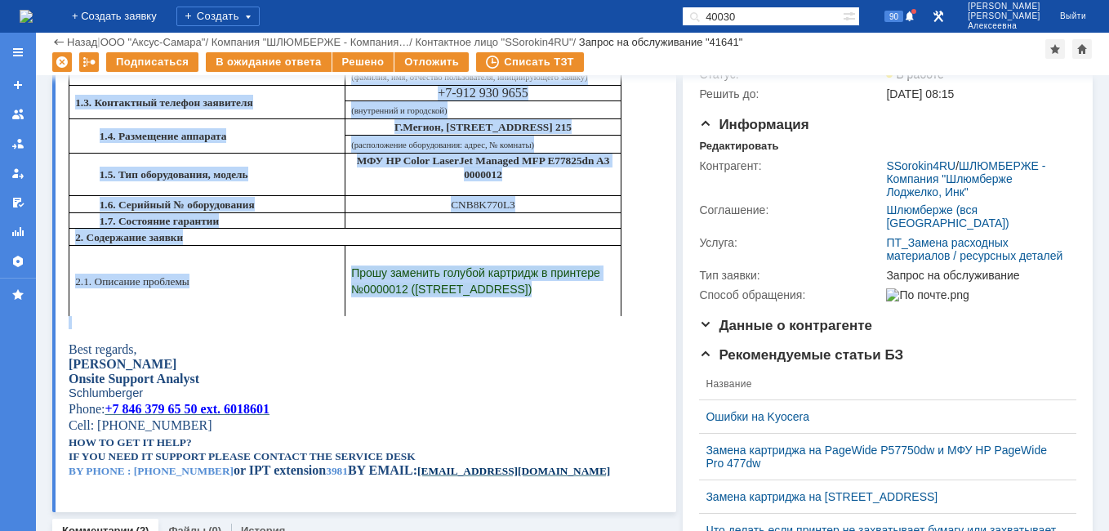
scroll to position [0, 0]
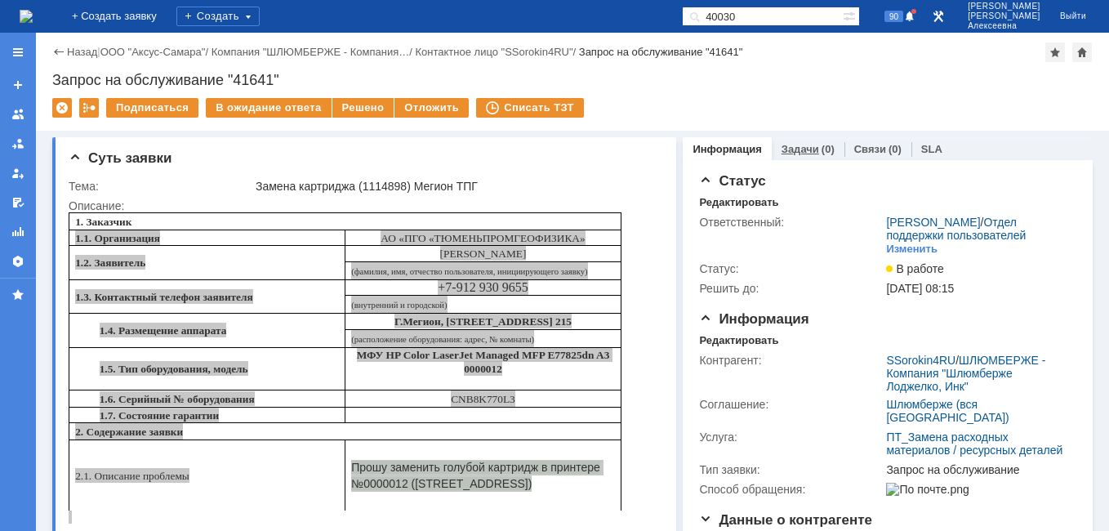
click at [794, 153] on link "Задачи" at bounding box center [800, 149] width 38 height 12
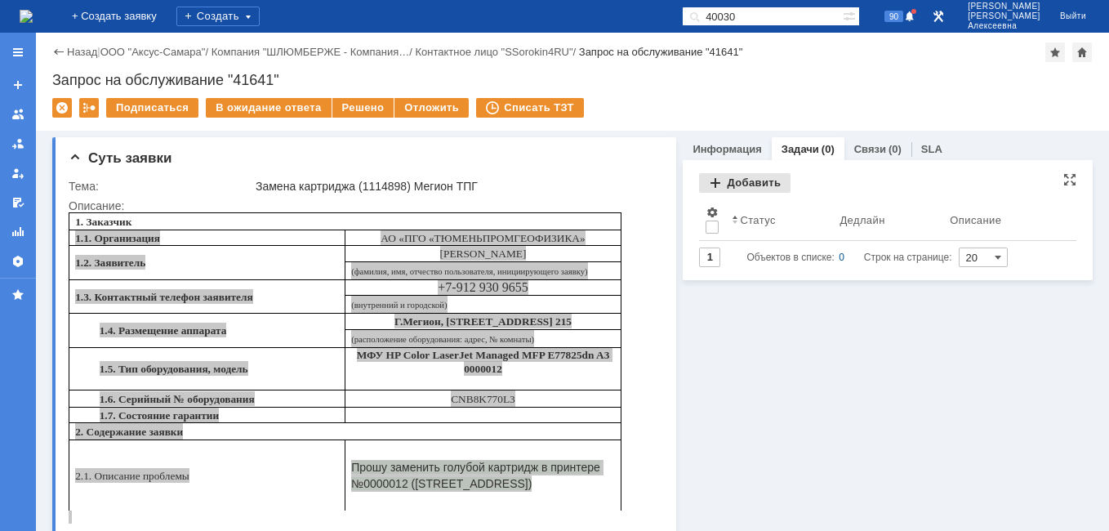
click at [728, 182] on div "Добавить" at bounding box center [744, 183] width 91 height 20
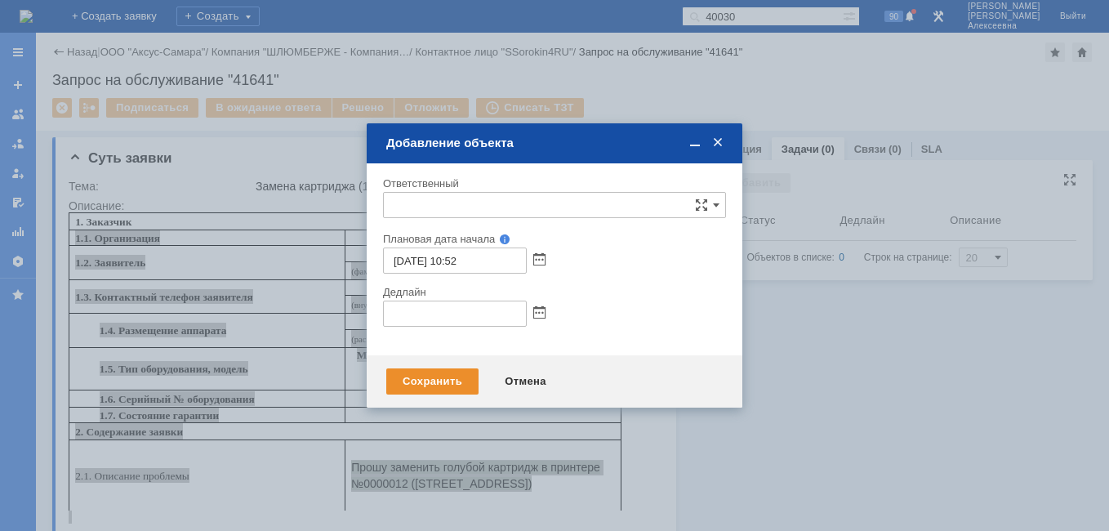
type input "[не указано]"
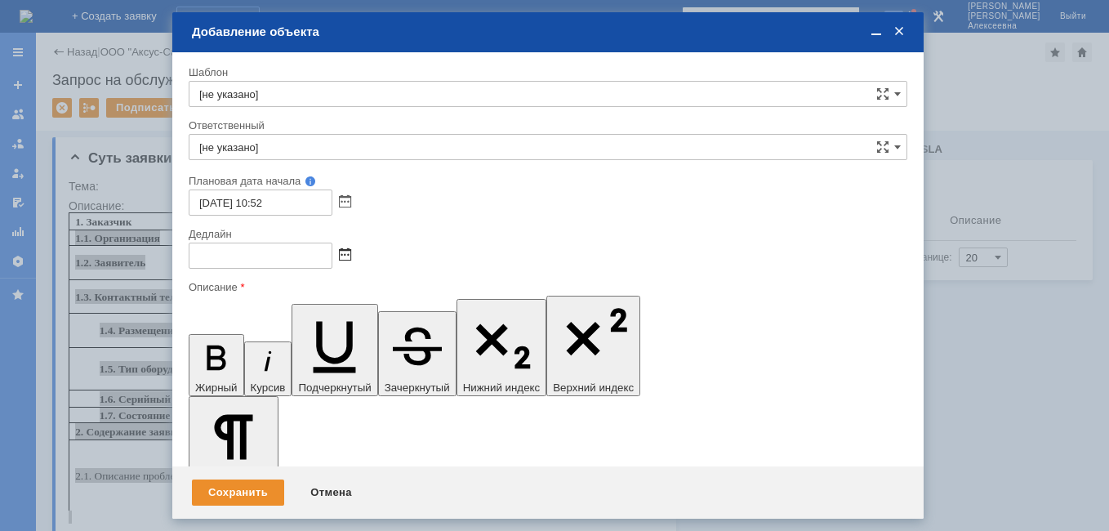
click at [341, 255] on span at bounding box center [345, 255] width 12 height 13
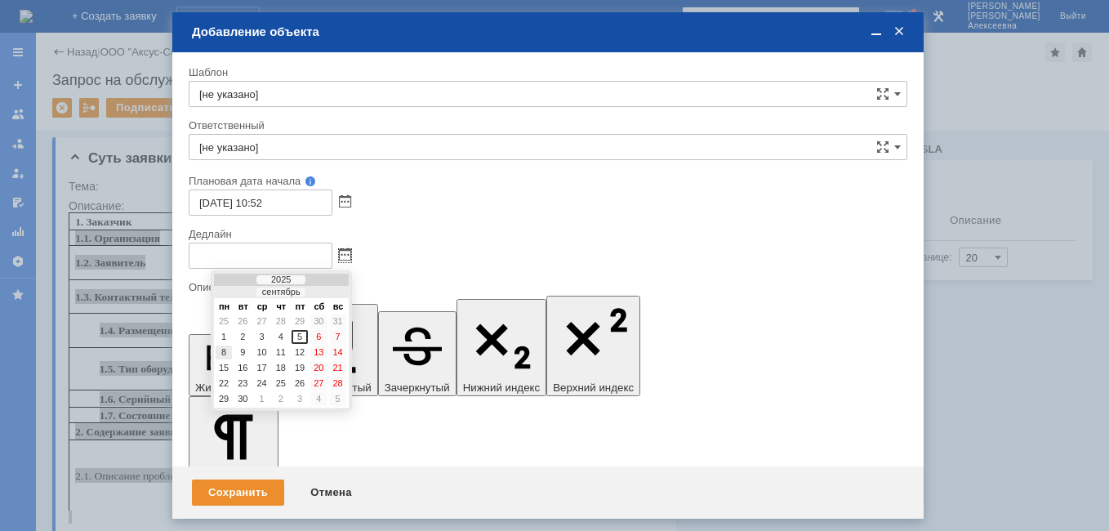
drag, startPoint x: 225, startPoint y: 353, endPoint x: 36, endPoint y: 30, distance: 374.0
click at [225, 352] on div "8" at bounding box center [224, 352] width 16 height 14
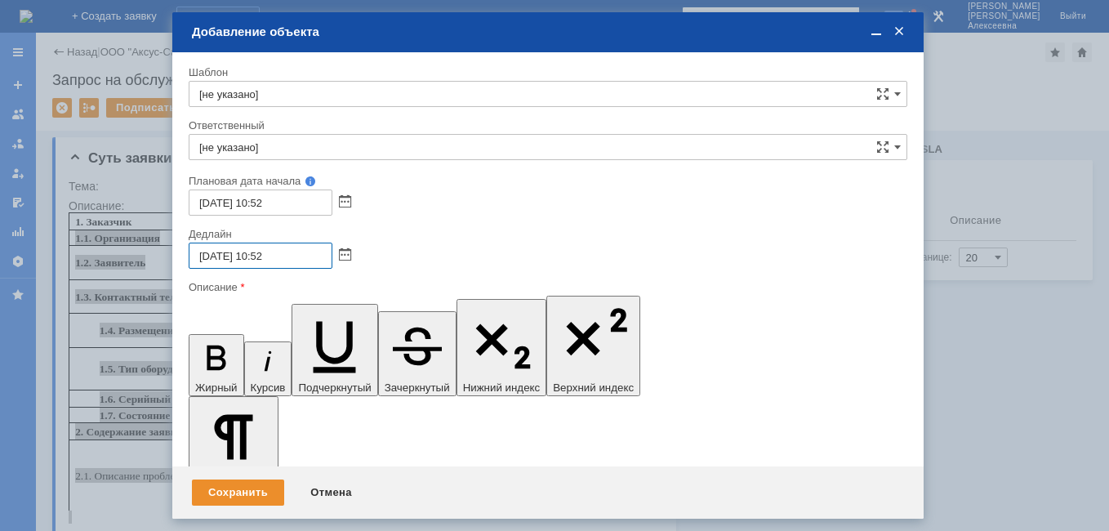
click at [266, 253] on input "08.09.2025 10:52" at bounding box center [261, 255] width 144 height 26
type input "08.09.2025 16:52"
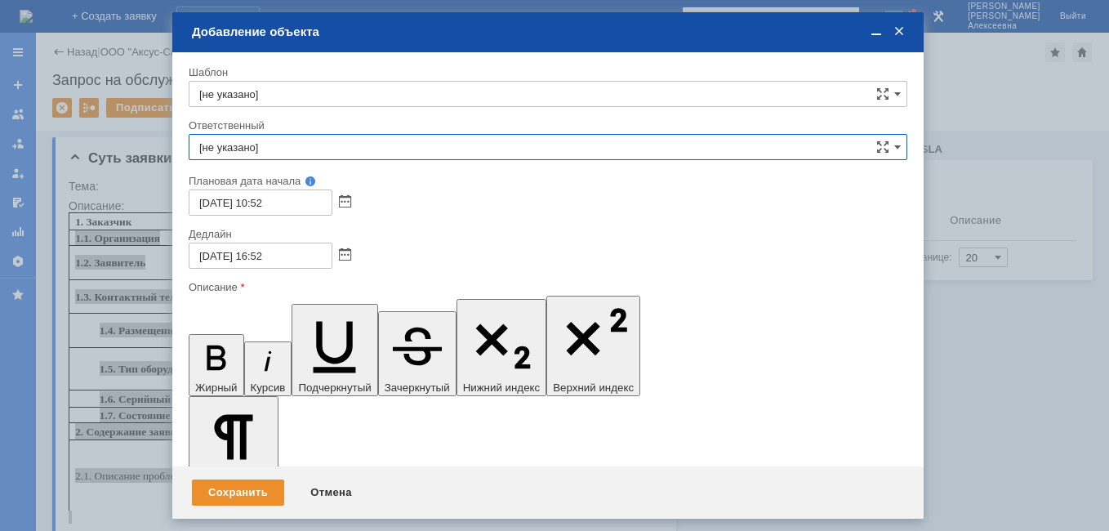
click at [228, 145] on input "[не указано]" at bounding box center [548, 147] width 718 height 26
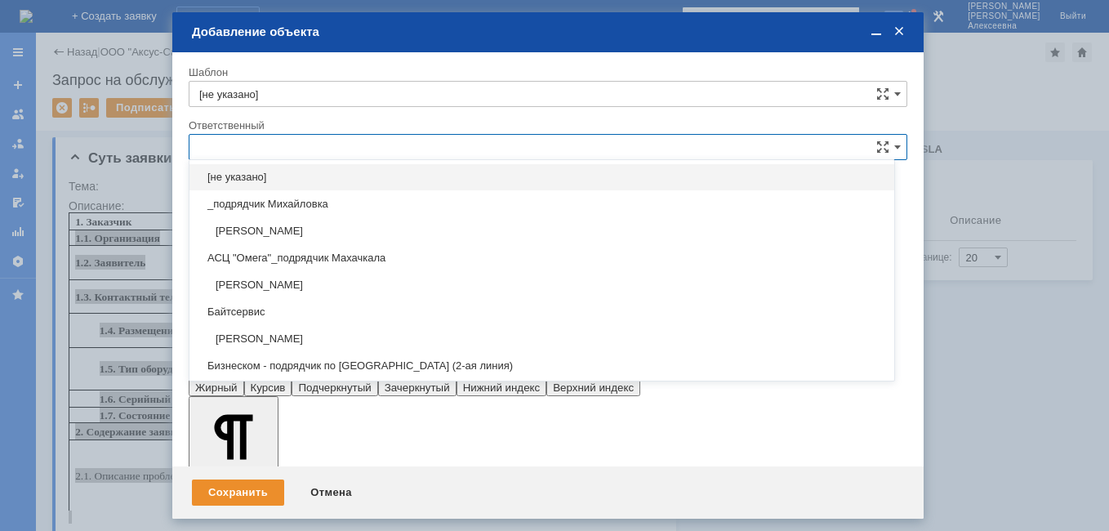
click at [228, 145] on input "text" at bounding box center [548, 147] width 718 height 26
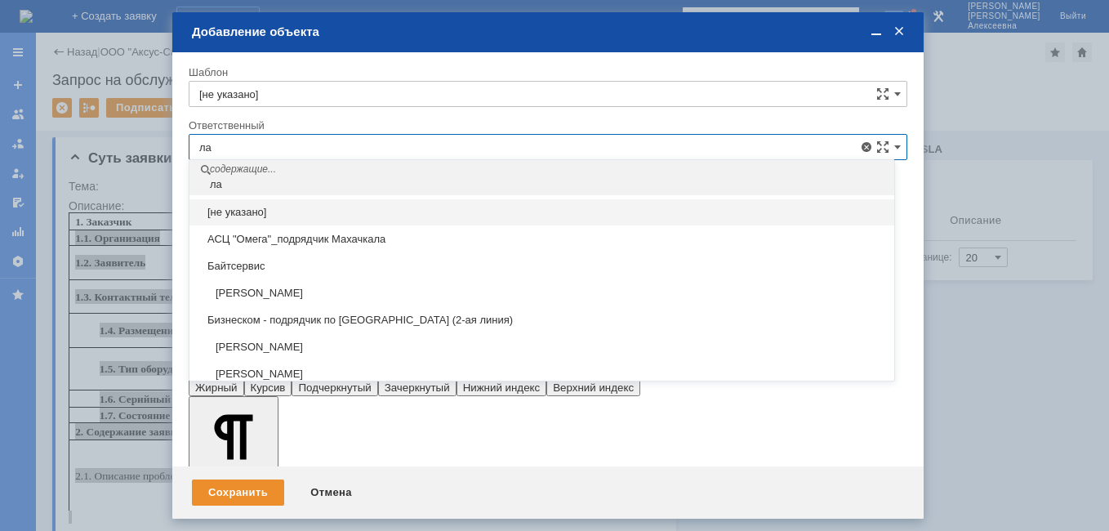
type input "л"
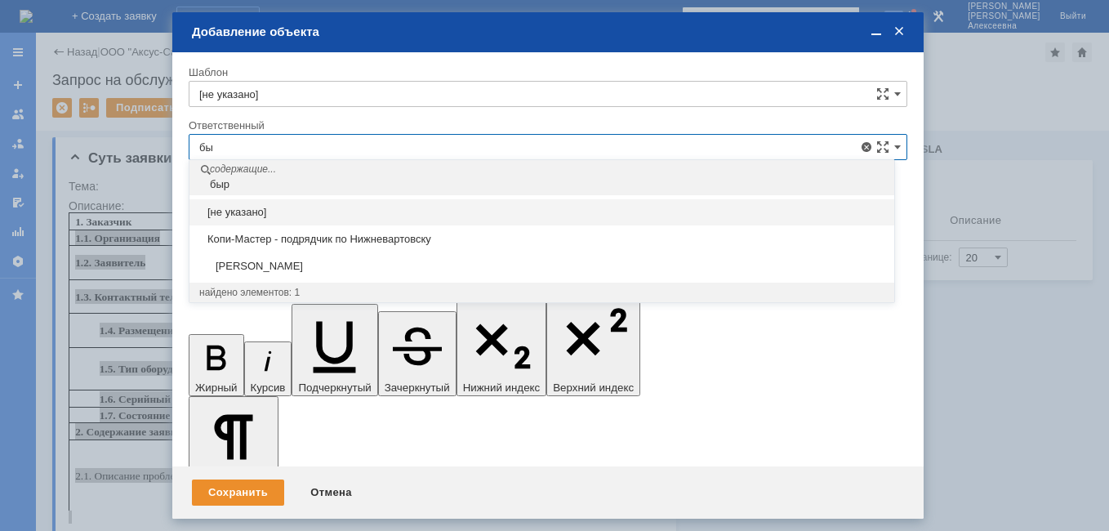
type input "б"
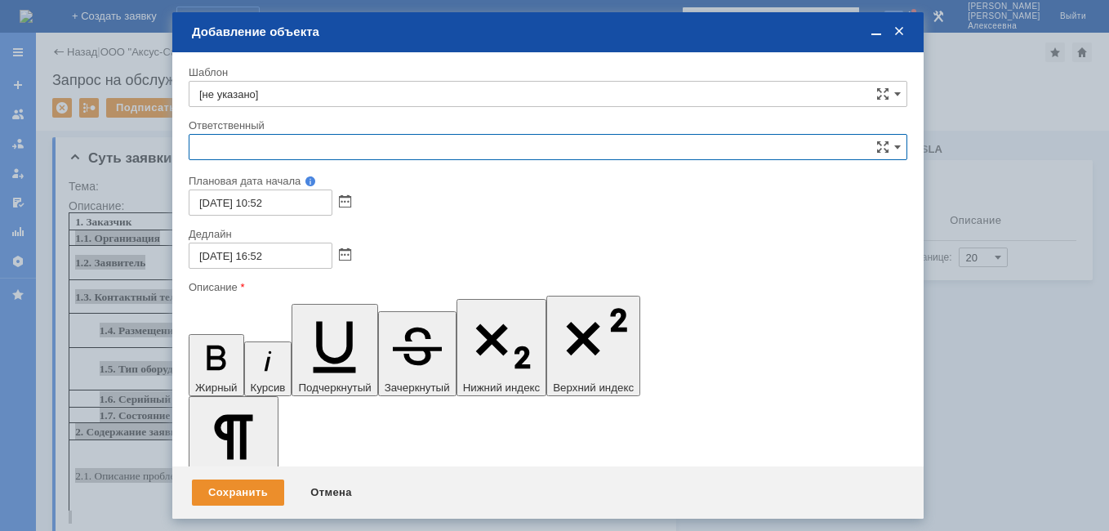
click at [874, 33] on span at bounding box center [876, 31] width 16 height 15
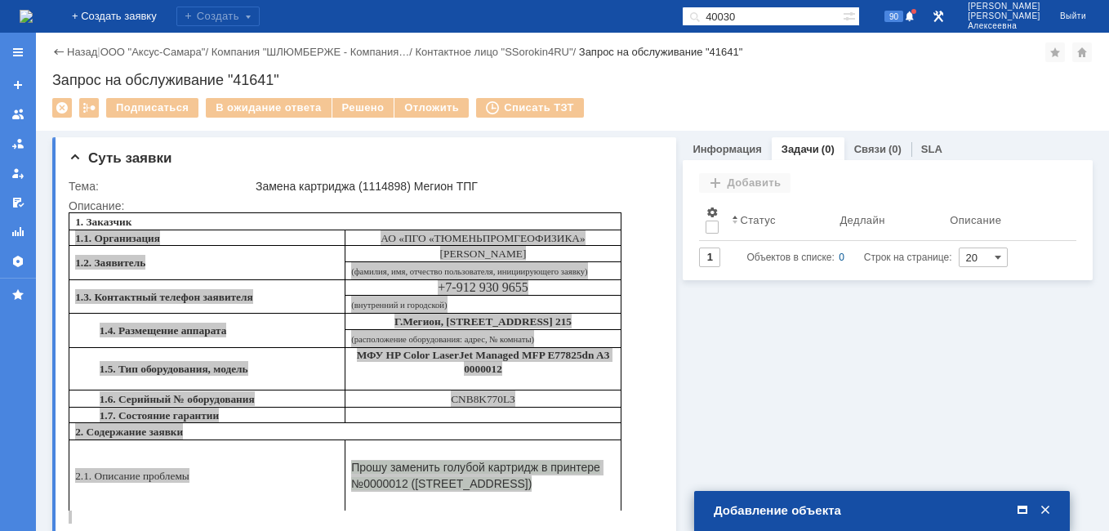
click at [1022, 509] on span at bounding box center [1022, 510] width 16 height 15
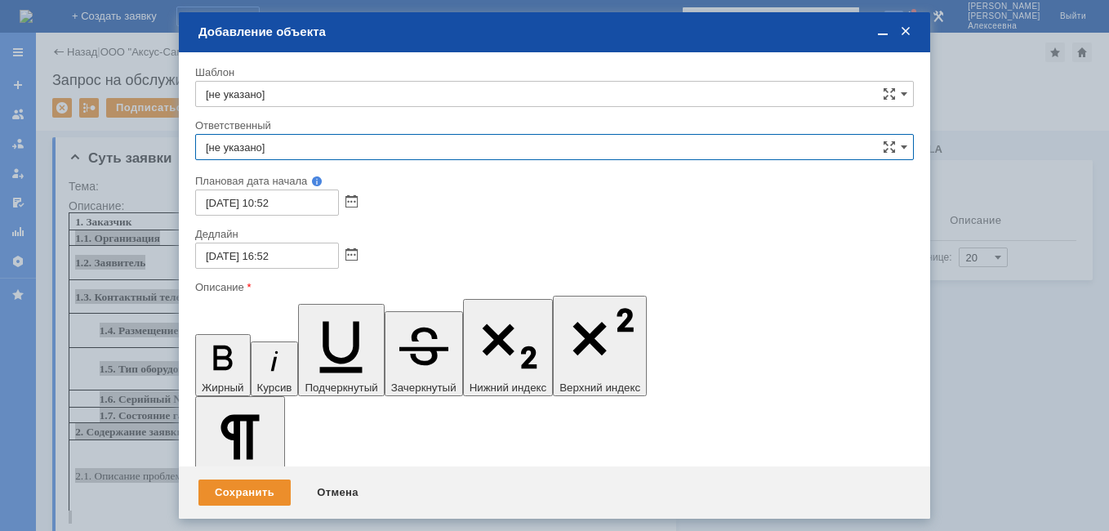
click at [264, 143] on input "[не указано]" at bounding box center [554, 147] width 718 height 26
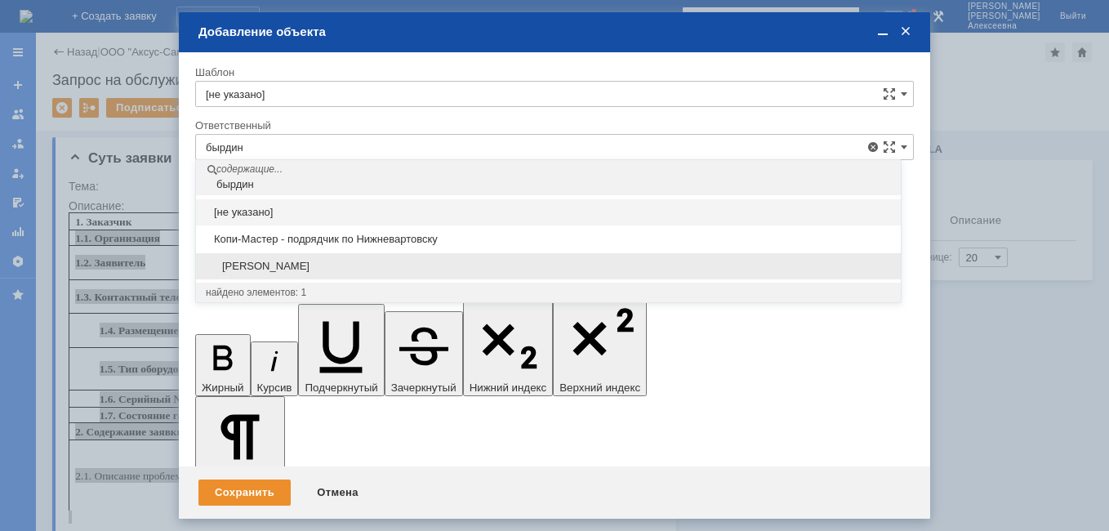
click at [309, 264] on span "Бырдин Роман Андреевич" at bounding box center [548, 266] width 685 height 13
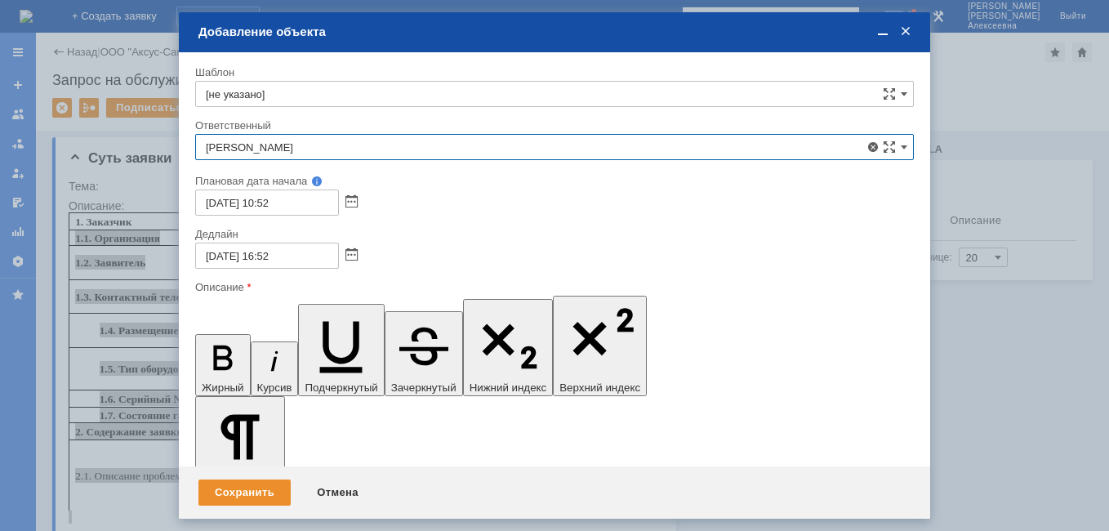
type input "Бырдин Роман Андреевич"
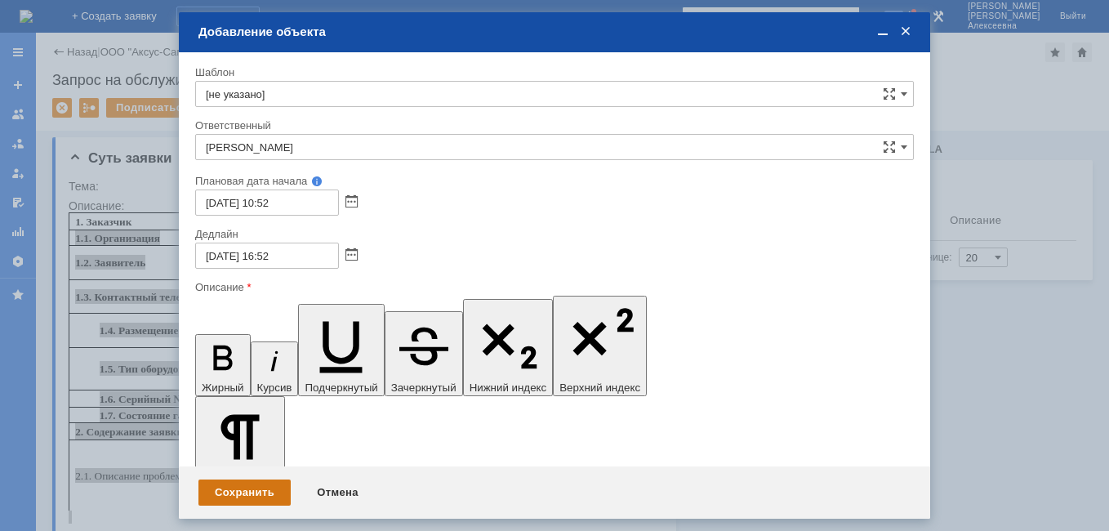
click at [253, 493] on div "Сохранить" at bounding box center [244, 492] width 92 height 26
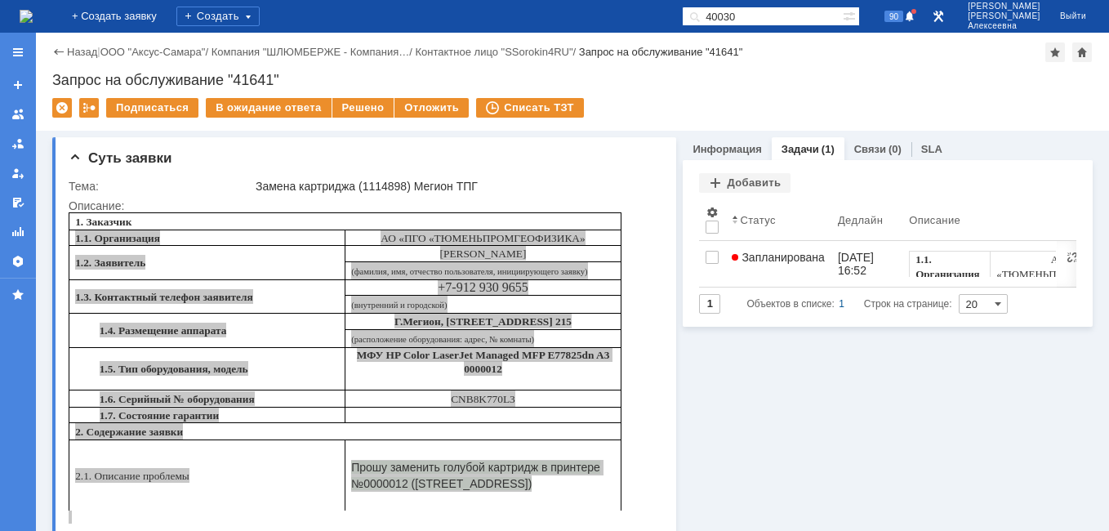
drag, startPoint x: 885, startPoint y: 452, endPoint x: 884, endPoint y: 438, distance: 13.9
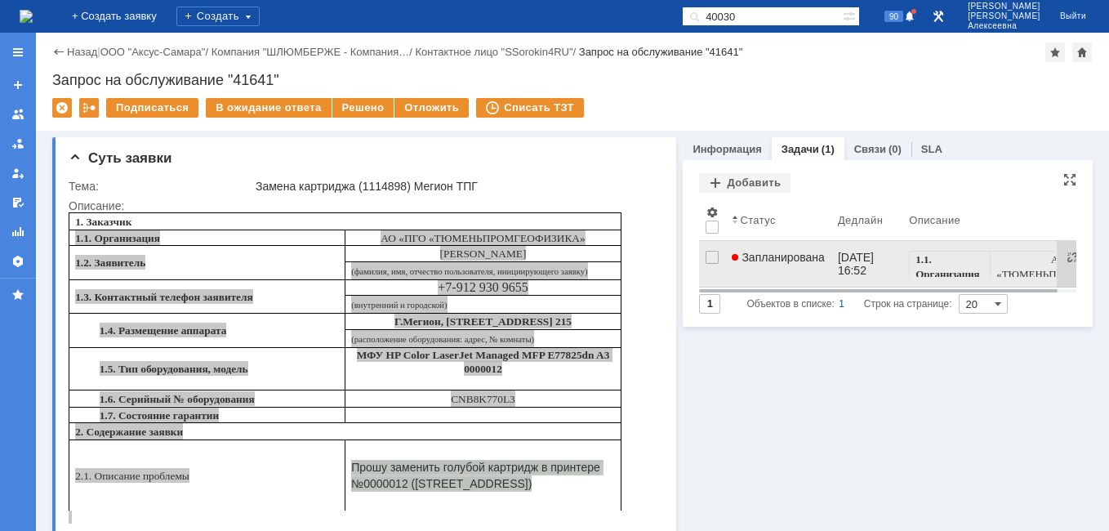
click at [784, 272] on link "Запланирована" at bounding box center [778, 264] width 106 height 46
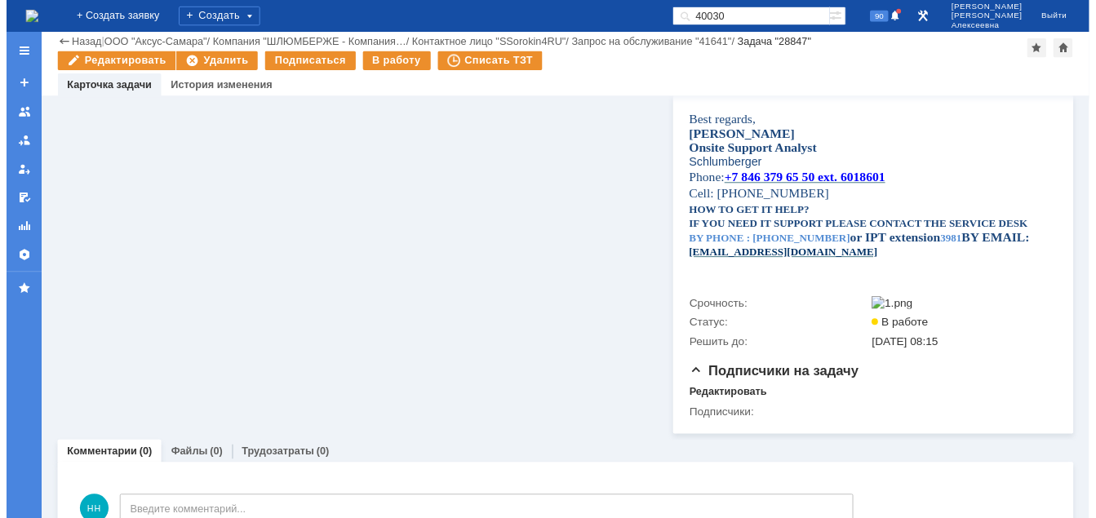
scroll to position [678, 0]
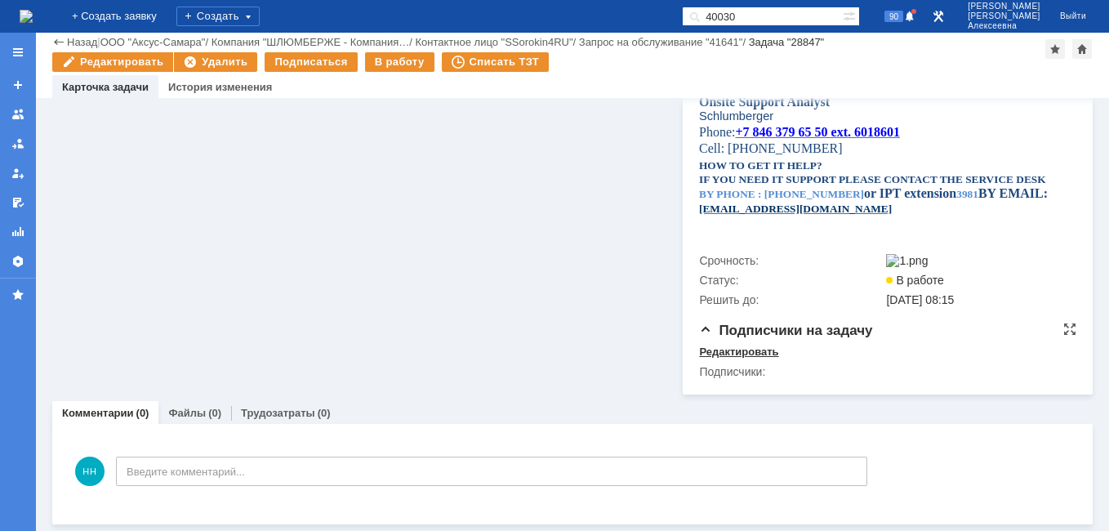
click at [714, 350] on div "Редактировать" at bounding box center [738, 351] width 79 height 13
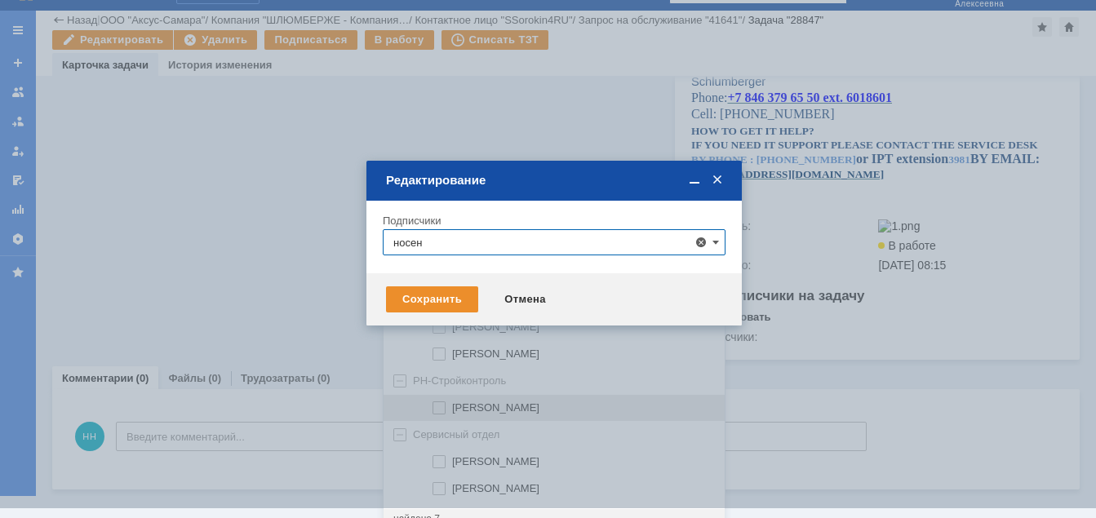
scroll to position [33, 0]
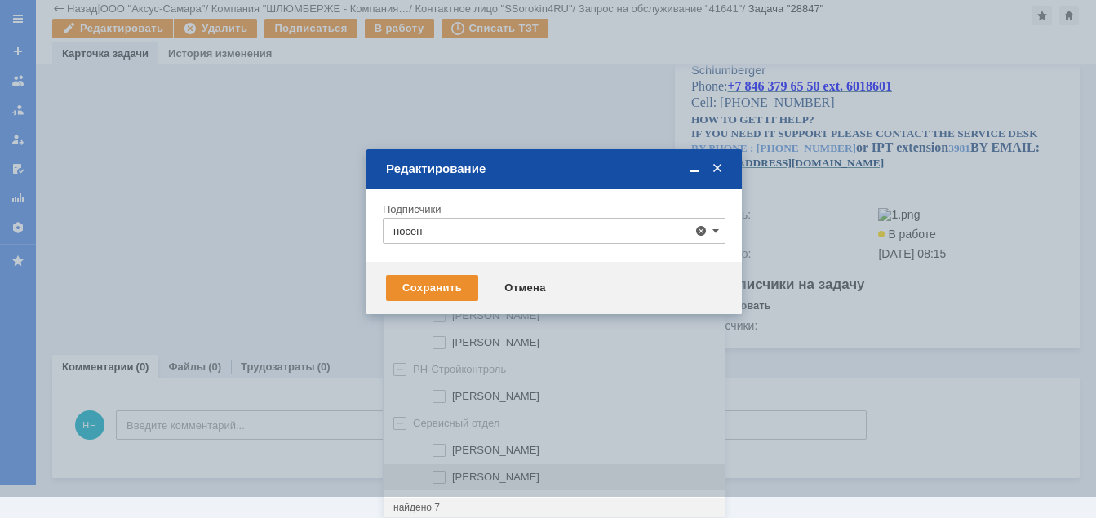
click at [540, 473] on span "Носенкова Елена Игорьевна" at bounding box center [495, 477] width 87 height 12
click at [446, 473] on input "Носенкова Елена Игорьевна" at bounding box center [440, 478] width 11 height 11
type input "Носенкова Елена Игорьевна"
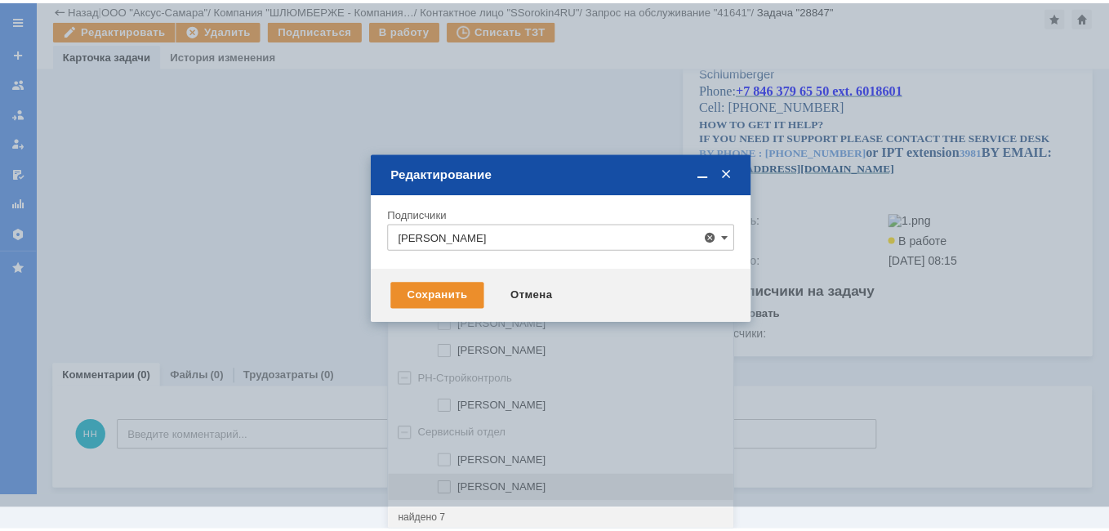
scroll to position [0, 0]
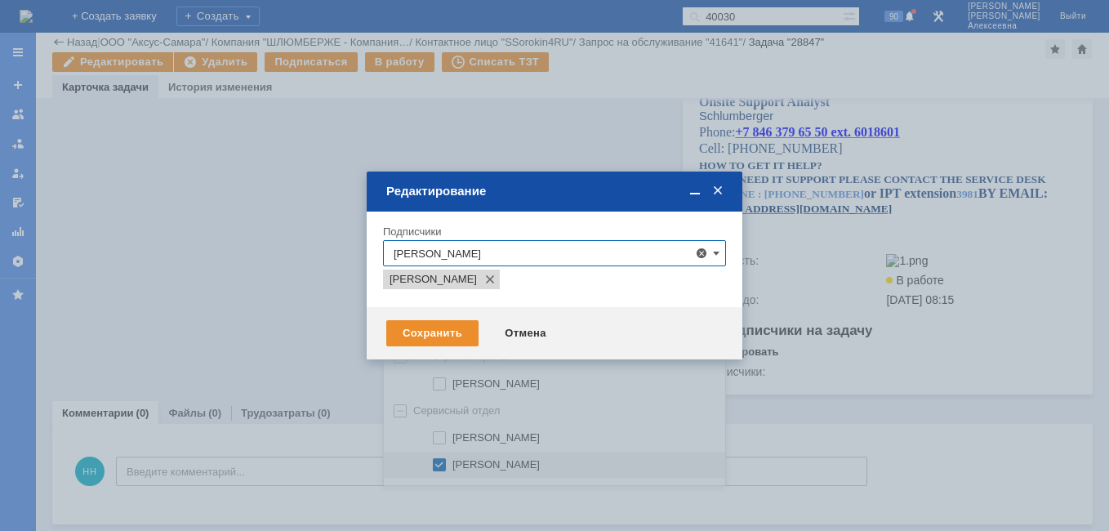
click at [281, 327] on div at bounding box center [554, 265] width 1109 height 531
click at [443, 329] on div "Сохранить" at bounding box center [432, 333] width 92 height 26
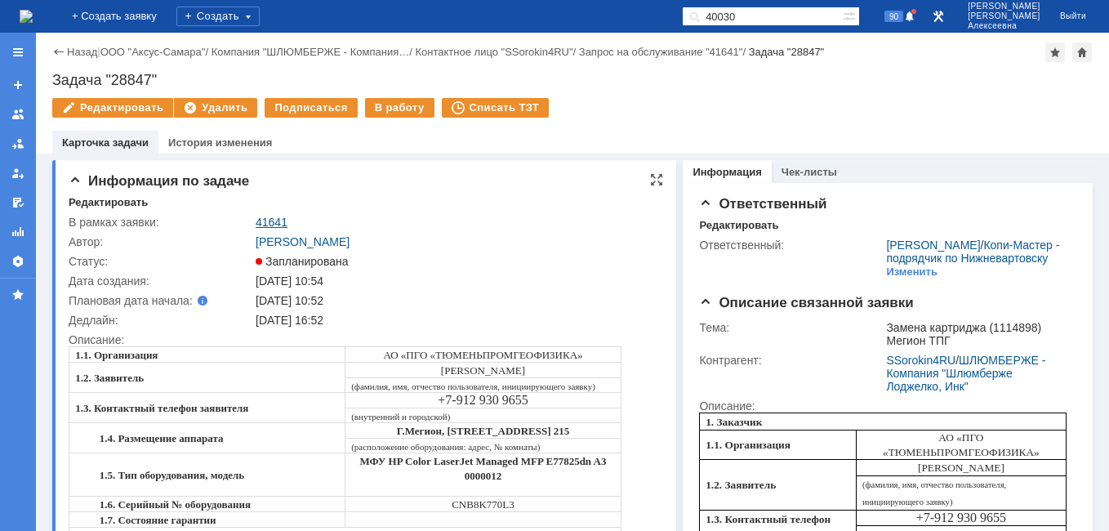
click at [271, 219] on link "41641" at bounding box center [272, 222] width 32 height 13
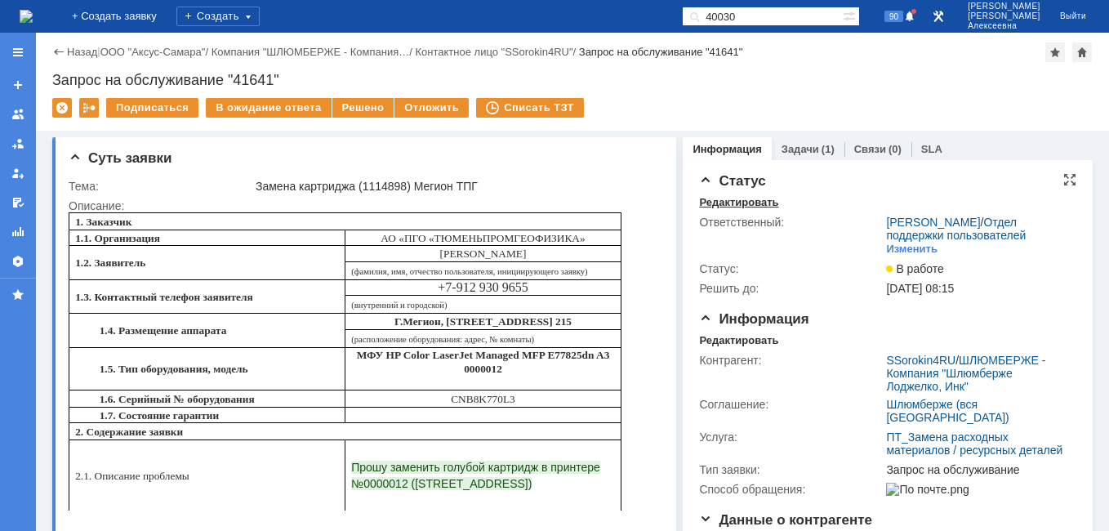
click at [736, 203] on div "Редактировать" at bounding box center [738, 202] width 79 height 13
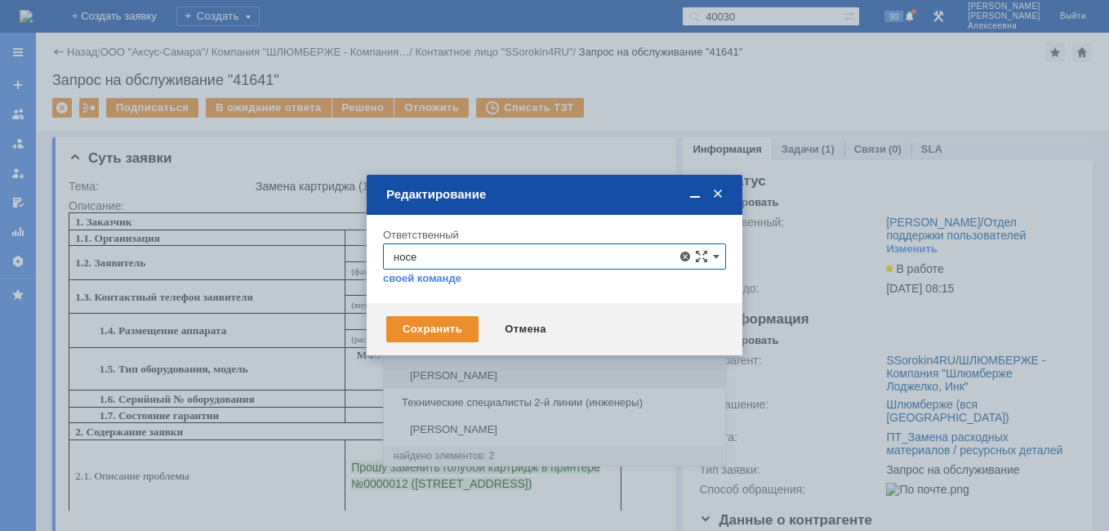
click at [563, 371] on span "Носенкова Елена Игорьевна" at bounding box center [554, 375] width 322 height 13
type input "Носенкова Елена Игорьевна"
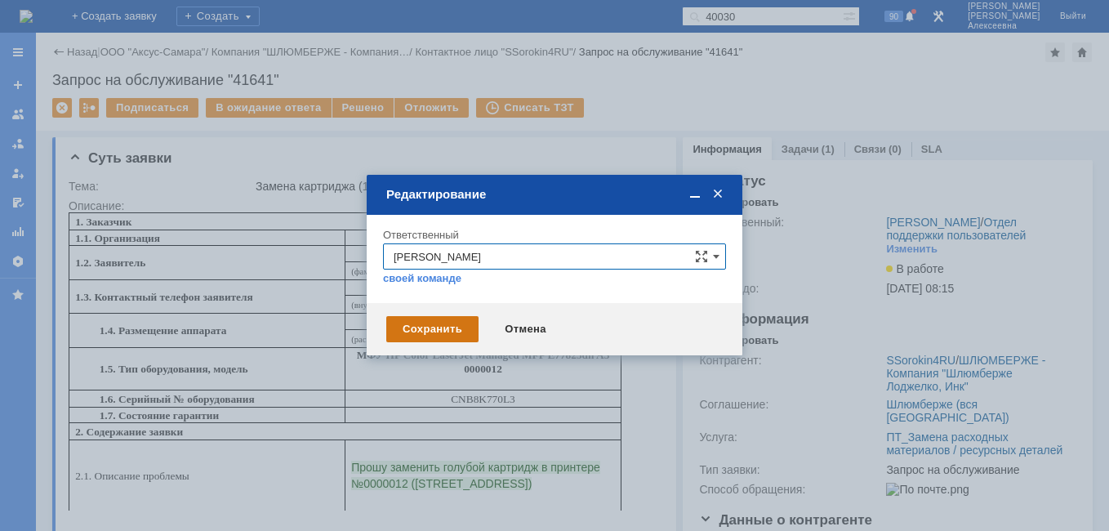
click at [439, 336] on div "Сохранить" at bounding box center [432, 329] width 92 height 26
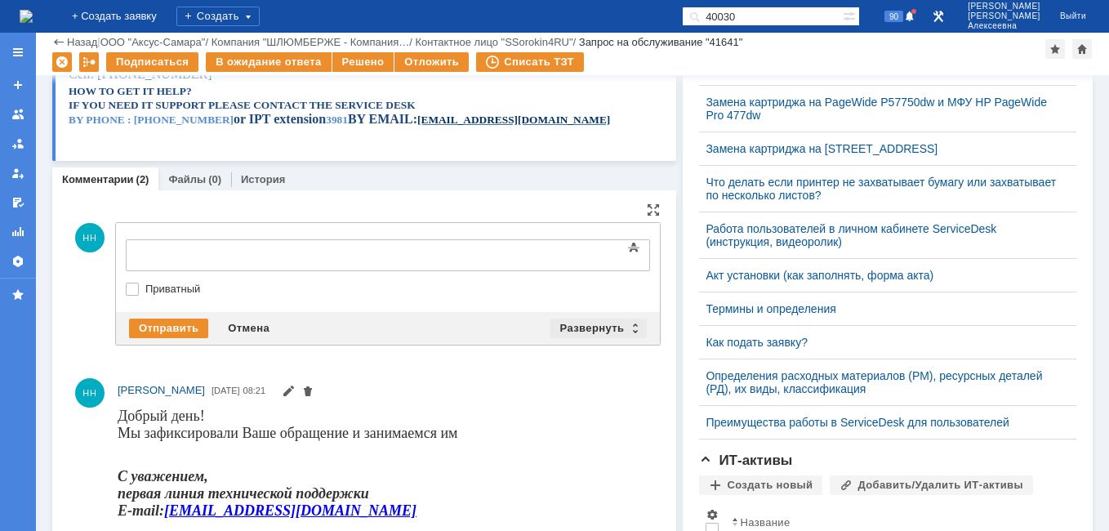
click at [624, 327] on div "Развернуть" at bounding box center [598, 328] width 97 height 20
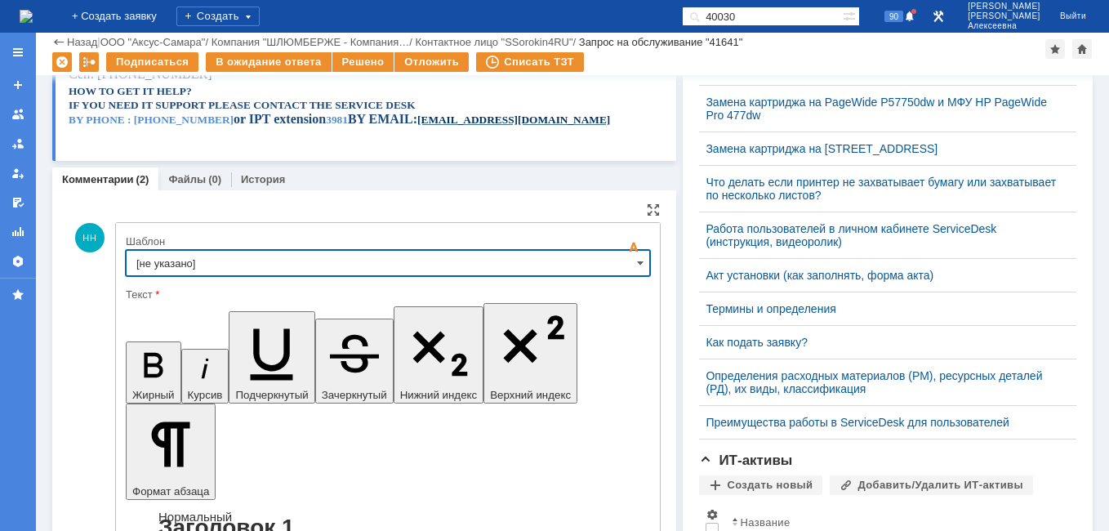
click at [623, 263] on input "[не указано]" at bounding box center [388, 263] width 524 height 26
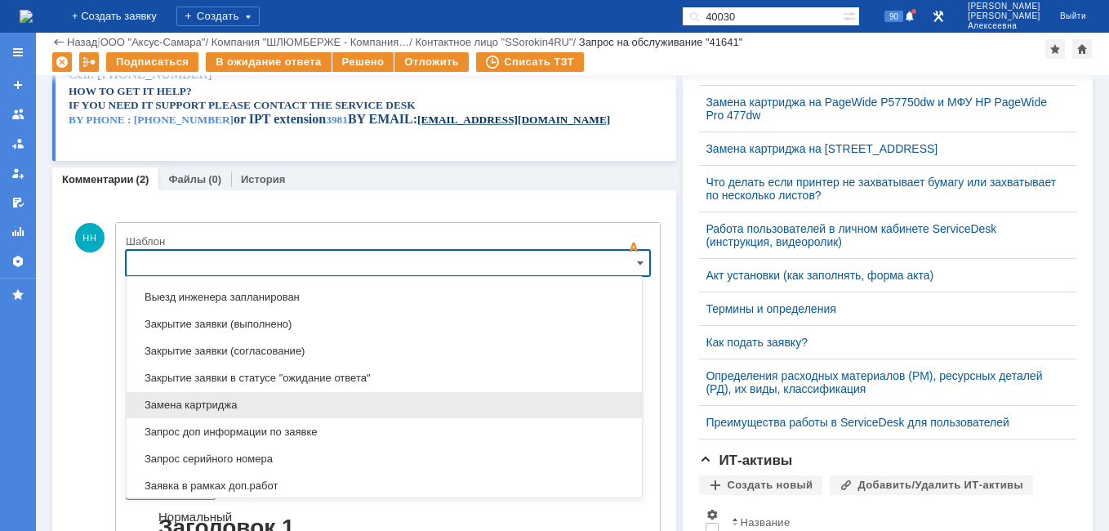
scroll to position [887, 0]
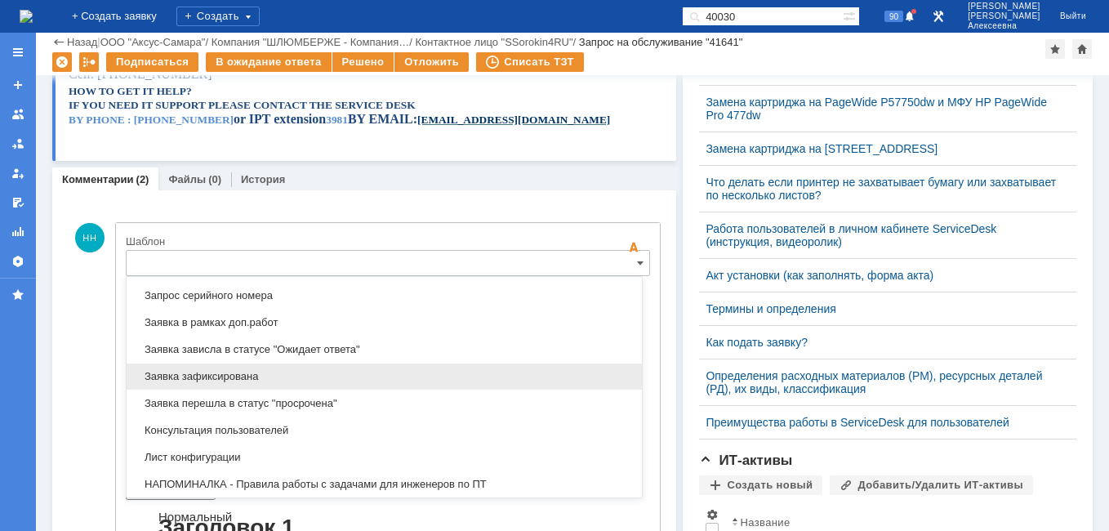
drag, startPoint x: 230, startPoint y: 373, endPoint x: 149, endPoint y: 47, distance: 336.6
click at [230, 373] on span "Заявка зафиксирована" at bounding box center [384, 376] width 496 height 13
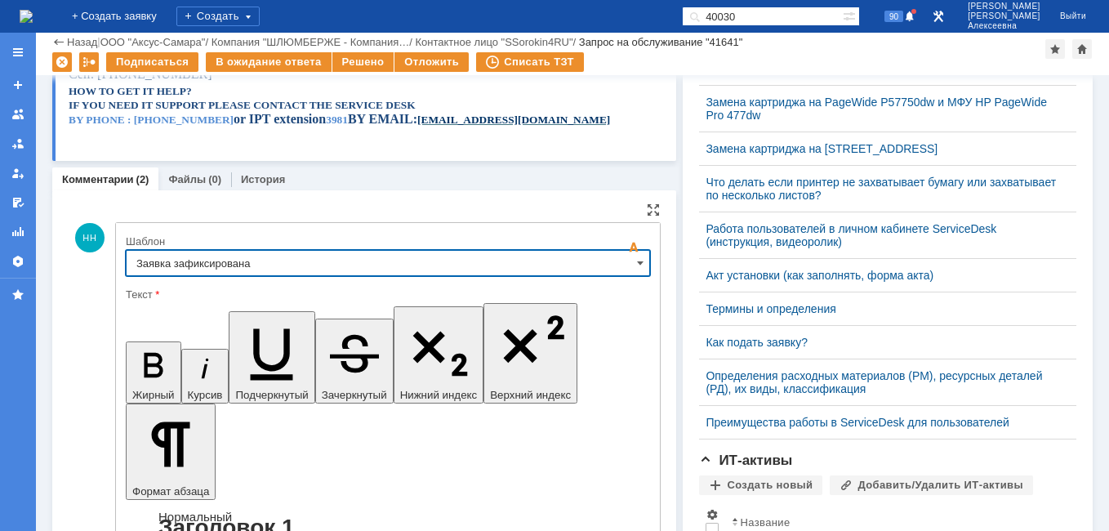
type input "Заявка зафиксирована"
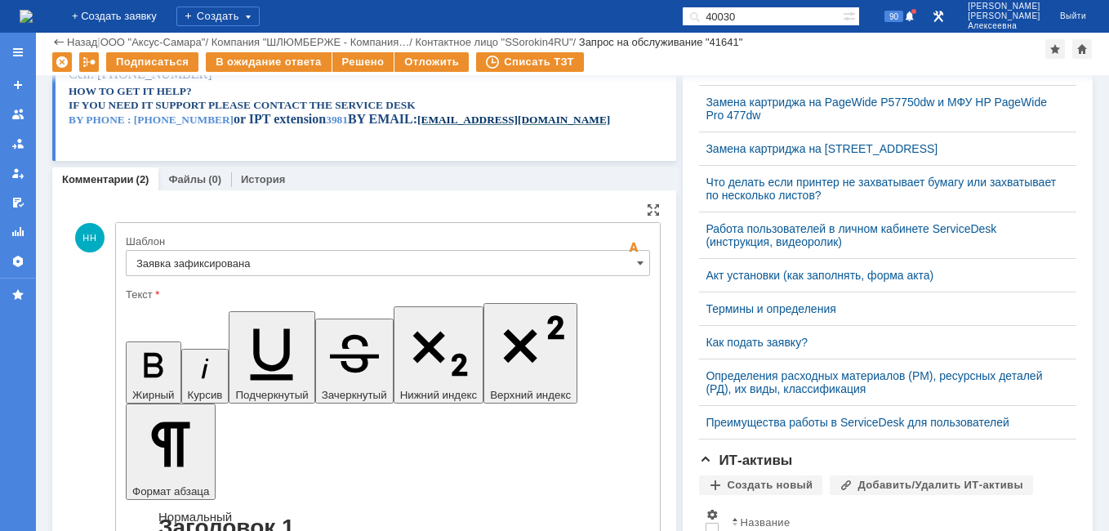
drag, startPoint x: 508, startPoint y: 4062, endPoint x: 153, endPoint y: 4054, distance: 354.4
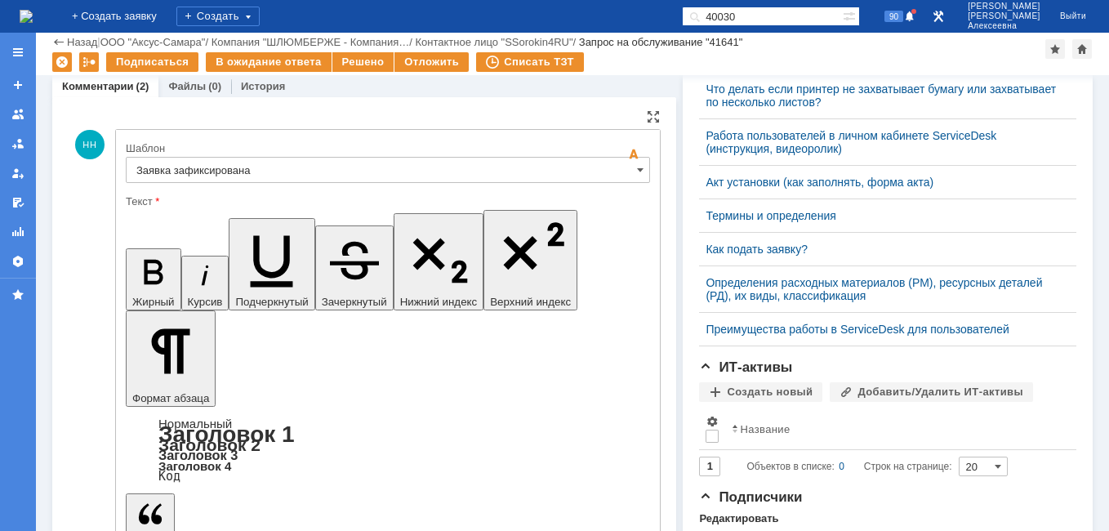
scroll to position [653, 0]
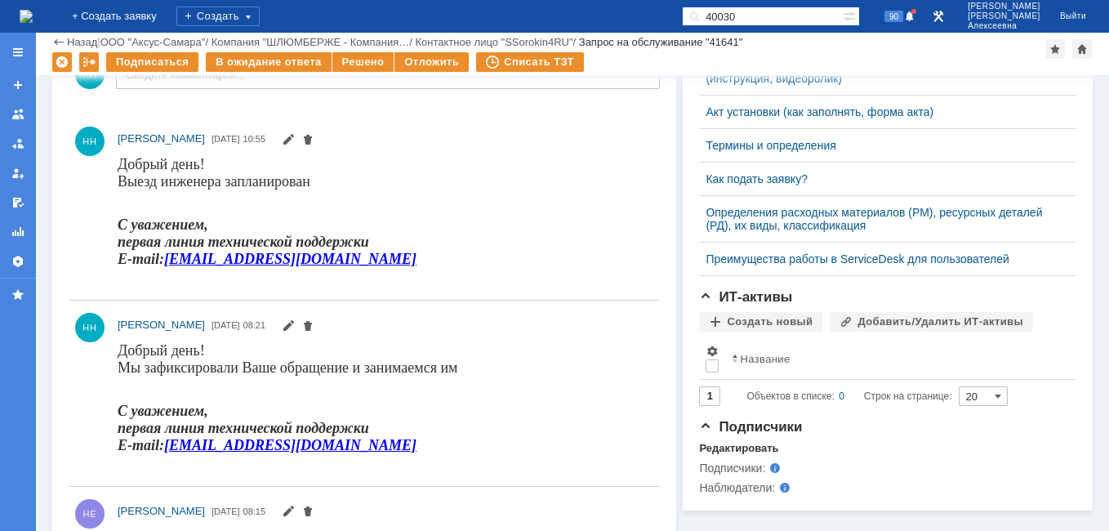
scroll to position [0, 0]
click at [414, 62] on div "Отложить" at bounding box center [431, 62] width 74 height 20
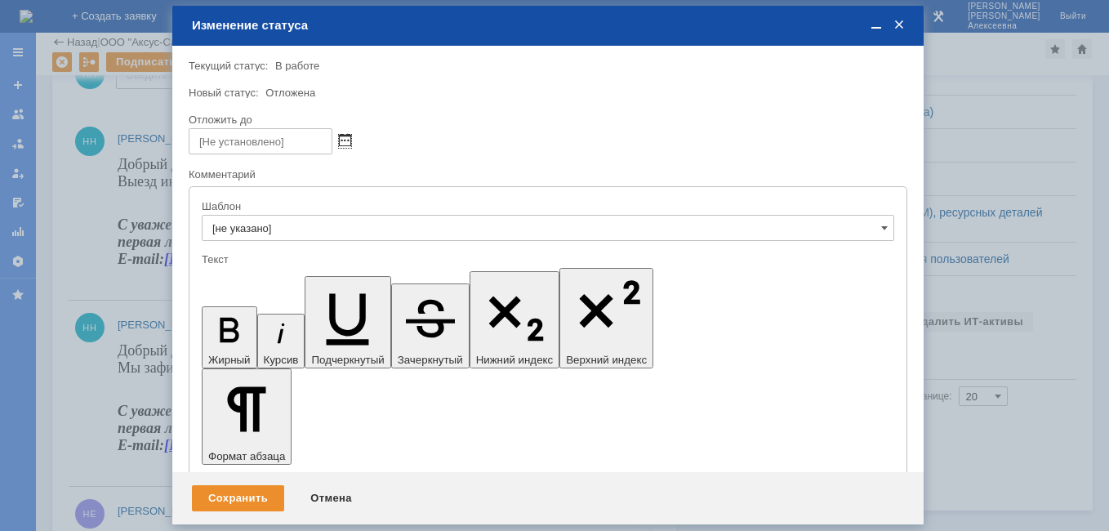
click at [345, 139] on span at bounding box center [345, 141] width 12 height 13
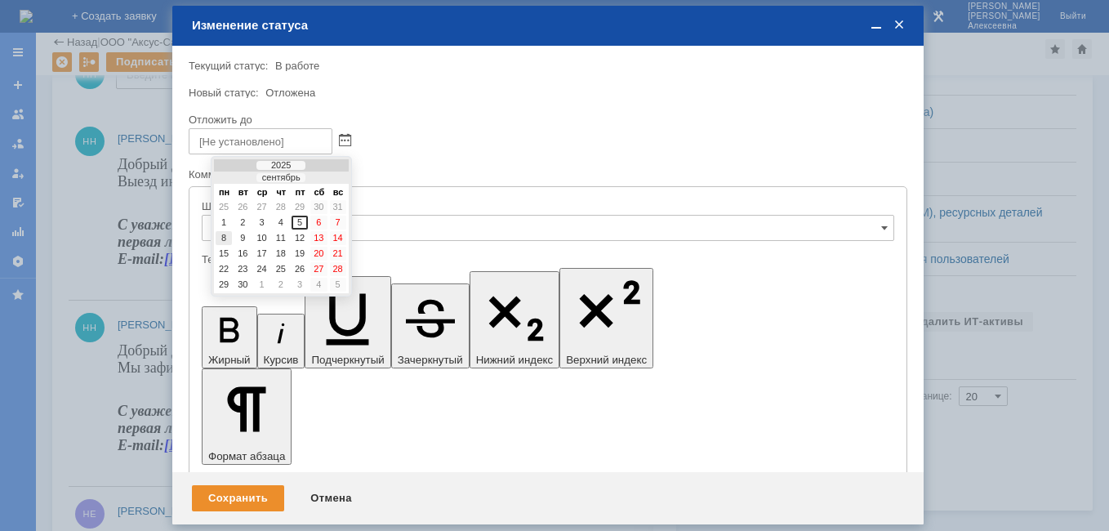
click at [223, 238] on div "8" at bounding box center [224, 238] width 16 height 14
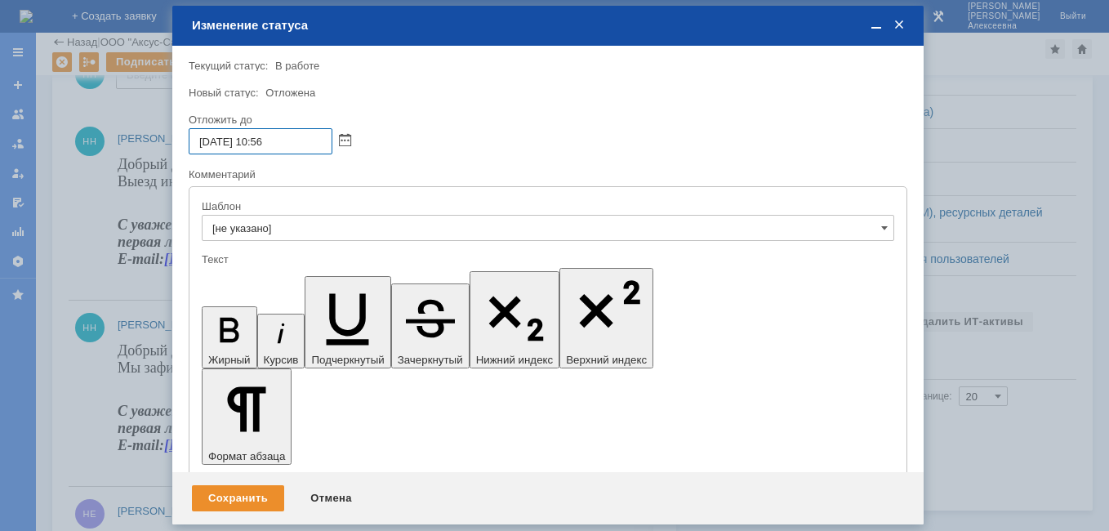
click at [267, 142] on input "08.09.2025 10:56" at bounding box center [261, 141] width 144 height 26
click at [308, 143] on input "08.09.2025 16:56" at bounding box center [261, 141] width 144 height 26
type input "08.09.2025 16:00"
click at [238, 498] on div "Сохранить" at bounding box center [238, 498] width 92 height 26
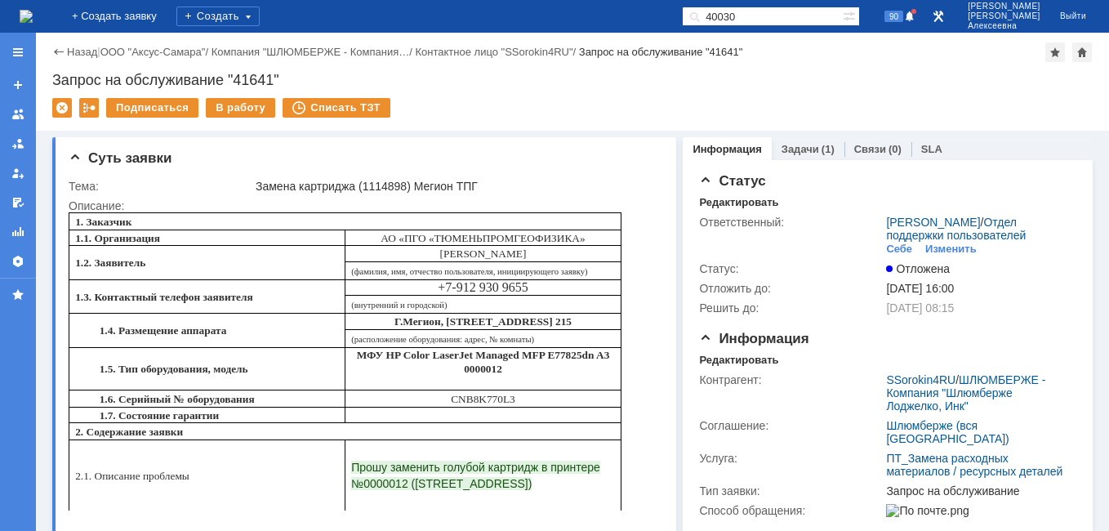
click at [33, 11] on img at bounding box center [26, 16] width 13 height 13
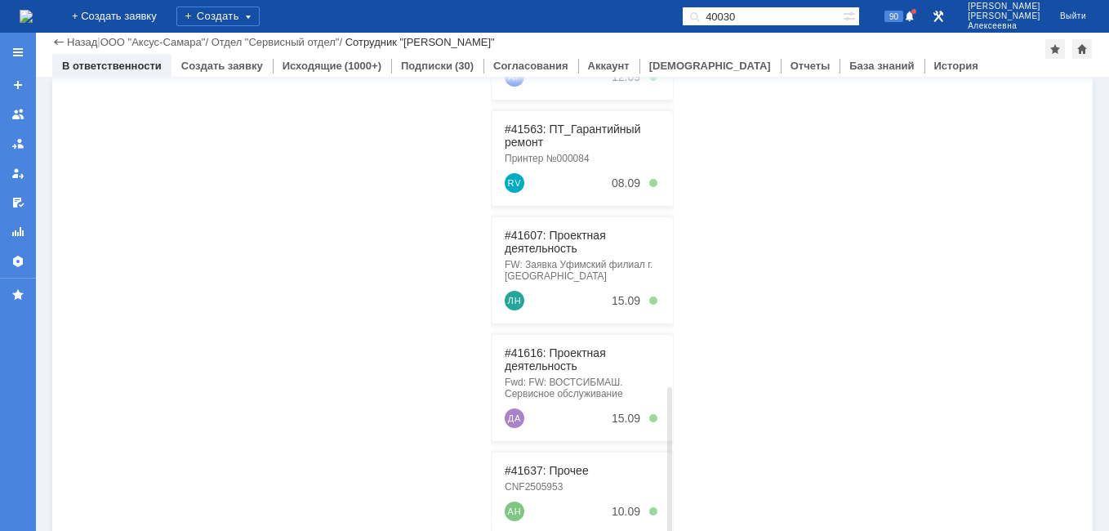
scroll to position [416, 0]
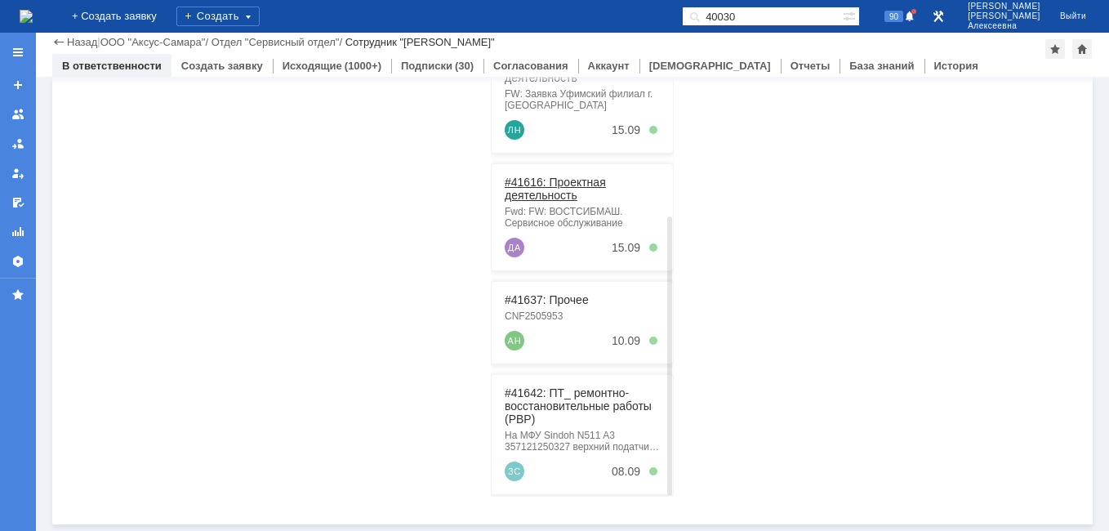
click at [576, 177] on link "#41616: Проектная деятельность" at bounding box center [555, 189] width 101 height 26
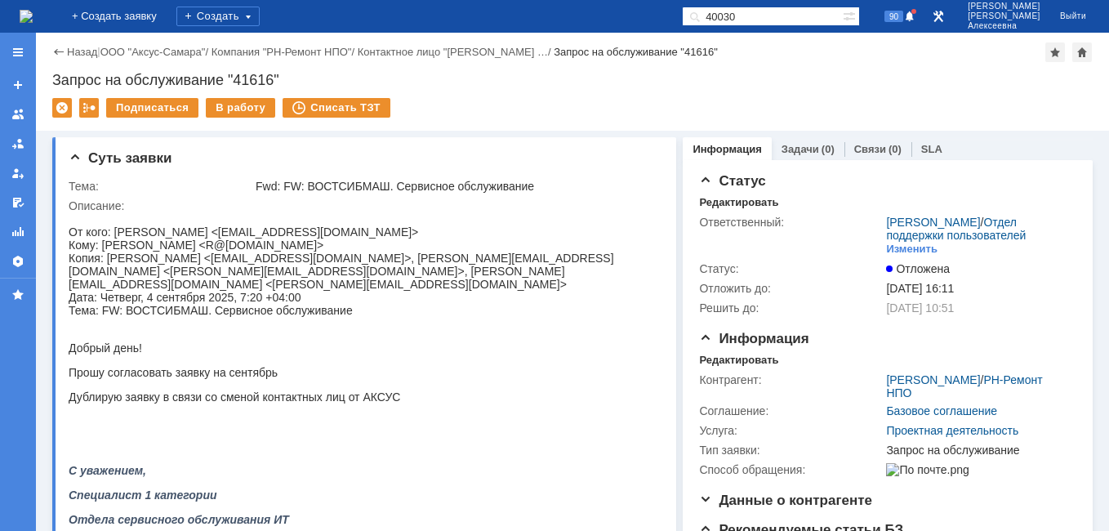
click at [33, 10] on img at bounding box center [26, 16] width 13 height 13
